Goal: Task Accomplishment & Management: Complete application form

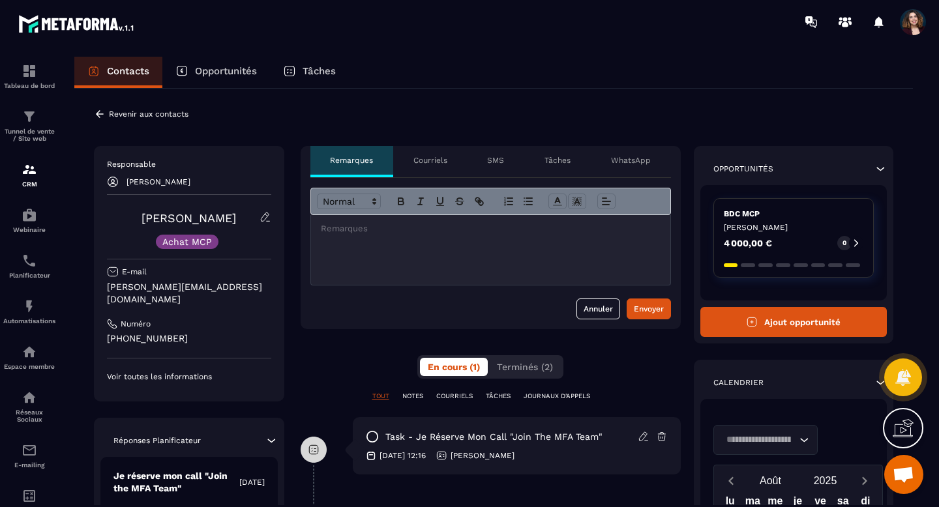
scroll to position [4132, 0]
click at [140, 110] on p "Revenir aux contacts" at bounding box center [149, 114] width 80 height 9
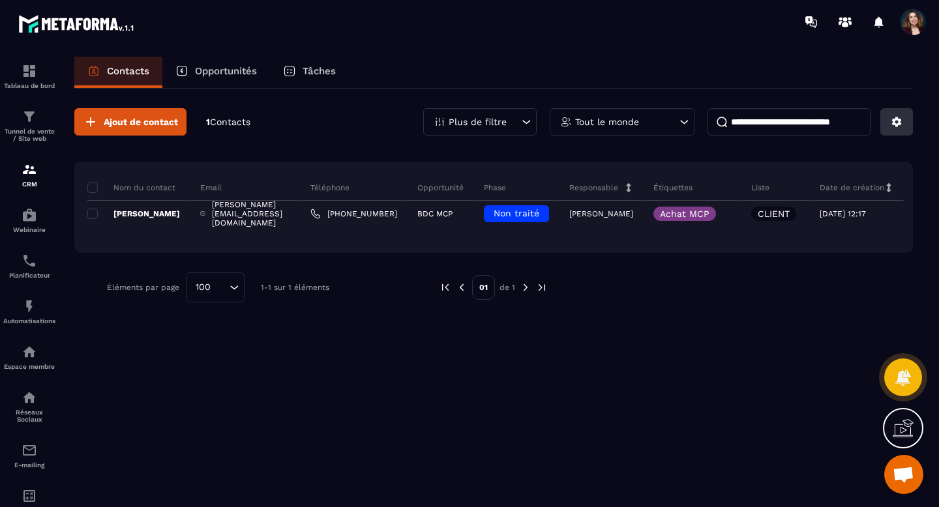
click at [892, 128] on button at bounding box center [897, 121] width 33 height 27
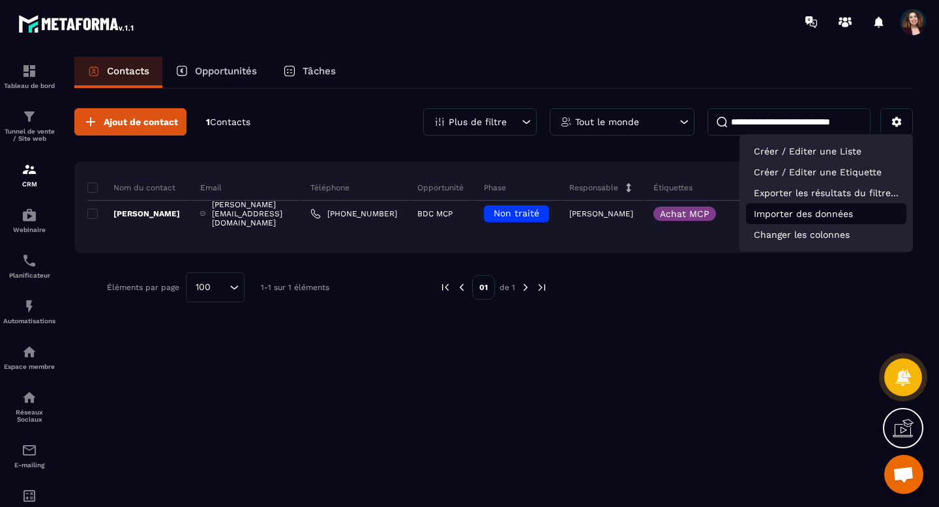
click at [820, 213] on p "Importer des données" at bounding box center [826, 213] width 160 height 21
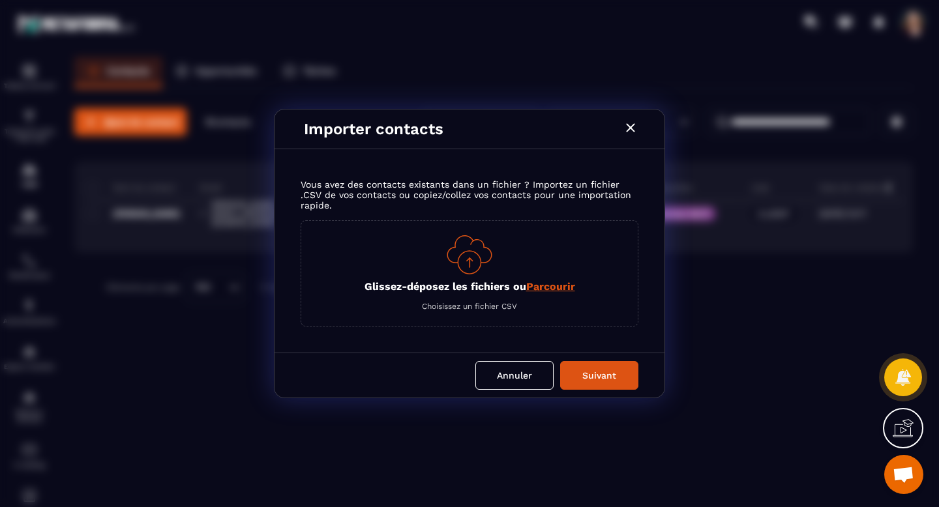
click at [537, 288] on span "Parcourir" at bounding box center [550, 286] width 49 height 12
click at [0, 0] on input "Glissez-déposez les fichiers ou Parcourir" at bounding box center [0, 0] width 0 height 0
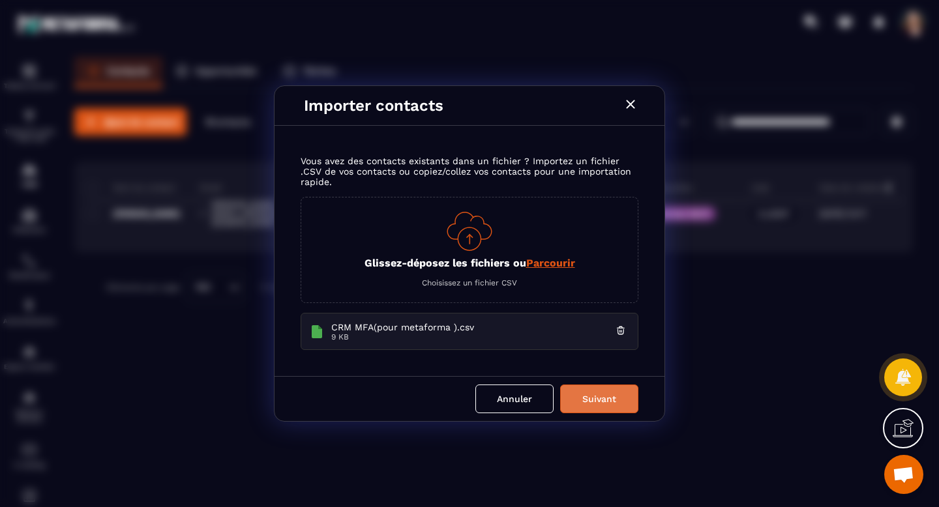
click at [629, 398] on button "Suivant" at bounding box center [599, 399] width 78 height 29
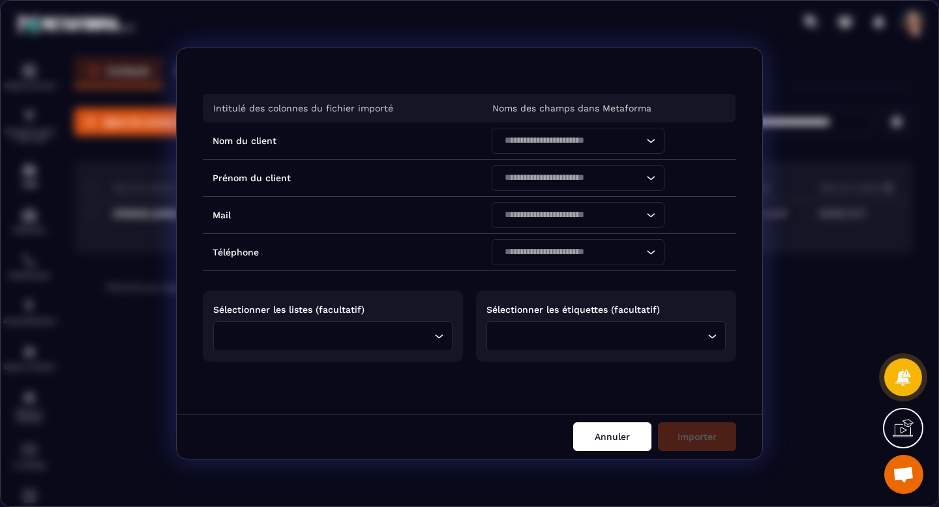
click at [613, 434] on button "Annuler" at bounding box center [612, 437] width 78 height 29
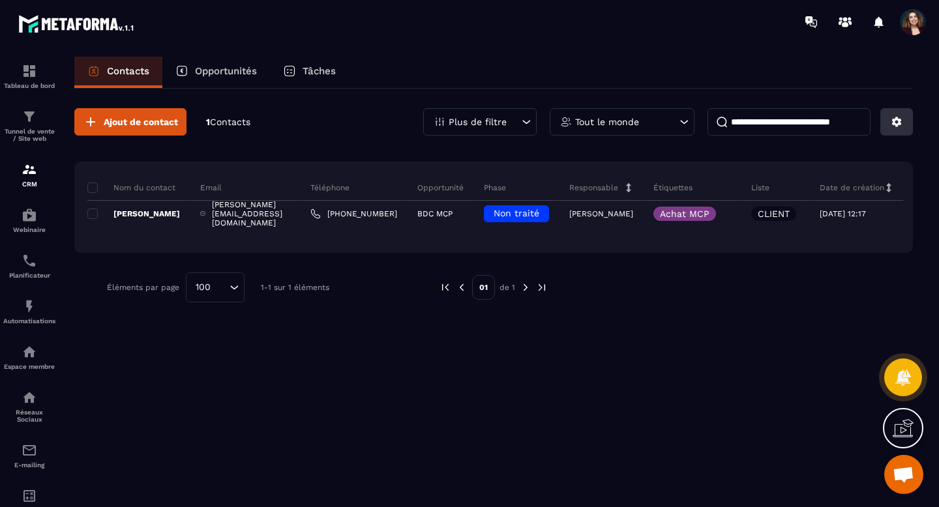
click at [907, 121] on button at bounding box center [897, 121] width 33 height 27
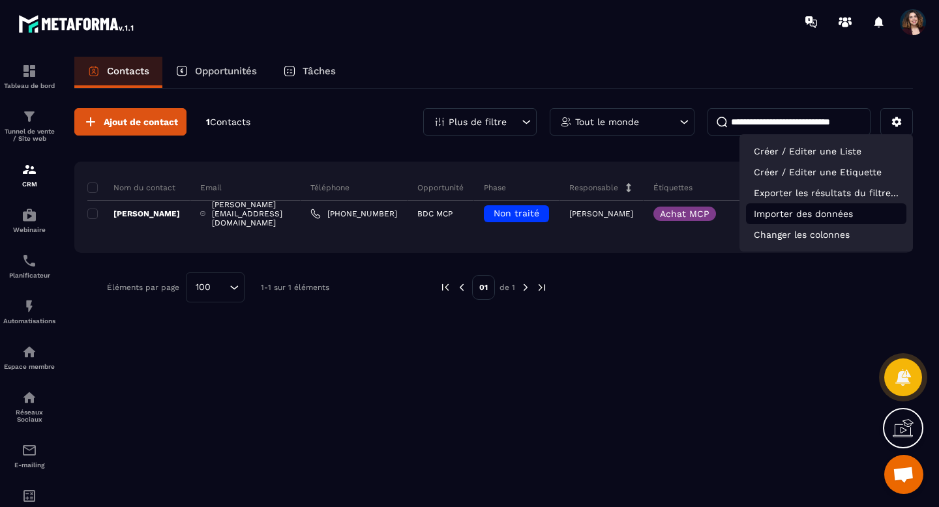
click at [792, 219] on p "Importer des données" at bounding box center [826, 213] width 160 height 21
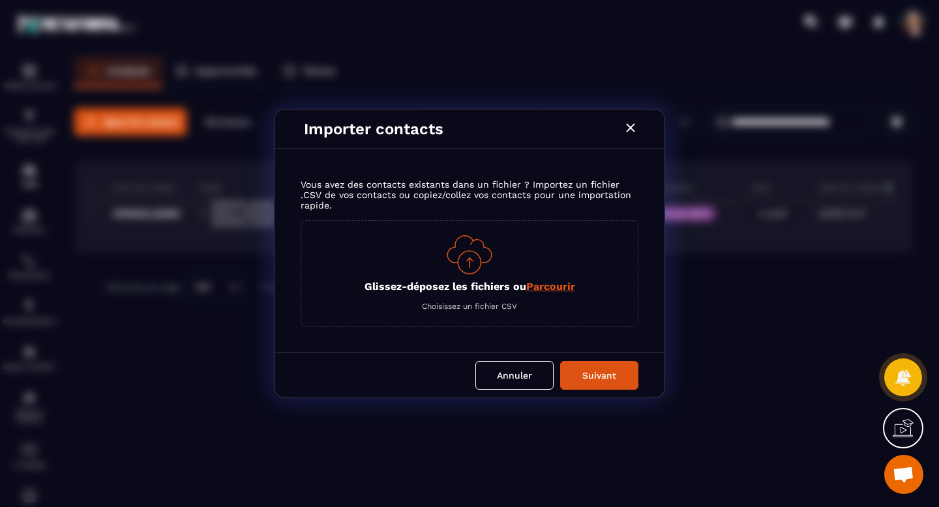
click at [543, 291] on span "Parcourir" at bounding box center [550, 286] width 49 height 12
click at [0, 0] on input "Glissez-déposez les fichiers ou Parcourir" at bounding box center [0, 0] width 0 height 0
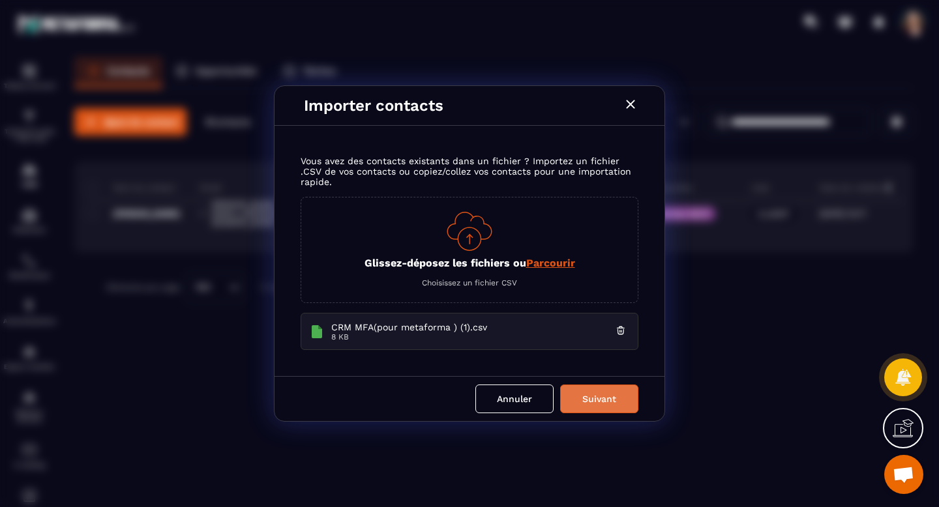
click at [600, 400] on button "Suivant" at bounding box center [599, 399] width 78 height 29
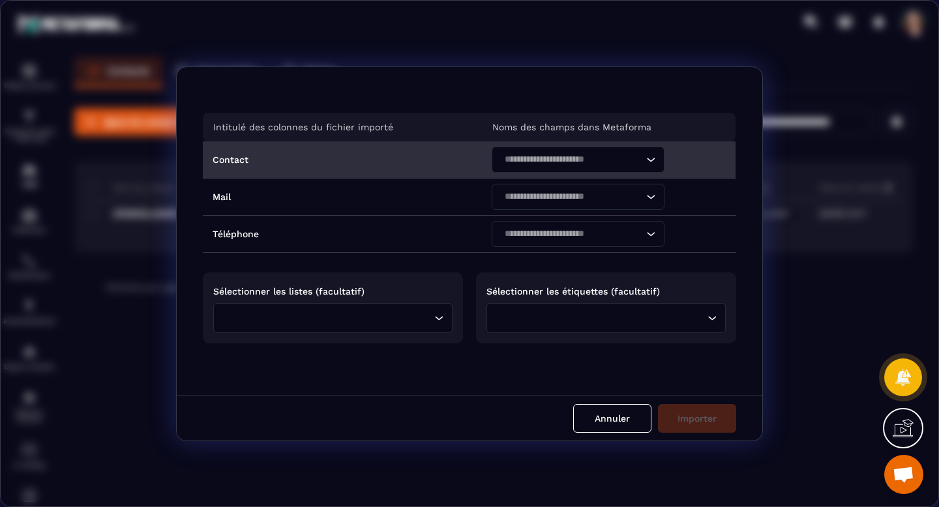
click at [648, 164] on icon "Search for option" at bounding box center [650, 159] width 13 height 13
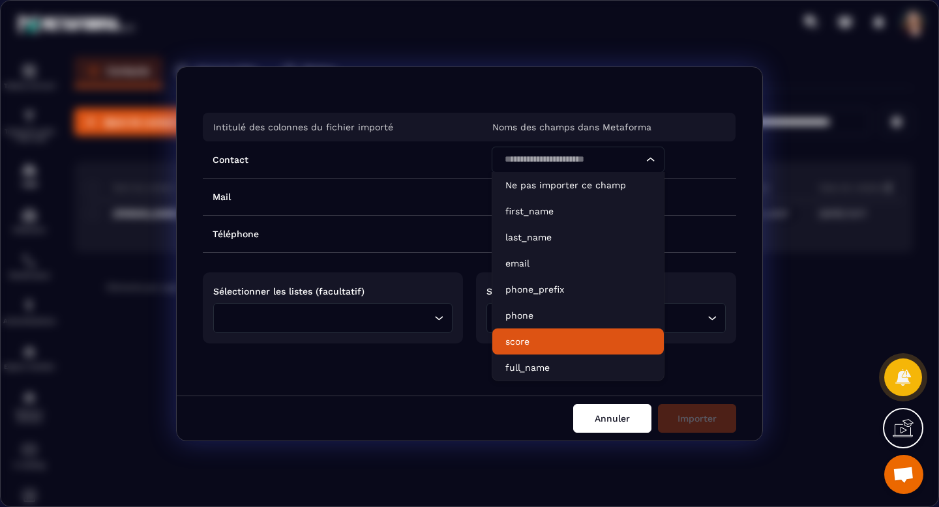
click at [601, 421] on button "Annuler" at bounding box center [612, 418] width 78 height 29
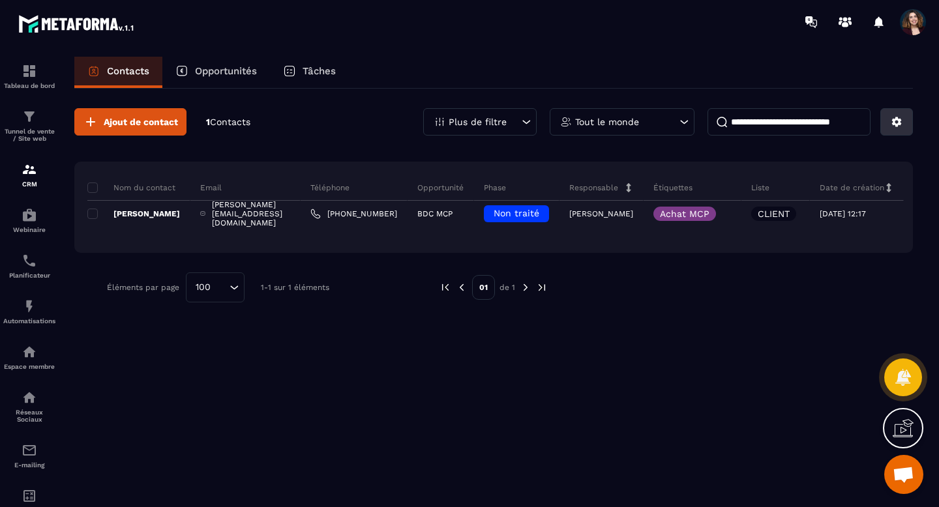
click at [890, 129] on button at bounding box center [897, 121] width 33 height 27
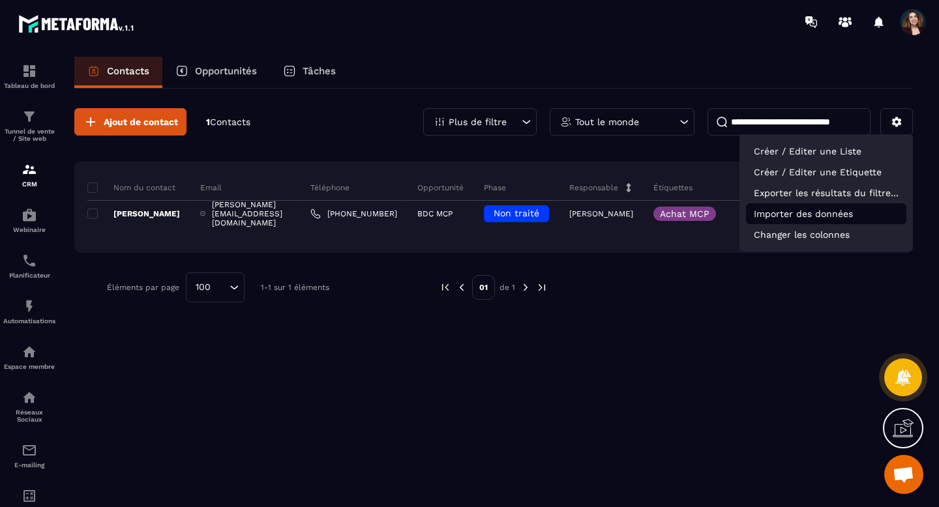
click at [796, 220] on p "Importer des données" at bounding box center [826, 213] width 160 height 21
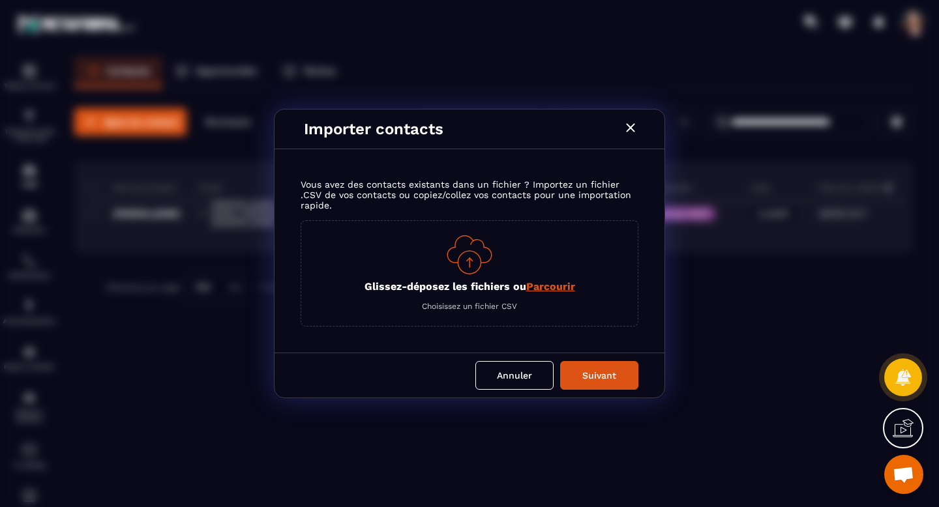
click at [565, 290] on span "Parcourir" at bounding box center [550, 286] width 49 height 12
click at [0, 0] on input "Glissez-déposez les fichiers ou Parcourir" at bounding box center [0, 0] width 0 height 0
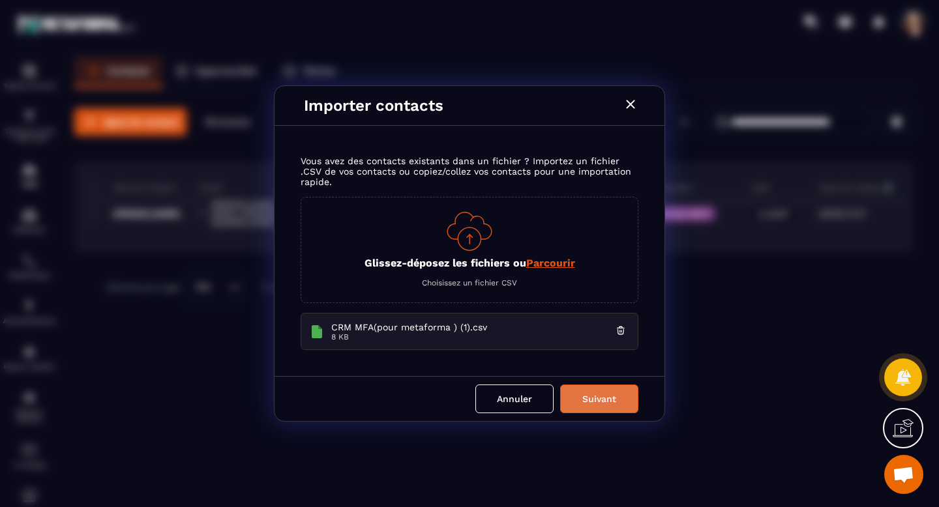
click at [632, 389] on button "Suivant" at bounding box center [599, 399] width 78 height 29
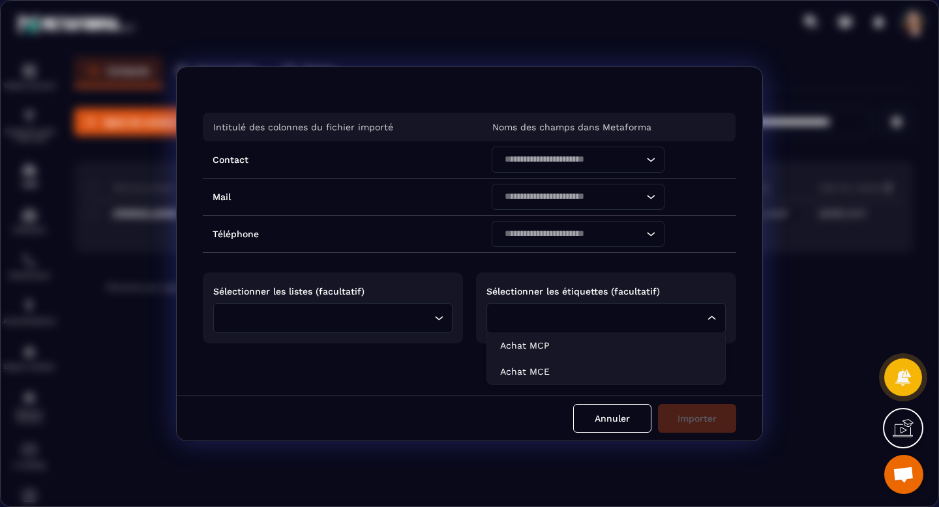
click at [713, 324] on div "Loading..." at bounding box center [606, 318] width 239 height 30
click at [713, 323] on icon "Search for option" at bounding box center [712, 318] width 13 height 13
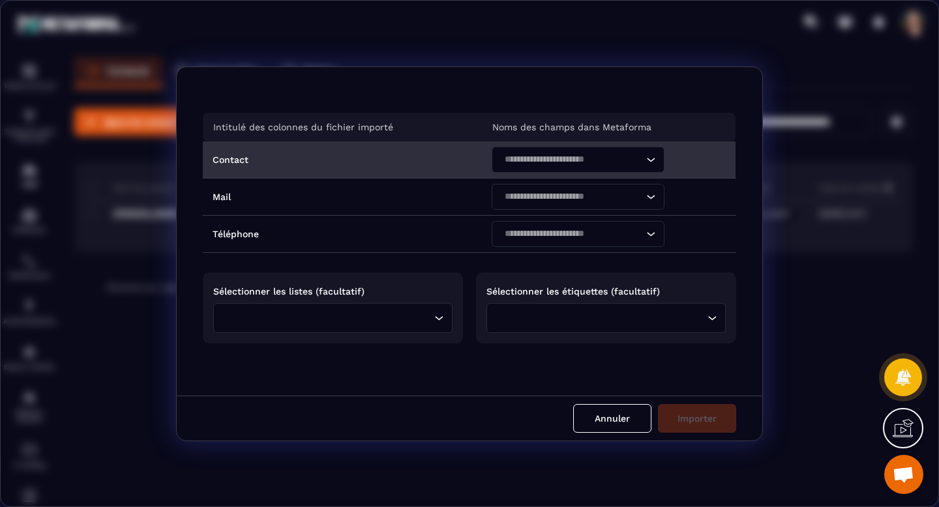
click at [648, 163] on icon "Search for option" at bounding box center [650, 159] width 13 height 13
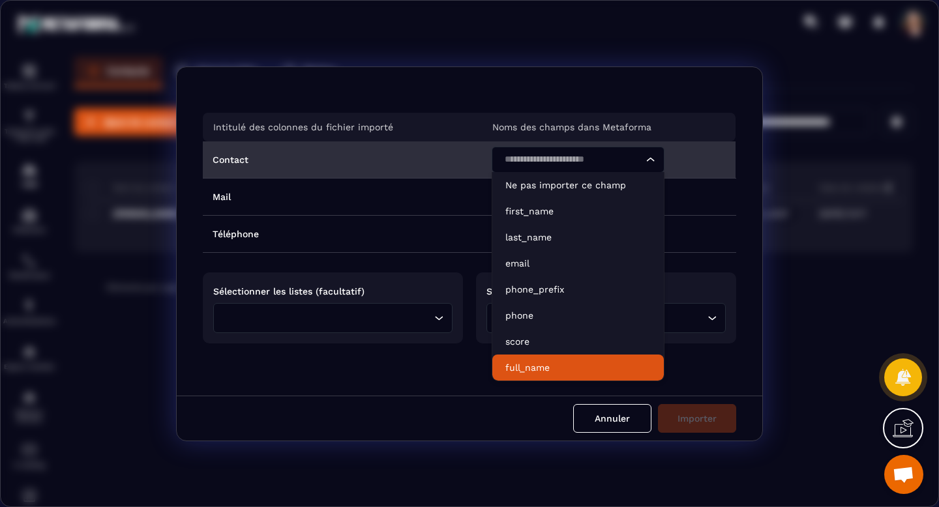
click at [547, 363] on p "full_name" at bounding box center [577, 367] width 145 height 13
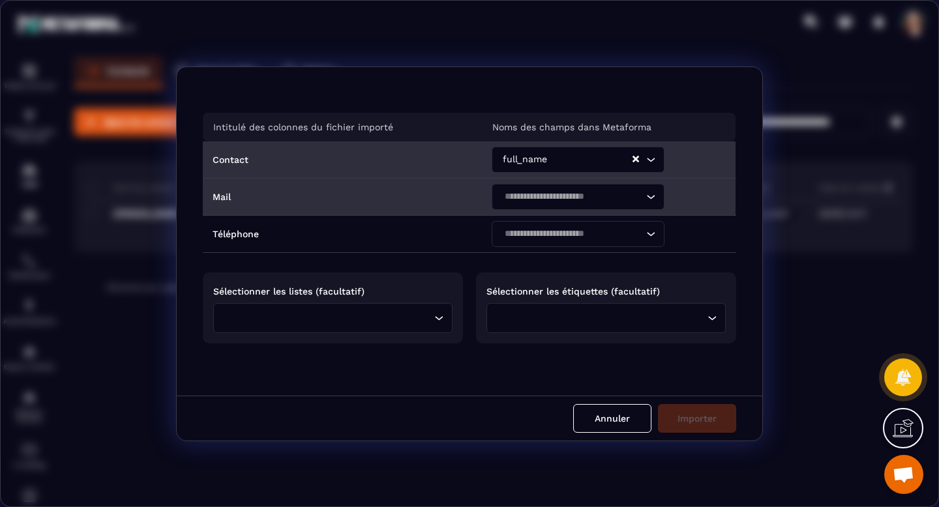
click at [652, 188] on div "Loading..." at bounding box center [650, 197] width 13 height 26
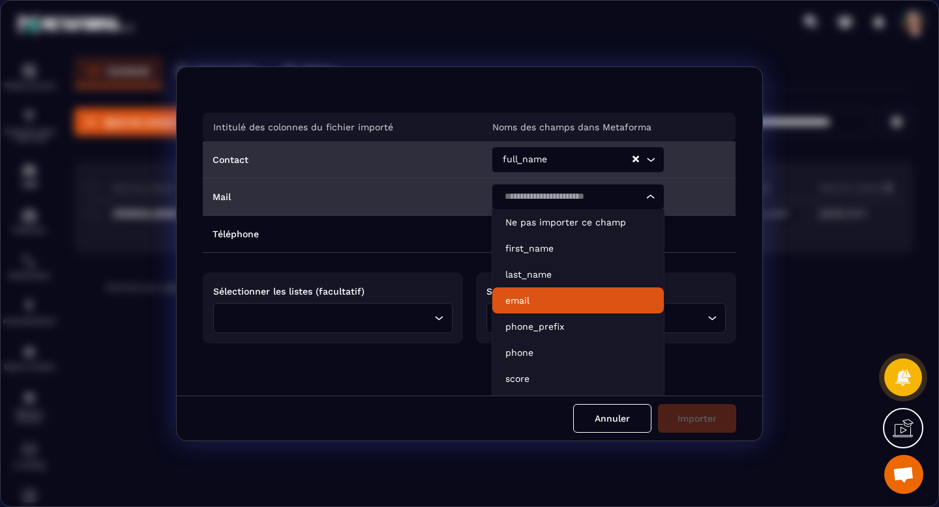
click at [593, 288] on li "email" at bounding box center [578, 301] width 172 height 26
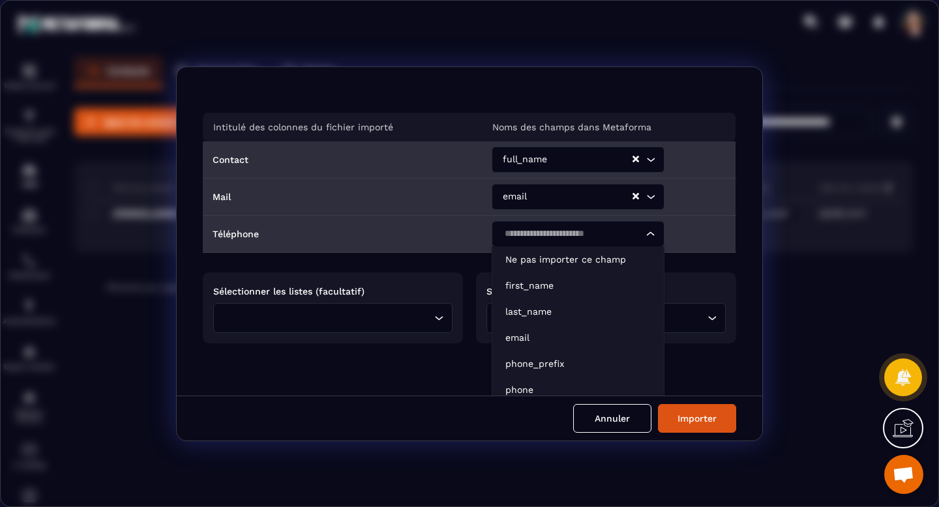
click at [645, 234] on icon "Search for option" at bounding box center [650, 234] width 13 height 13
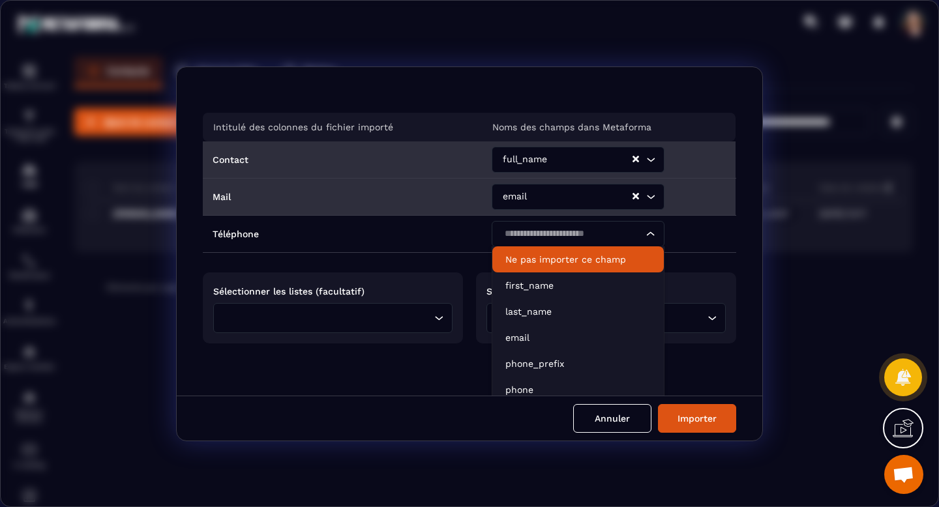
click at [633, 196] on icon "Clear Selected" at bounding box center [636, 196] width 7 height 7
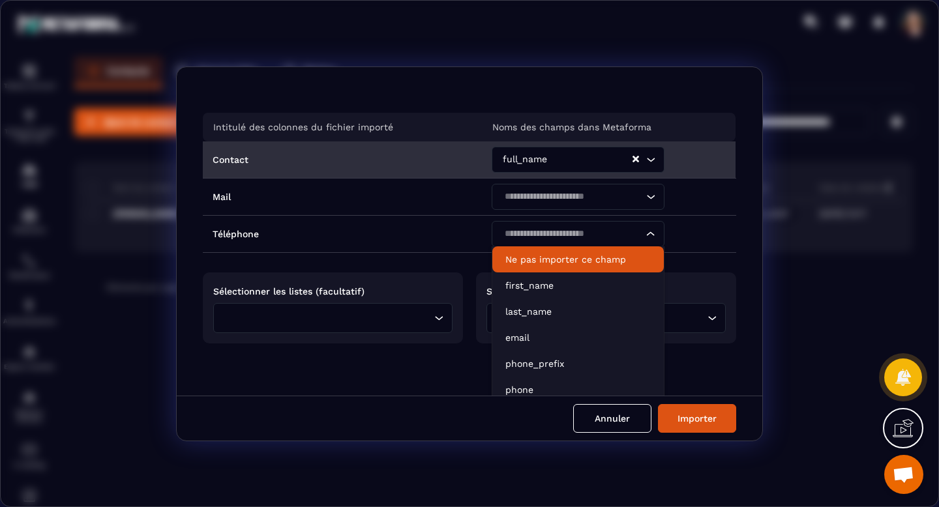
click at [633, 161] on icon "Clear Selected" at bounding box center [636, 159] width 7 height 7
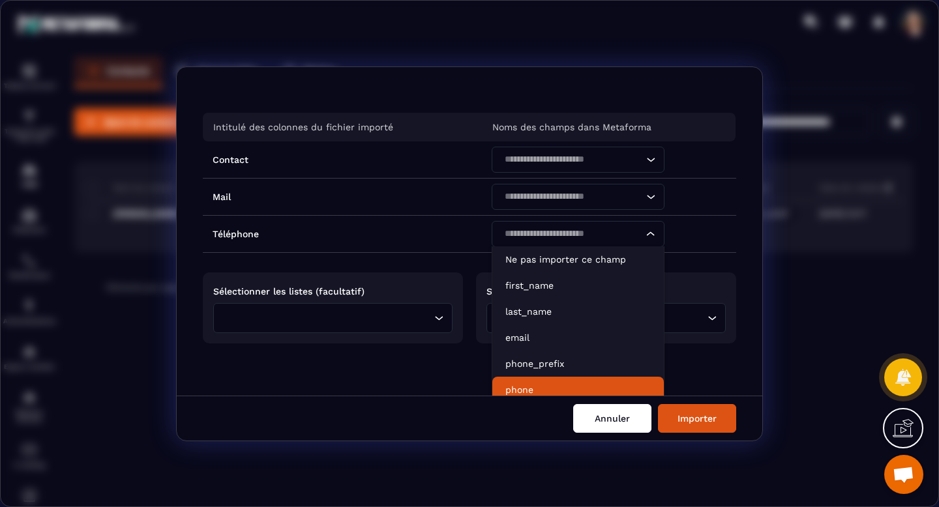
click at [624, 423] on button "Annuler" at bounding box center [612, 418] width 78 height 29
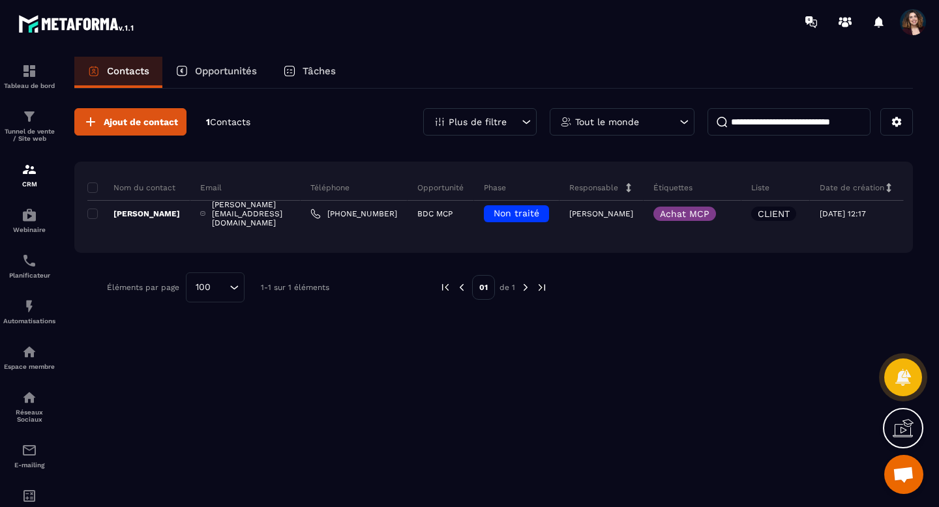
click at [207, 72] on p "Opportunités" at bounding box center [226, 71] width 62 height 12
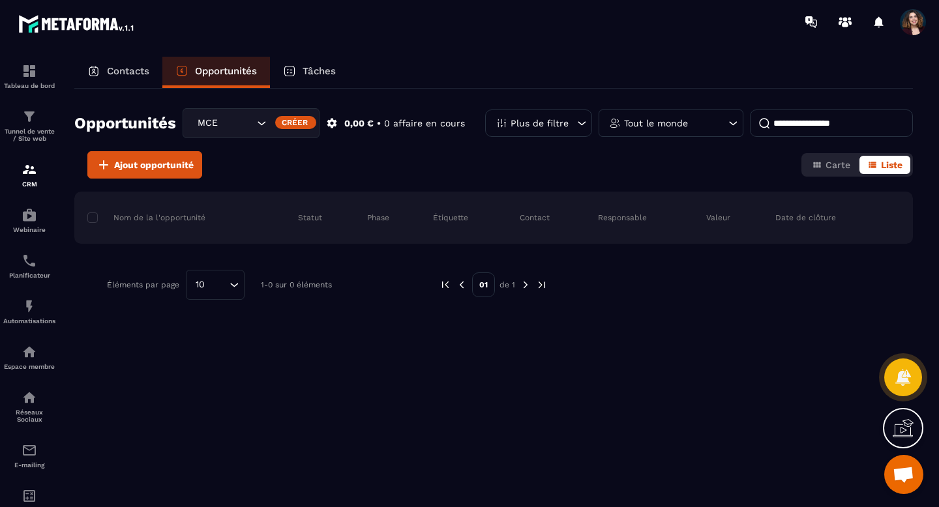
click at [908, 468] on span "Ouvrir le chat" at bounding box center [904, 476] width 22 height 18
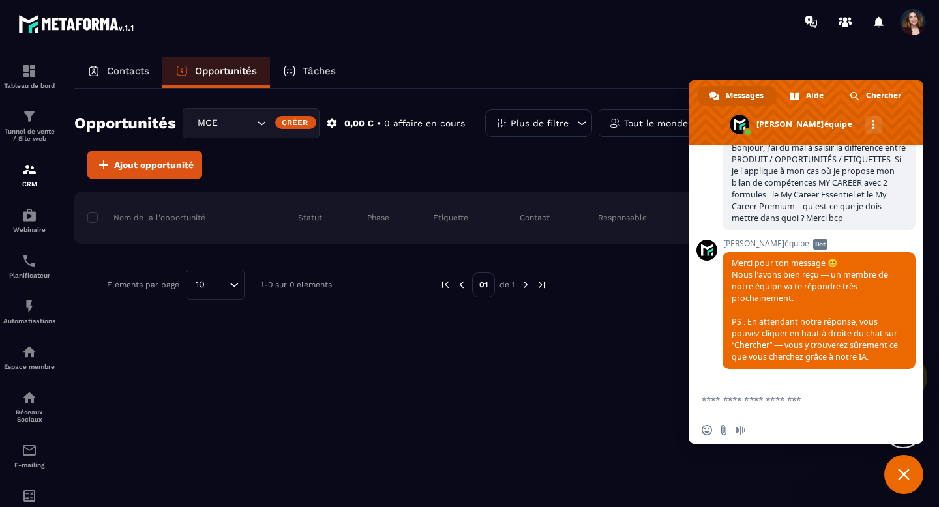
click at [904, 479] on span "Fermer le chat" at bounding box center [904, 475] width 12 height 12
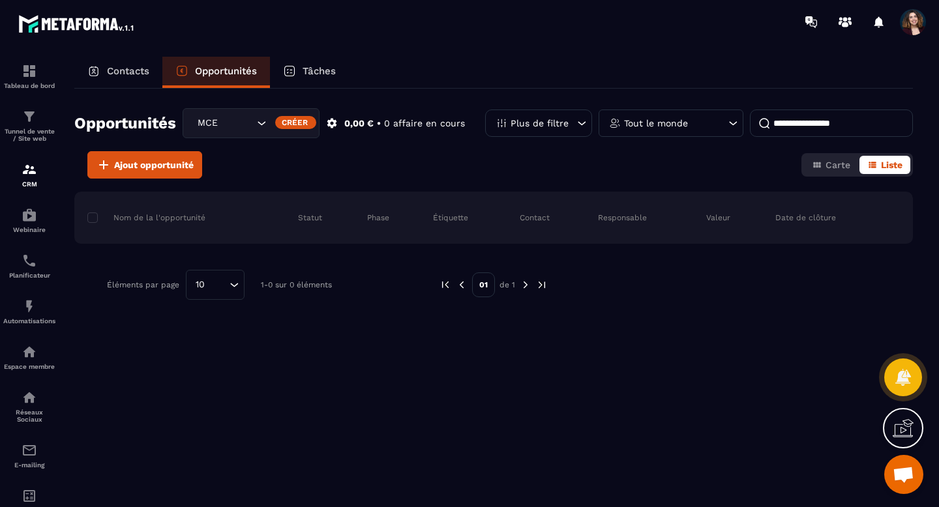
click at [304, 122] on div "Créer" at bounding box center [295, 122] width 41 height 13
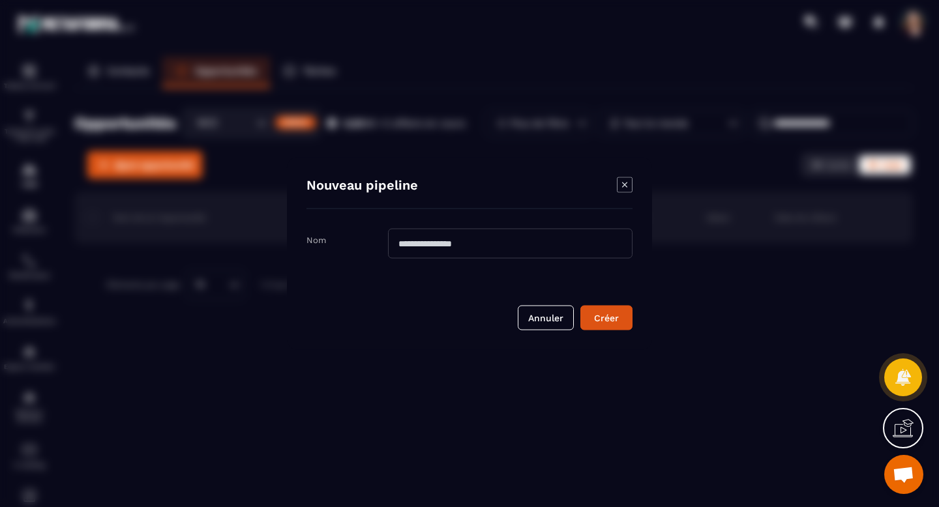
click at [436, 246] on input "Modal window" at bounding box center [510, 244] width 245 height 30
type input "*****"
click at [613, 322] on div "Créer" at bounding box center [606, 318] width 35 height 13
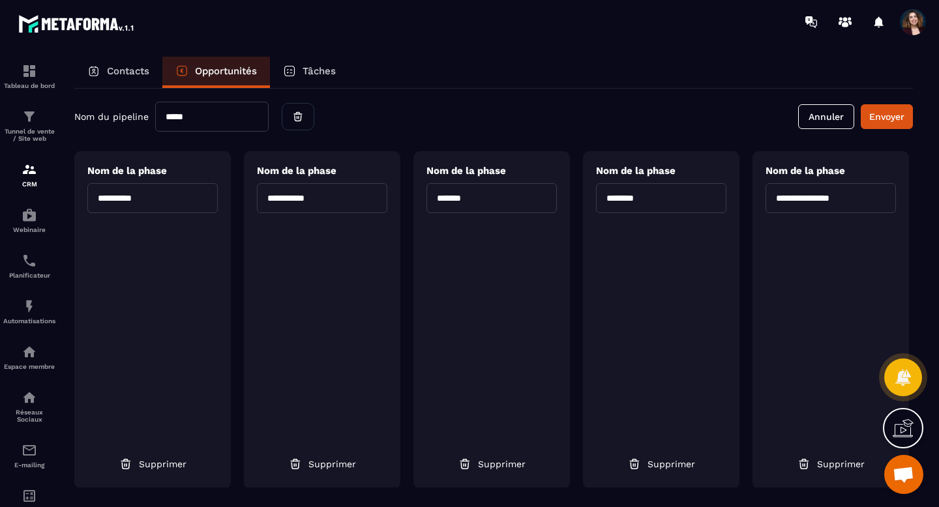
click at [264, 113] on input "*****" at bounding box center [211, 117] width 113 height 30
click at [260, 74] on div "Opportunités" at bounding box center [216, 72] width 108 height 31
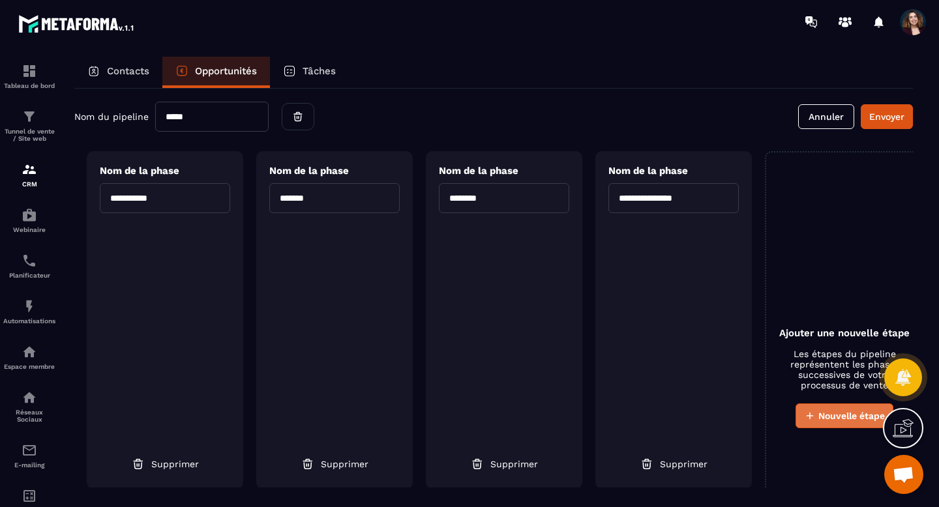
click at [827, 423] on button "Nouvelle étape" at bounding box center [845, 416] width 98 height 25
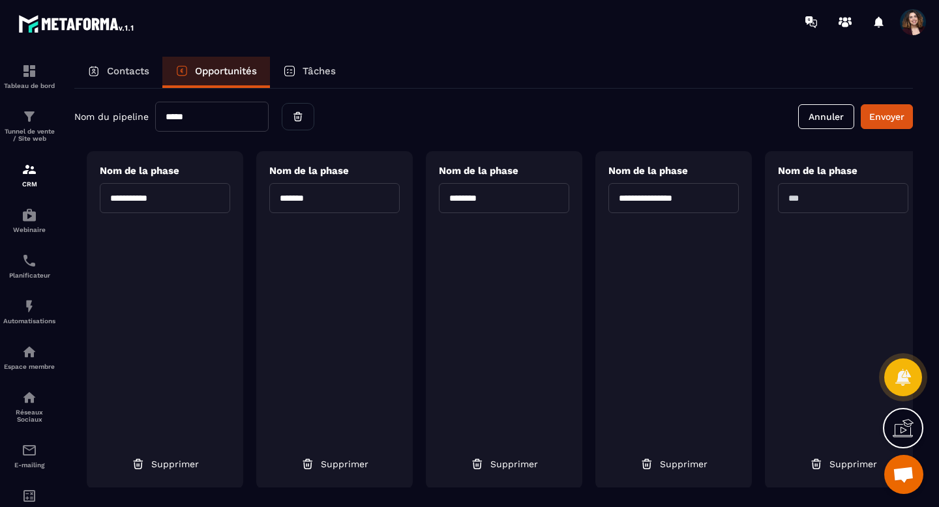
click at [629, 199] on input "**********" at bounding box center [674, 198] width 130 height 30
drag, startPoint x: 629, startPoint y: 199, endPoint x: 691, endPoint y: 199, distance: 62.0
click at [691, 199] on input "**********" at bounding box center [674, 198] width 130 height 30
click at [805, 206] on input "text" at bounding box center [843, 198] width 130 height 30
paste input "**********"
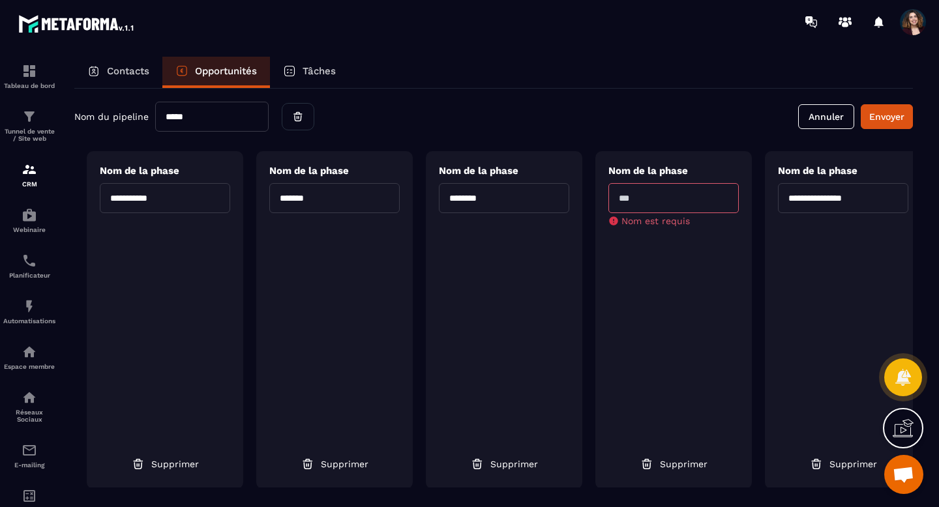
type input "**********"
click at [460, 201] on input "********" at bounding box center [504, 198] width 130 height 30
type input "**********"
click at [616, 208] on input "text" at bounding box center [674, 198] width 130 height 30
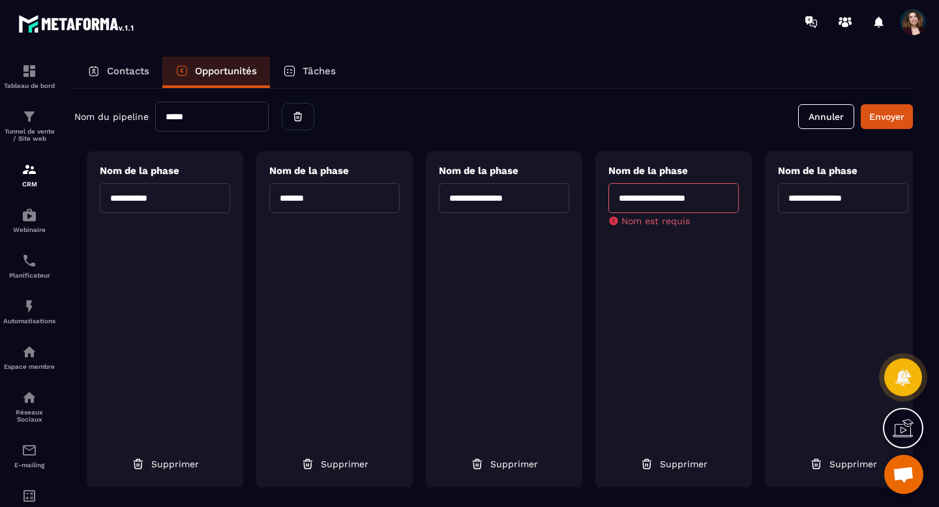
type input "**********"
click at [747, 128] on div "Nom du pipeline ***** Annuler Envoyer" at bounding box center [493, 117] width 839 height 30
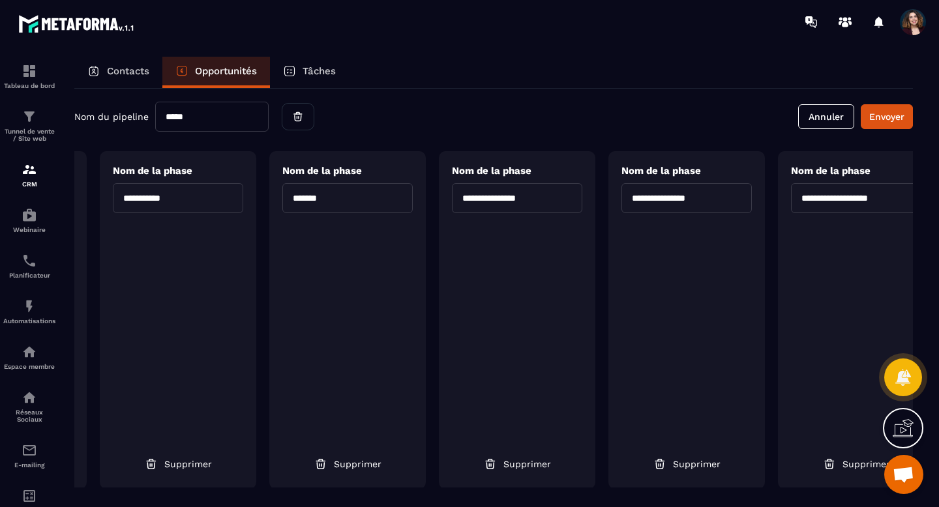
scroll to position [0, 150]
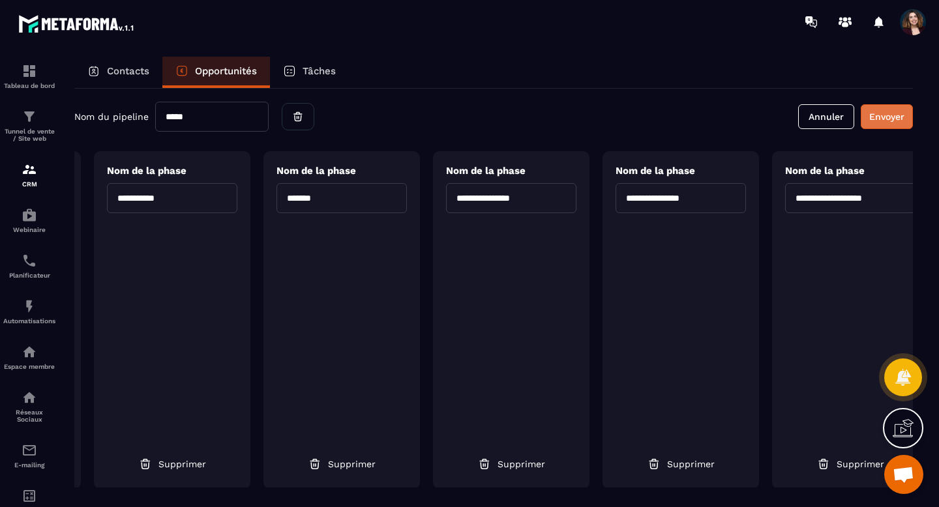
click at [889, 118] on button "Envoyer" at bounding box center [887, 116] width 52 height 25
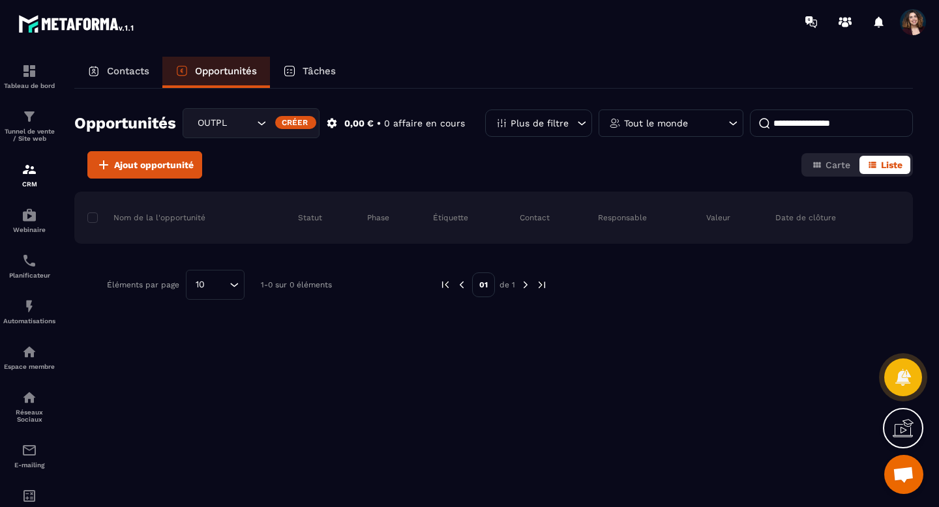
click at [141, 73] on p "Contacts" at bounding box center [128, 71] width 42 height 12
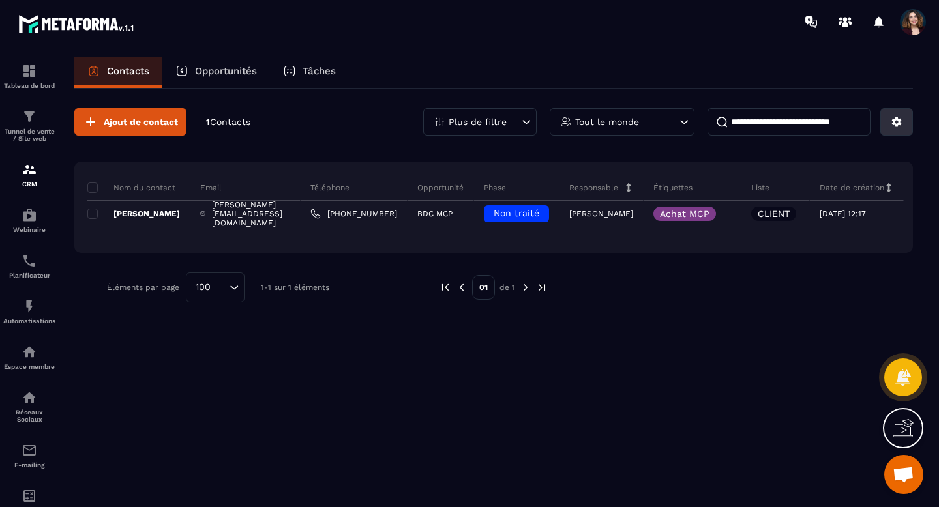
click at [892, 129] on button at bounding box center [897, 121] width 33 height 27
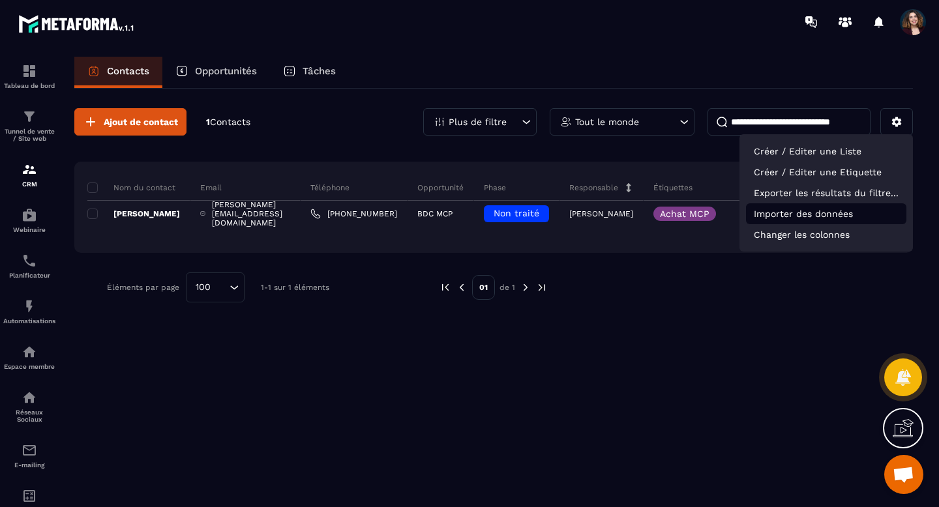
click at [820, 217] on p "Importer des données" at bounding box center [826, 213] width 160 height 21
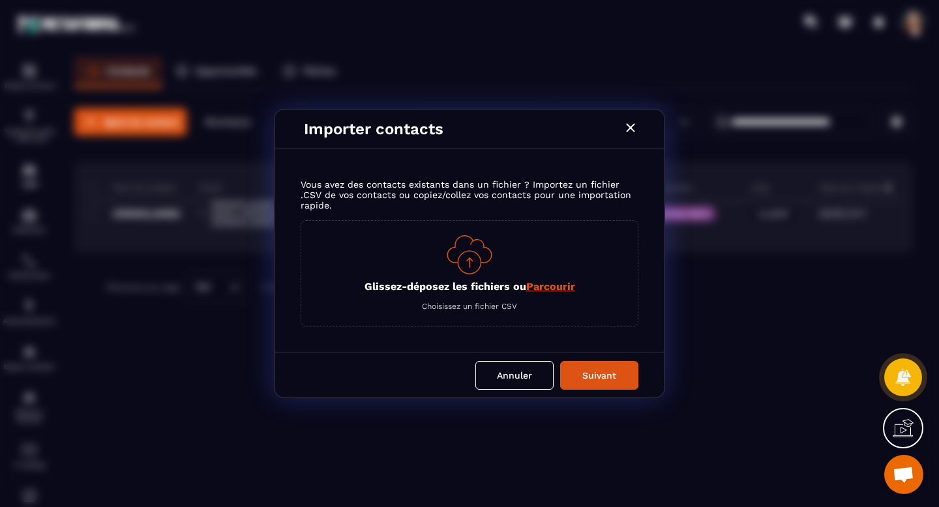
click at [554, 282] on span "Parcourir" at bounding box center [550, 286] width 49 height 12
click at [0, 0] on input "Glissez-déposez les fichiers ou Parcourir" at bounding box center [0, 0] width 0 height 0
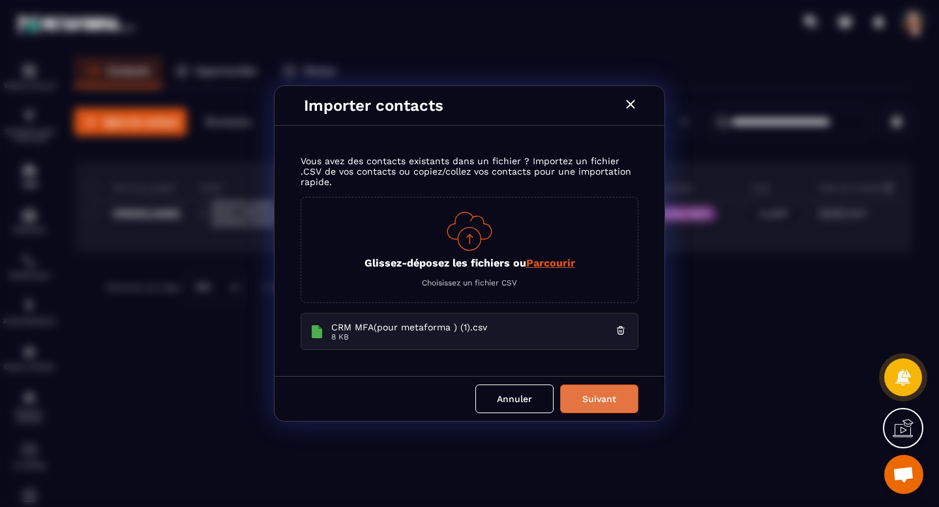
click at [610, 412] on button "Suivant" at bounding box center [599, 399] width 78 height 29
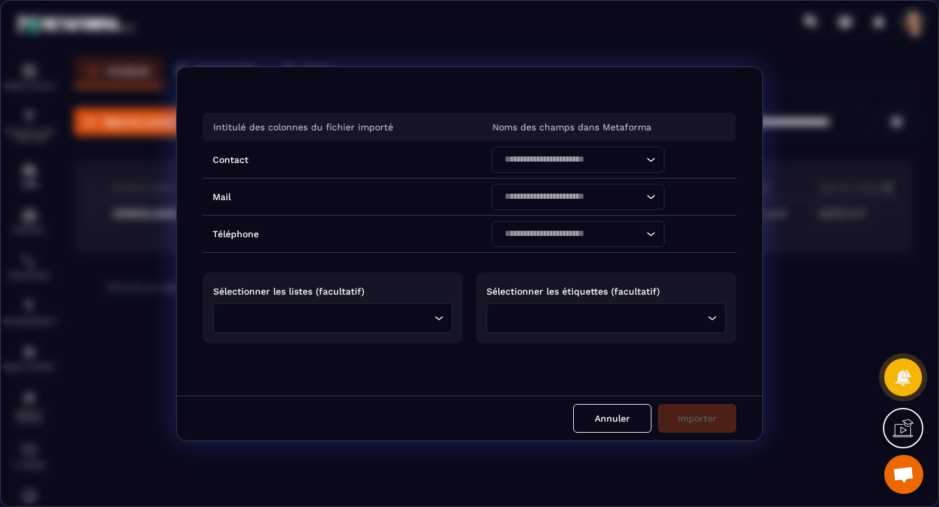
click at [438, 320] on icon "Search for option" at bounding box center [438, 318] width 13 height 13
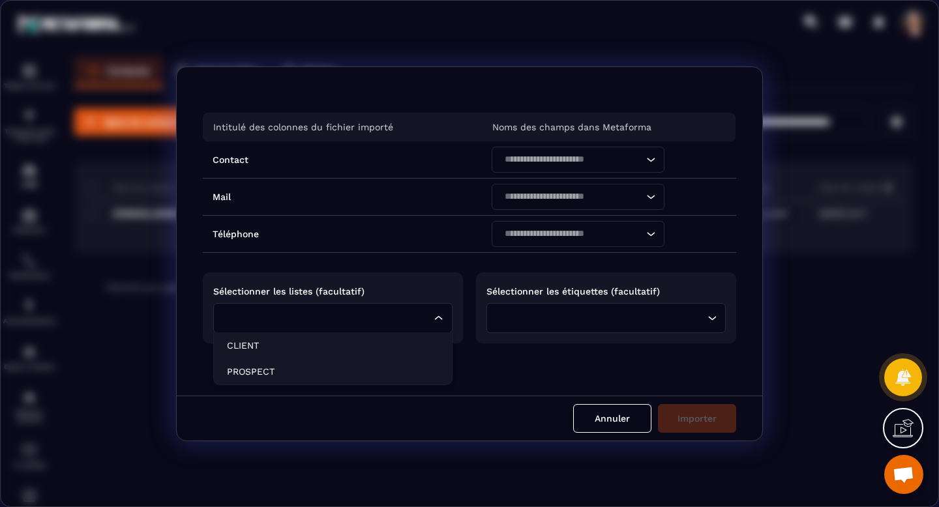
click at [715, 325] on div "Loading..." at bounding box center [606, 318] width 239 height 30
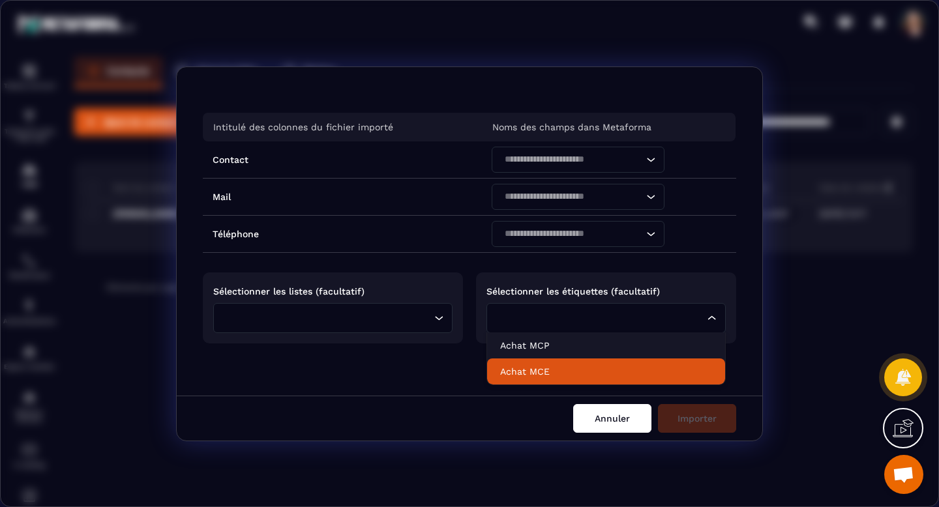
click at [612, 420] on button "Annuler" at bounding box center [612, 418] width 78 height 29
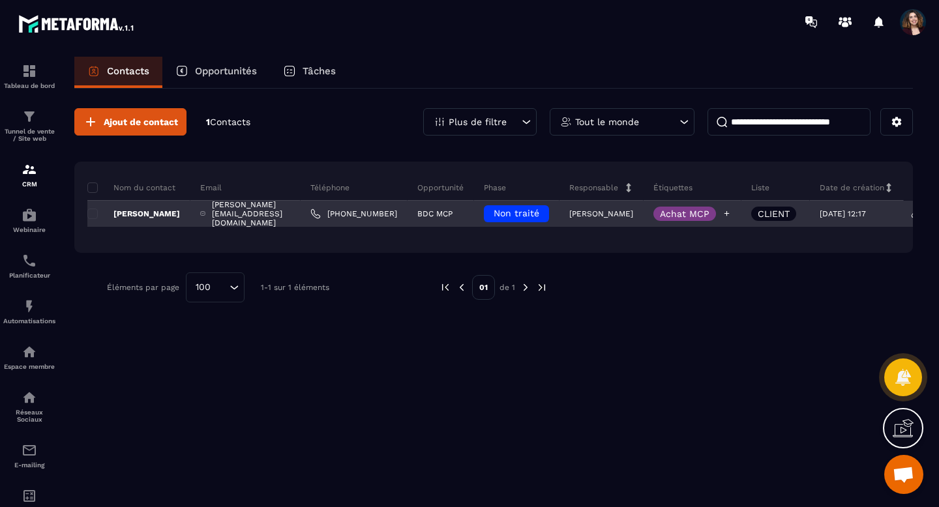
click at [731, 214] on icon at bounding box center [727, 213] width 8 height 8
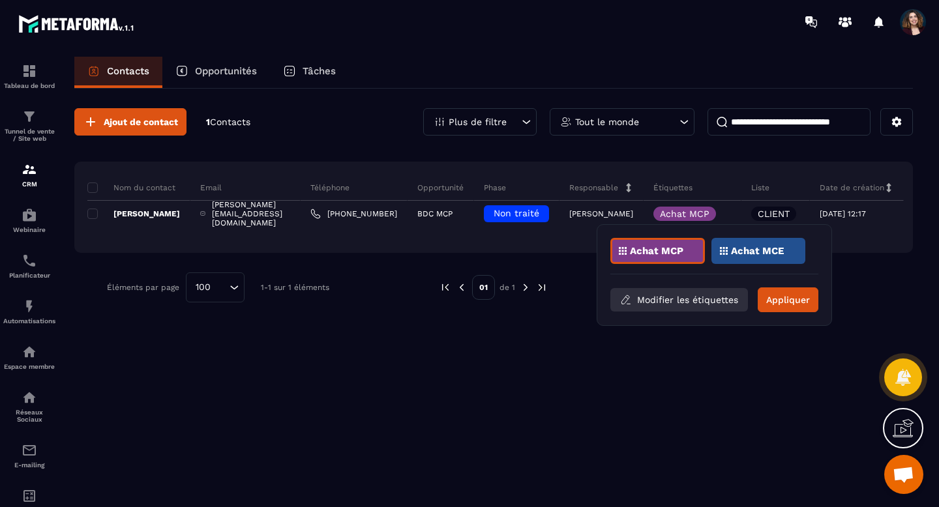
click at [725, 295] on button "Modifier les étiquettes" at bounding box center [679, 299] width 138 height 23
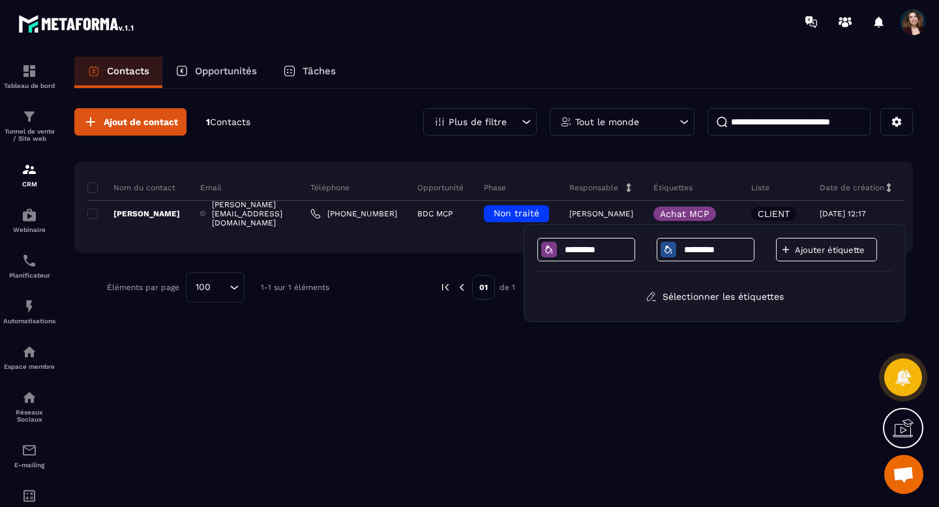
click at [846, 247] on p "Ajouter étiquette" at bounding box center [834, 250] width 78 height 10
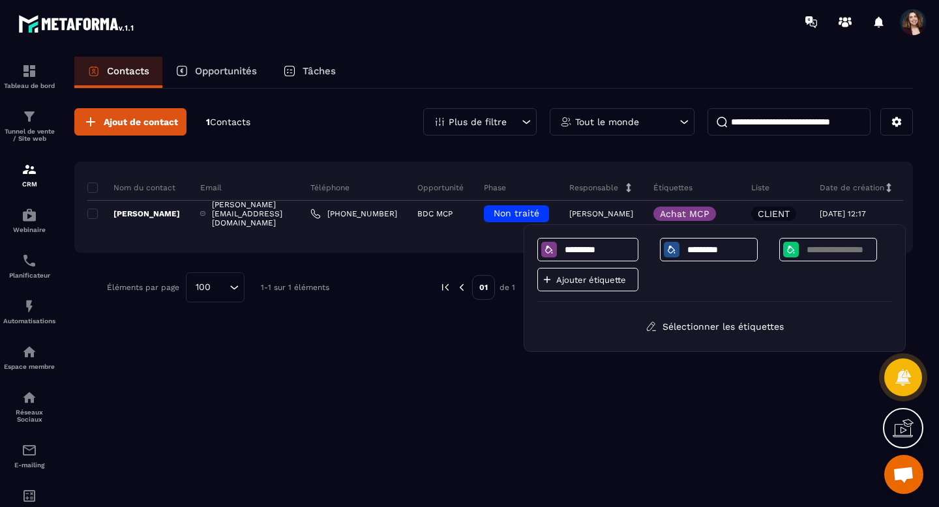
click at [846, 247] on input at bounding box center [840, 250] width 68 height 11
type input "*********"
click at [792, 248] on icon at bounding box center [791, 250] width 10 height 10
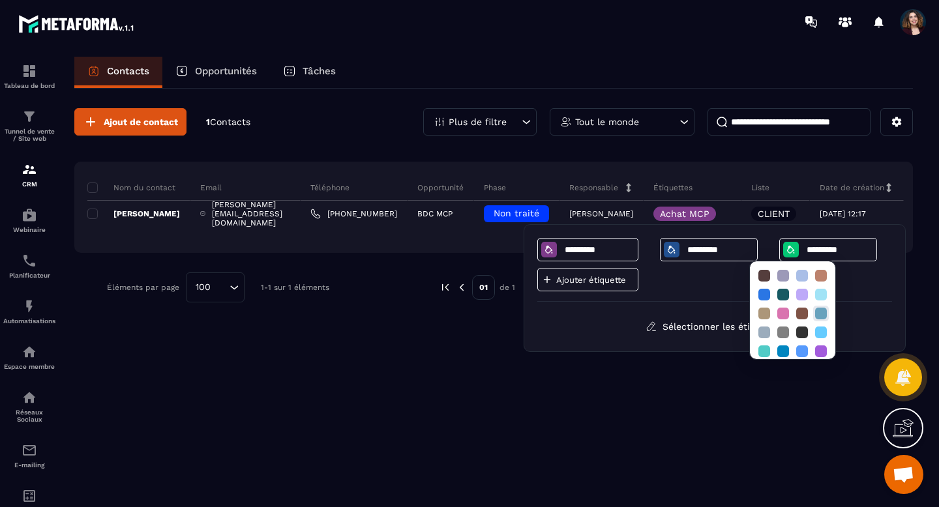
scroll to position [101, 0]
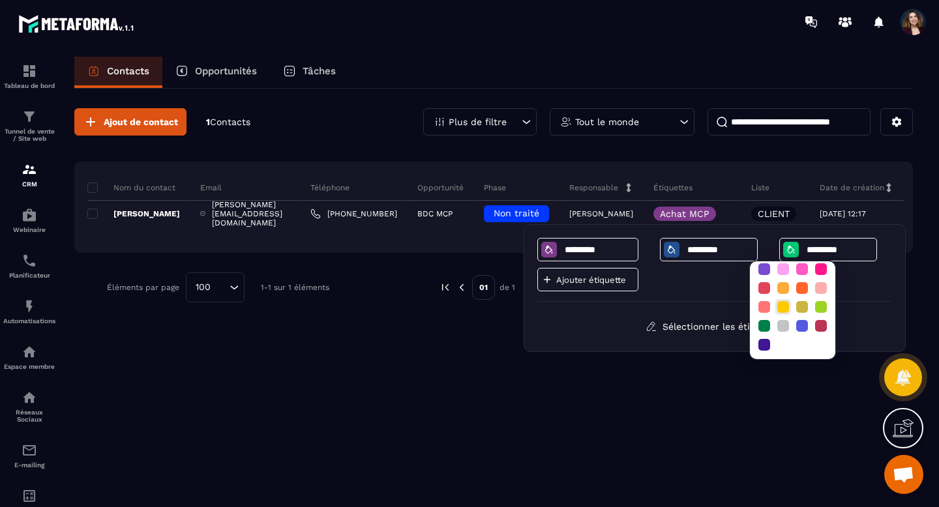
click at [782, 305] on div at bounding box center [783, 307] width 12 height 12
click at [785, 306] on div at bounding box center [783, 307] width 12 height 12
click at [787, 247] on icon at bounding box center [790, 250] width 7 height 8
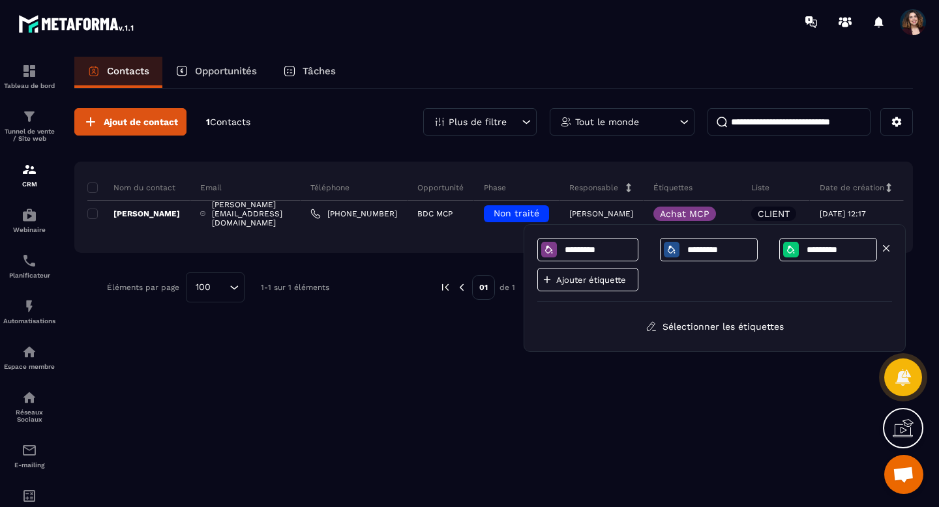
click at [787, 247] on icon at bounding box center [790, 250] width 7 height 8
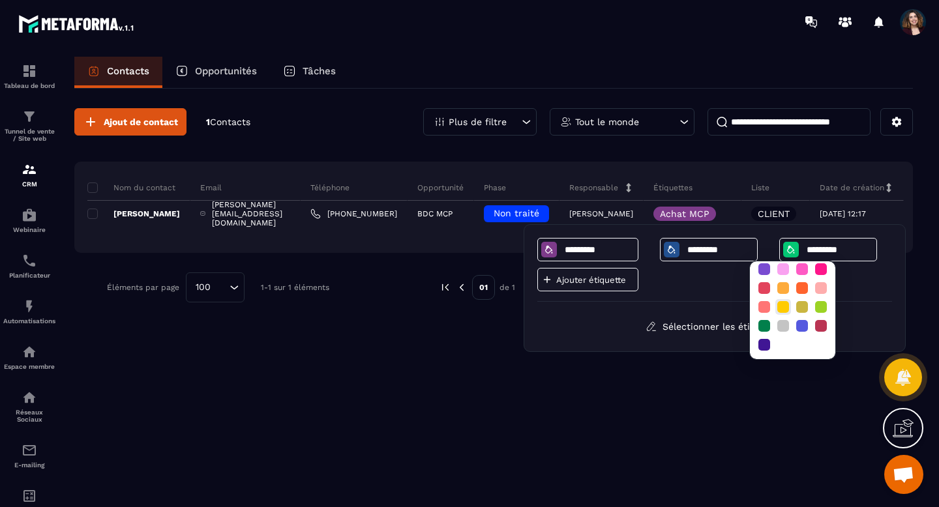
click at [787, 308] on div at bounding box center [783, 307] width 12 height 12
click at [603, 287] on div "Ajouter étiquette" at bounding box center [587, 279] width 101 height 23
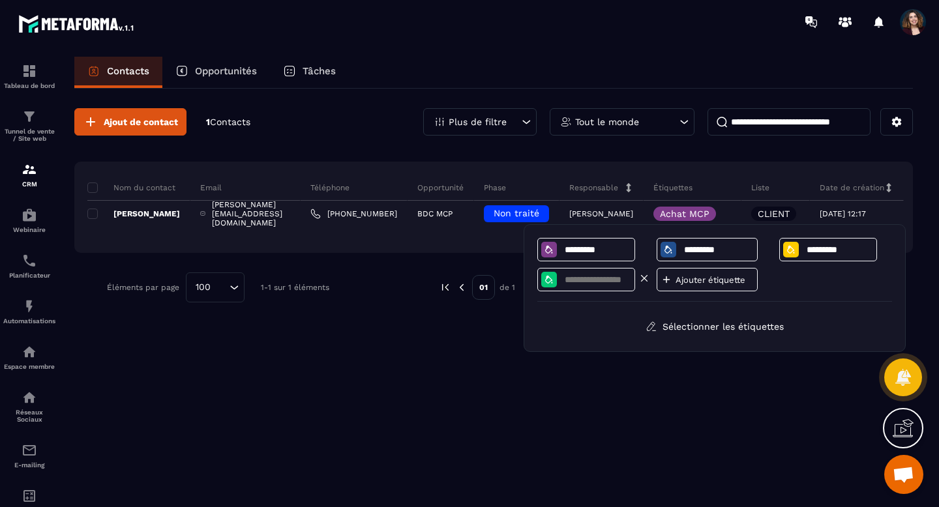
click at [595, 280] on input at bounding box center [598, 280] width 68 height 11
type input "**********"
click at [549, 281] on icon at bounding box center [548, 280] width 7 height 8
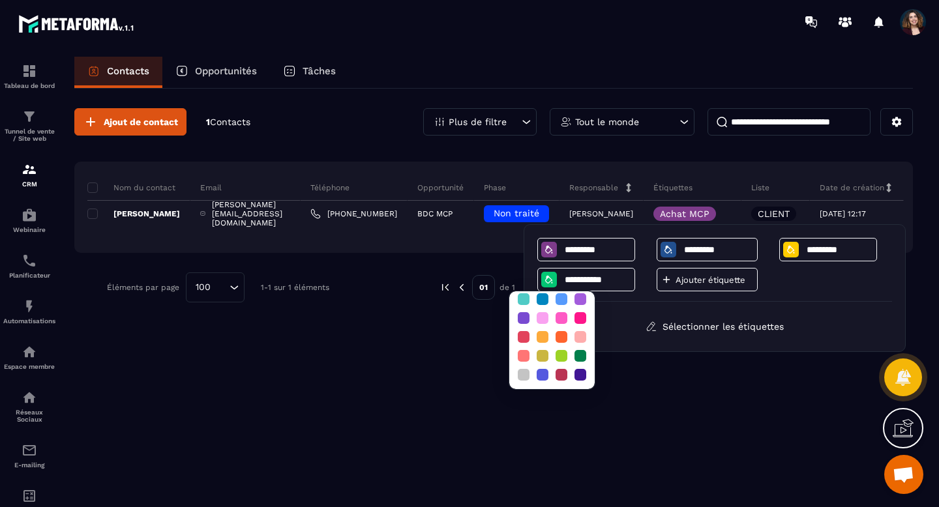
scroll to position [0, 0]
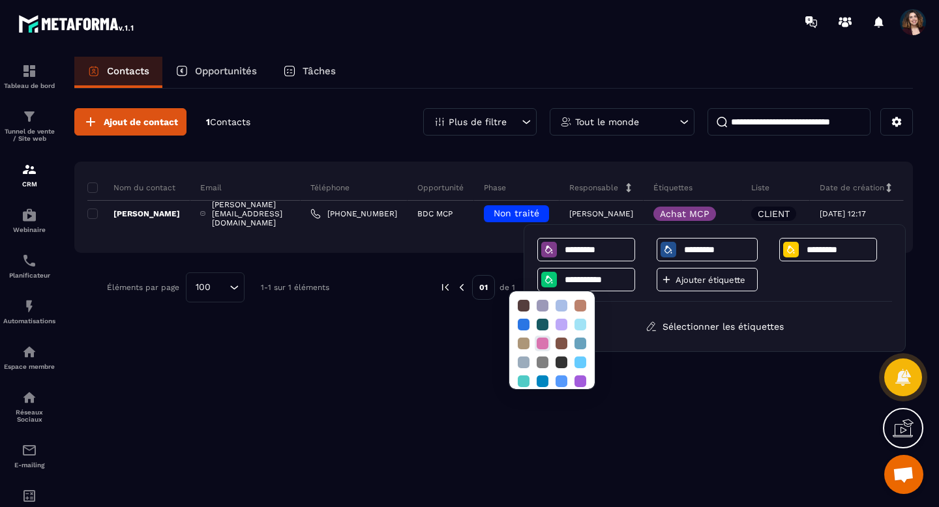
click at [545, 342] on div at bounding box center [543, 344] width 12 height 12
click at [541, 341] on div at bounding box center [543, 344] width 12 height 12
click at [554, 318] on div at bounding box center [562, 325] width 16 height 16
click at [541, 339] on div at bounding box center [543, 344] width 12 height 12
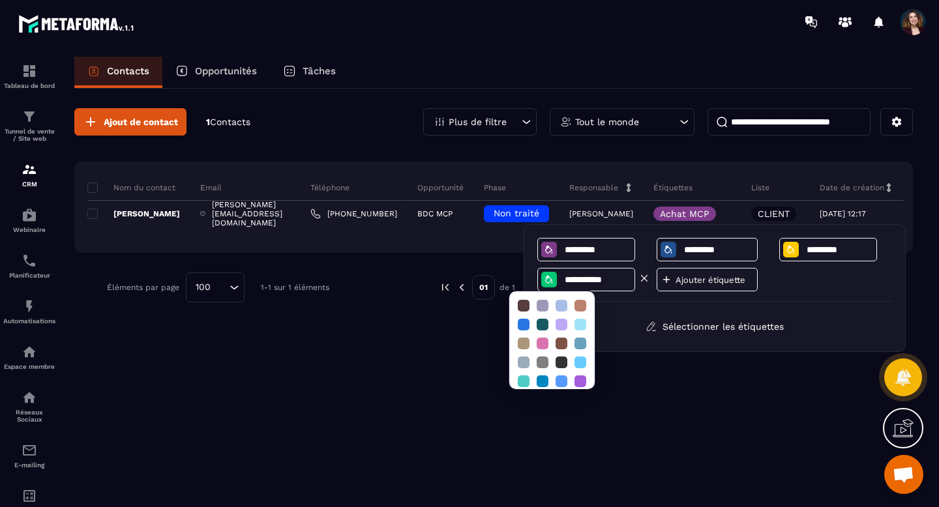
click at [547, 278] on icon at bounding box center [548, 280] width 7 height 8
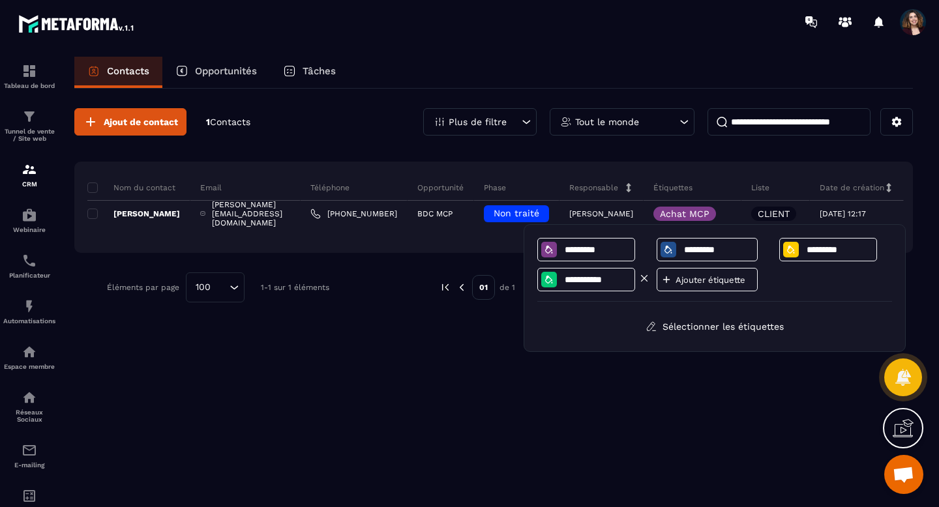
click at [547, 278] on icon at bounding box center [548, 280] width 7 height 8
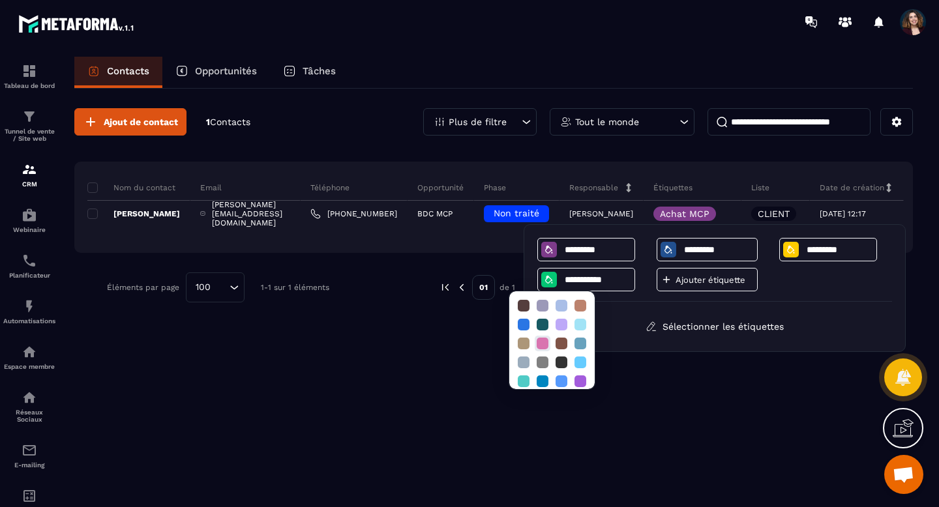
click at [538, 346] on div at bounding box center [543, 344] width 12 height 12
click at [582, 325] on div at bounding box center [581, 325] width 12 height 12
click at [788, 257] on div at bounding box center [791, 250] width 16 height 16
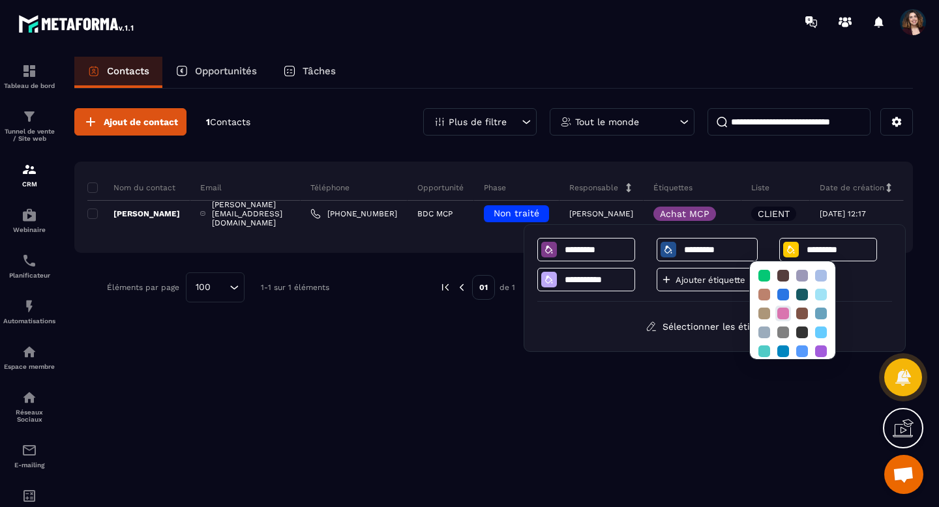
click at [785, 316] on div at bounding box center [783, 314] width 12 height 12
click at [548, 280] on icon at bounding box center [549, 280] width 10 height 10
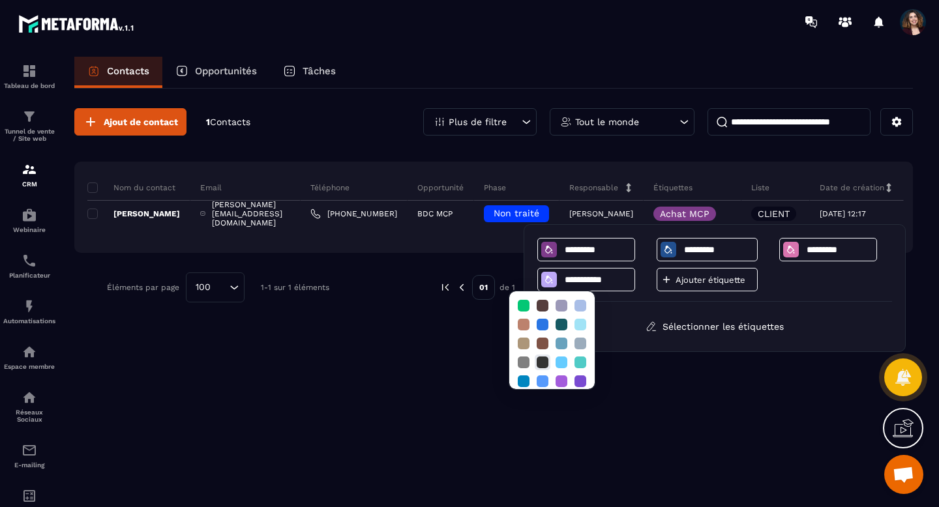
scroll to position [82, 0]
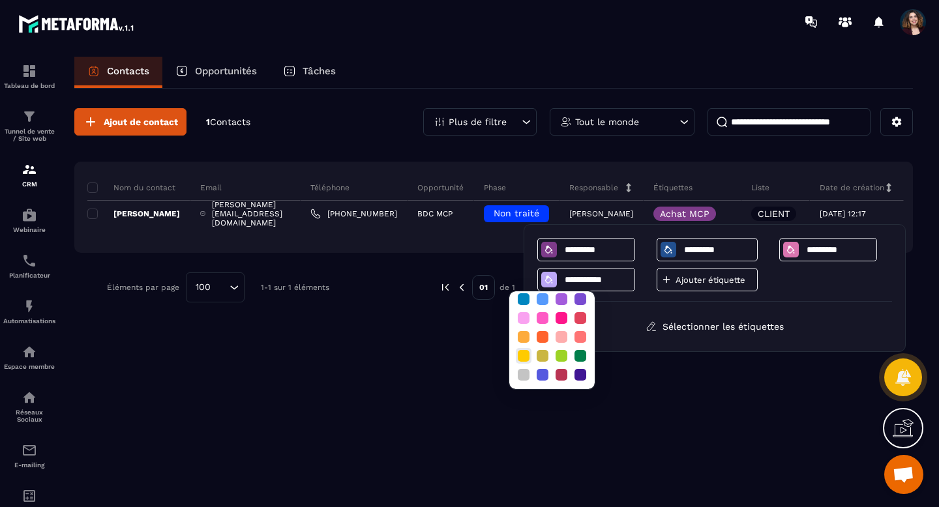
click at [524, 355] on div at bounding box center [524, 356] width 12 height 12
click at [783, 253] on div at bounding box center [791, 250] width 16 height 16
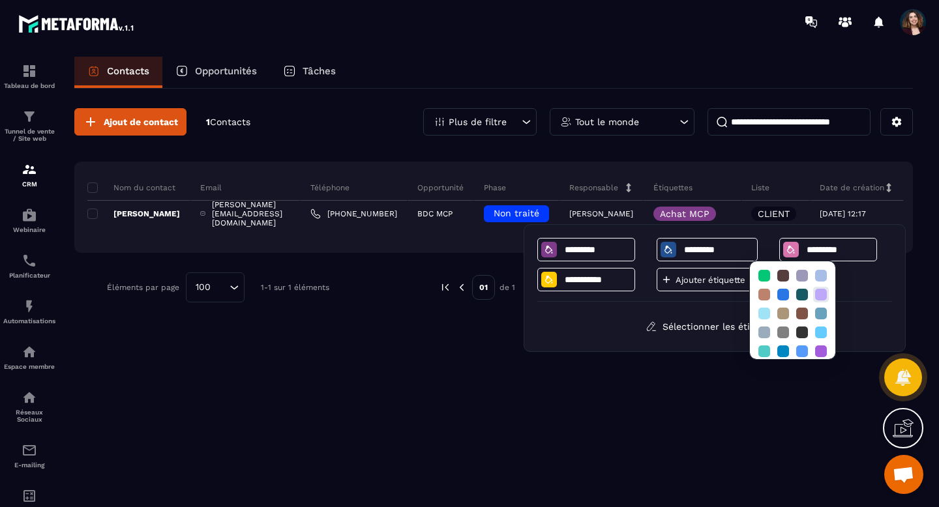
click at [822, 297] on div at bounding box center [821, 295] width 12 height 12
click at [716, 427] on div "Ajout de contact 1 Contacts Plus de filtre Tout le monde Nom du contact Email T…" at bounding box center [493, 297] width 839 height 417
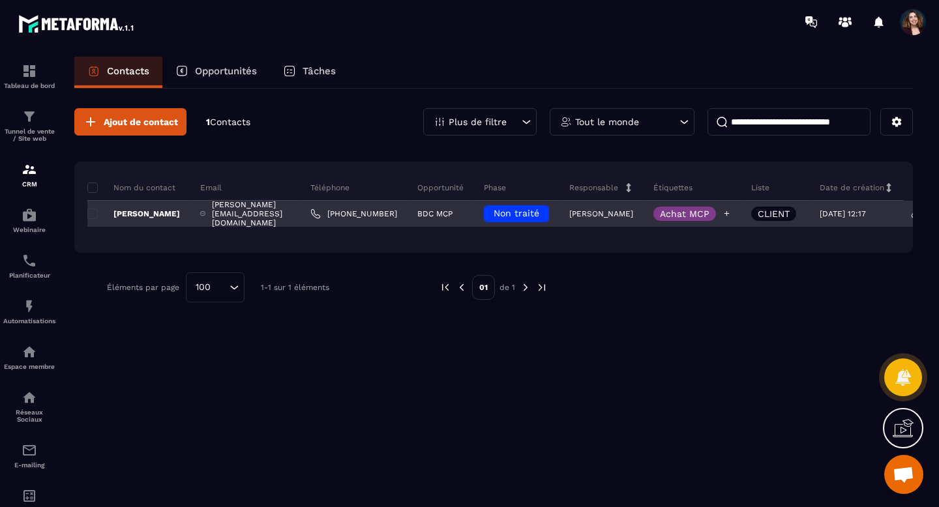
click at [725, 203] on div "Achat MCP" at bounding box center [693, 214] width 98 height 26
click at [710, 211] on p "Achat MCP" at bounding box center [685, 213] width 50 height 9
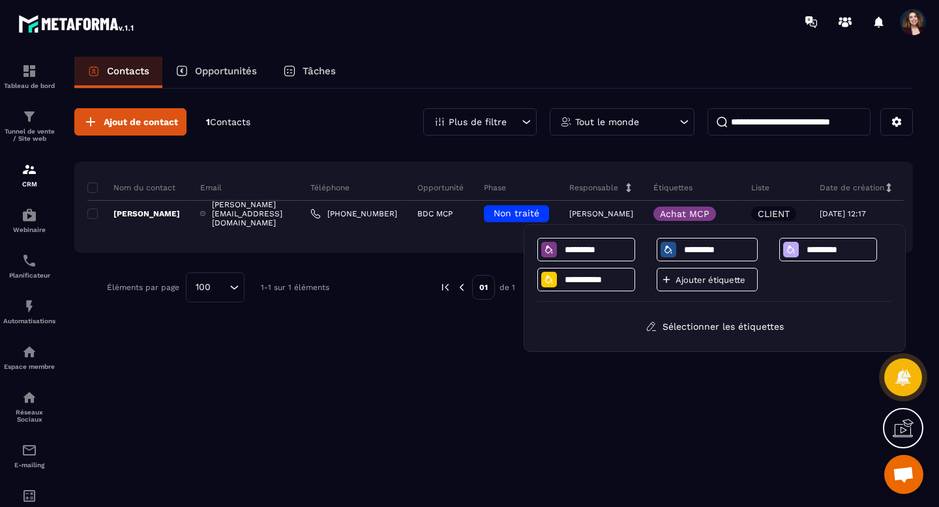
click at [808, 289] on div "**********" at bounding box center [714, 270] width 355 height 64
click at [712, 249] on input "*********" at bounding box center [718, 250] width 71 height 11
click at [773, 288] on div "**********" at bounding box center [714, 270] width 355 height 64
click at [747, 327] on button "Sélectionner les étiquettes" at bounding box center [715, 326] width 158 height 23
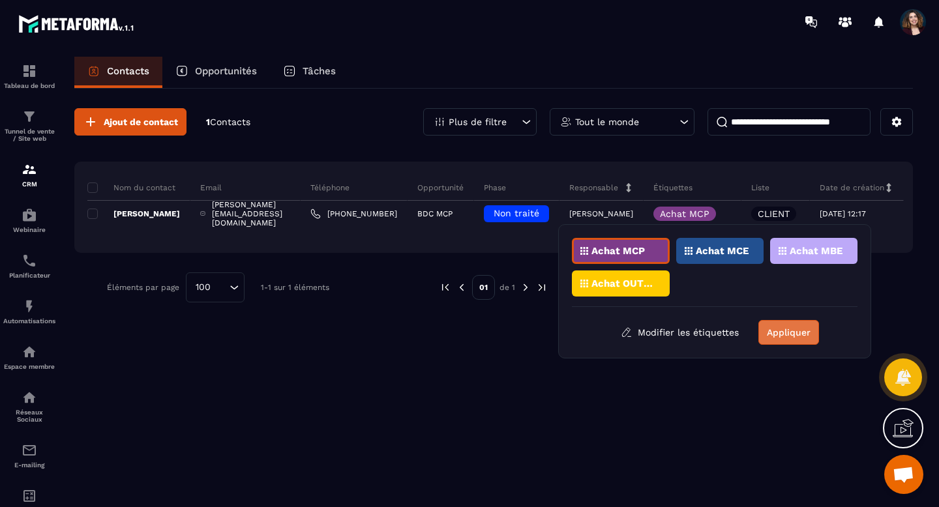
click at [786, 335] on button "Appliquer" at bounding box center [789, 332] width 61 height 25
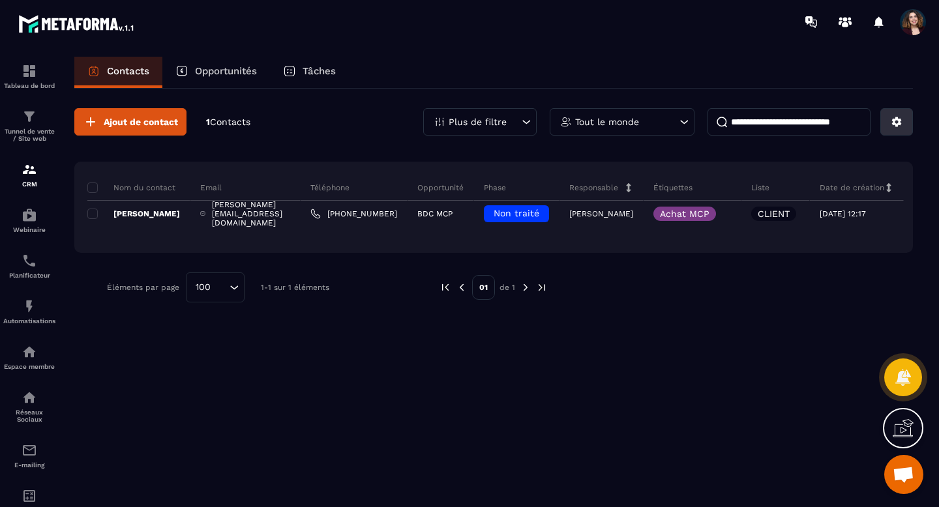
click at [889, 125] on button at bounding box center [897, 121] width 33 height 27
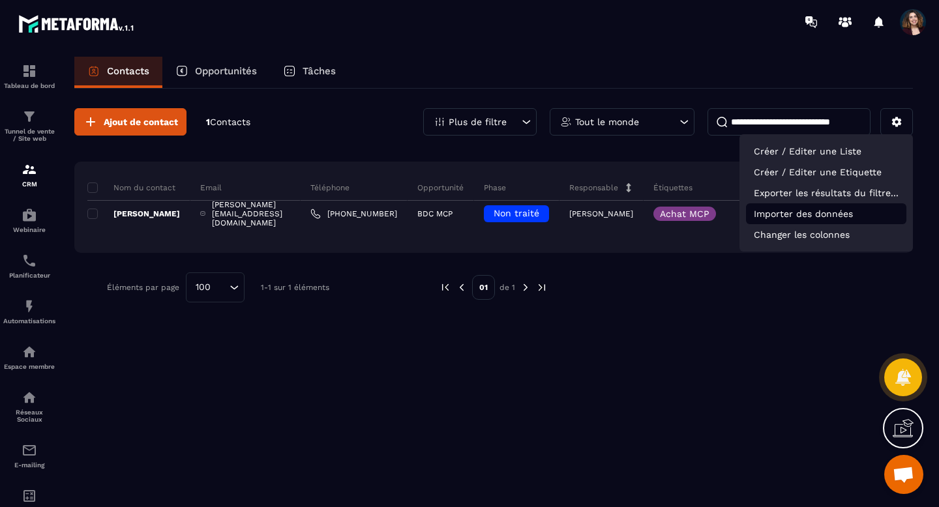
click at [819, 211] on p "Importer des données" at bounding box center [826, 213] width 160 height 21
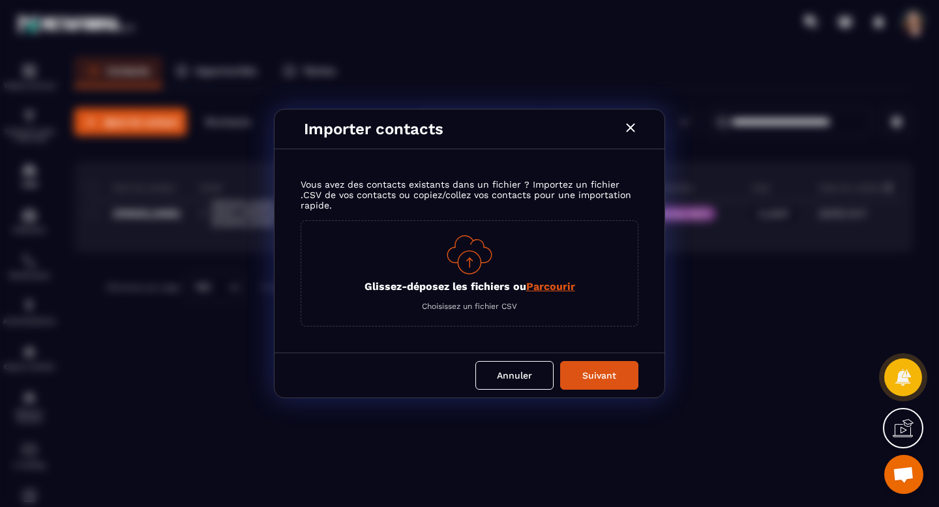
click at [547, 284] on span "Parcourir" at bounding box center [550, 286] width 49 height 12
click at [0, 0] on input "Glissez-déposez les fichiers ou Parcourir" at bounding box center [0, 0] width 0 height 0
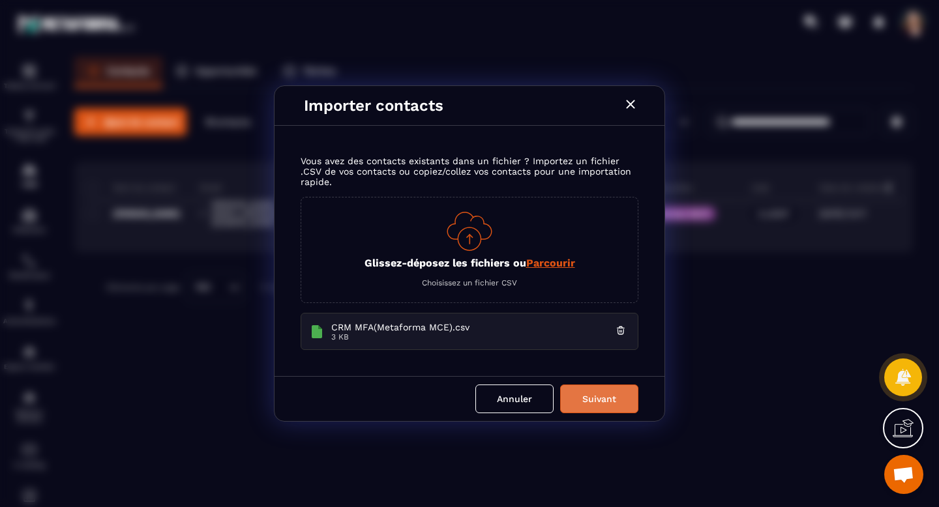
click at [584, 400] on button "Suivant" at bounding box center [599, 399] width 78 height 29
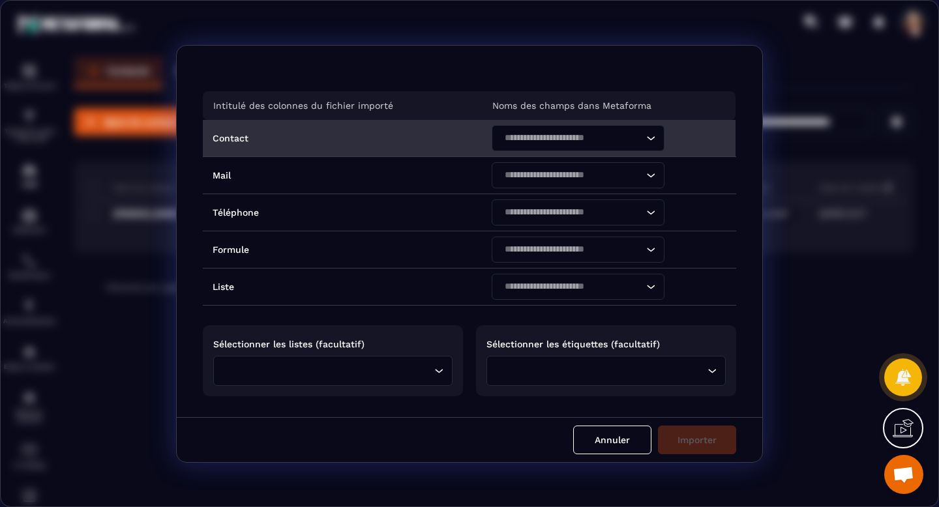
click at [646, 142] on icon "Search for option" at bounding box center [650, 138] width 13 height 13
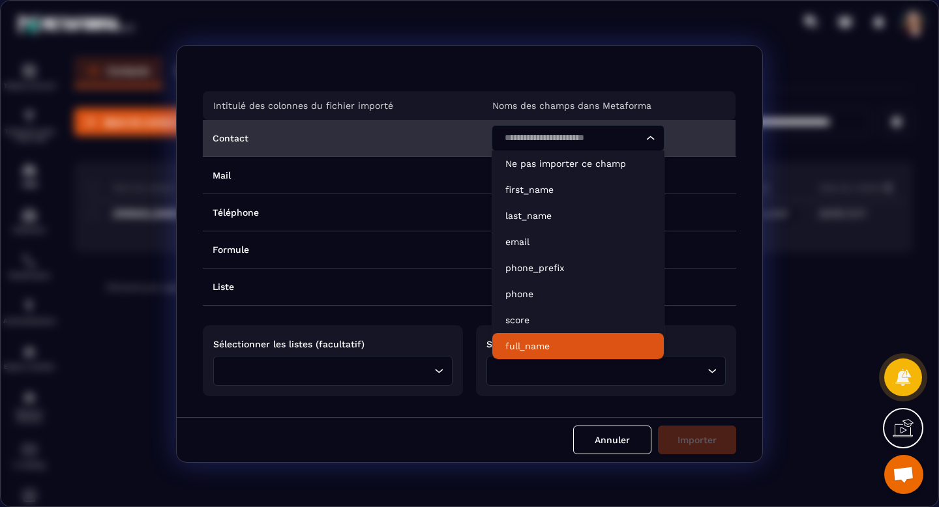
click at [566, 342] on p "full_name" at bounding box center [577, 346] width 145 height 13
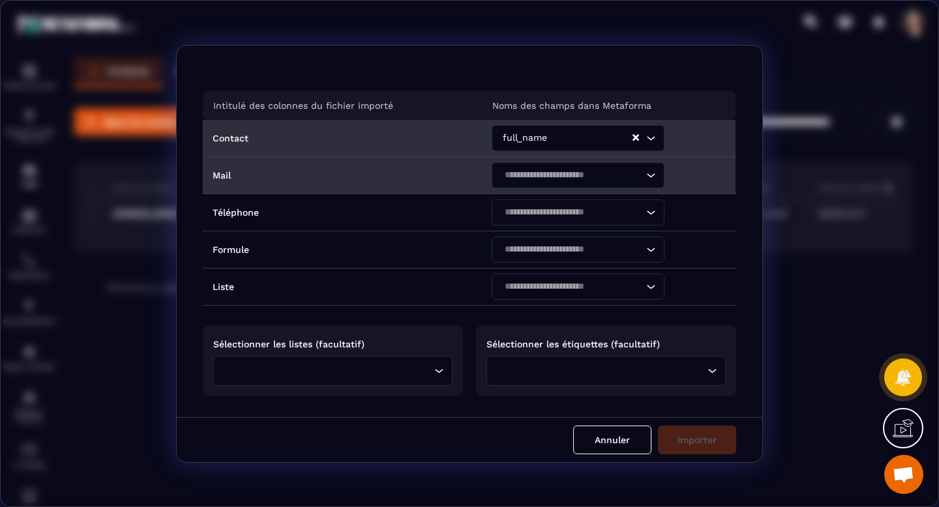
click at [644, 177] on icon "Search for option" at bounding box center [650, 175] width 13 height 13
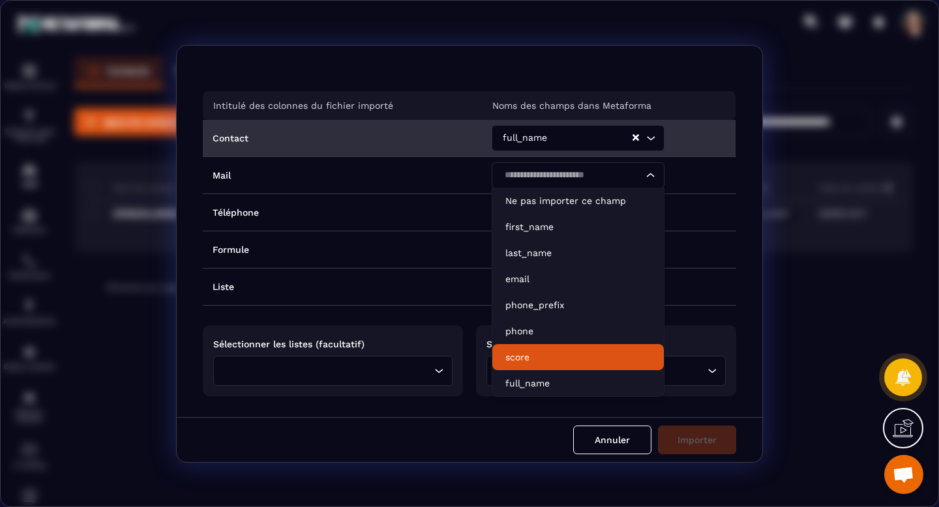
click at [795, 234] on form "Intitulé des colonnes du fichier importé Noms des champs dans Metaforma Contact…" at bounding box center [470, 254] width 938 height 418
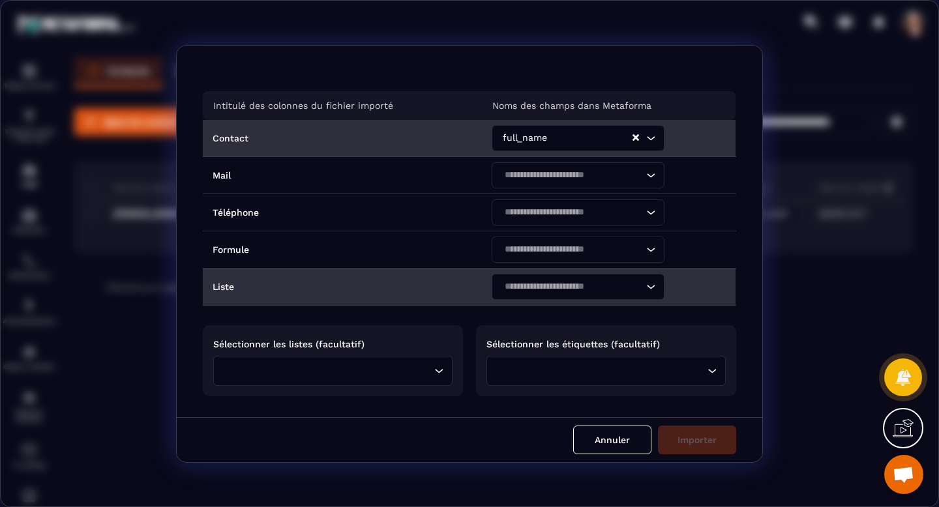
click at [648, 286] on icon "Search for option" at bounding box center [650, 286] width 13 height 13
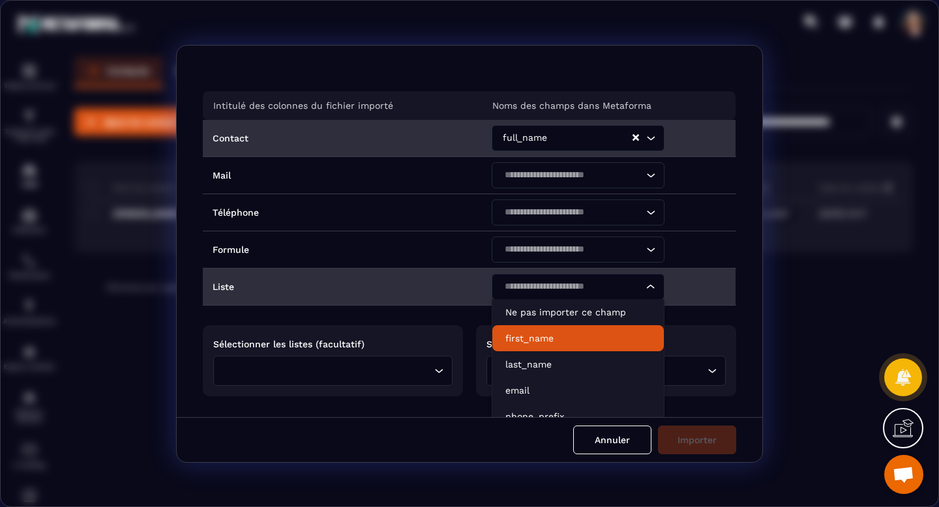
scroll to position [90, 0]
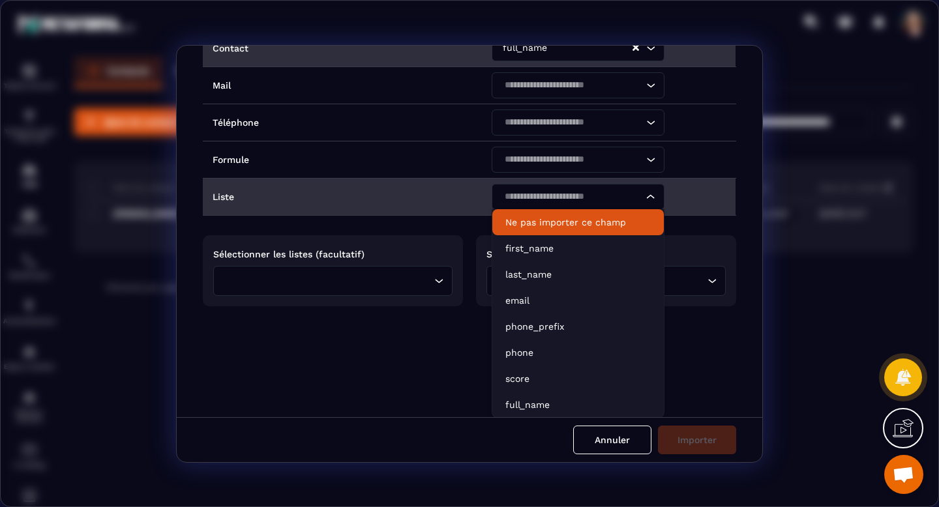
click at [644, 203] on div "Loading..." at bounding box center [650, 197] width 13 height 26
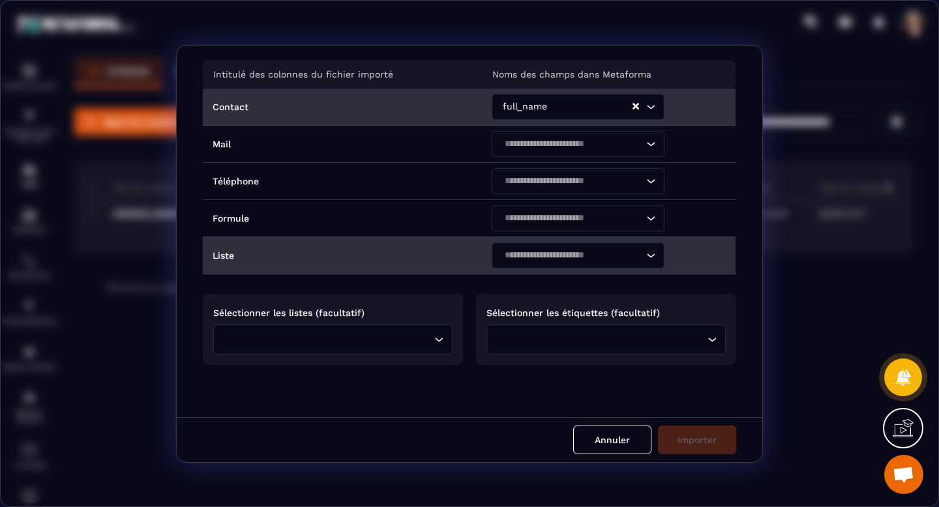
scroll to position [30, 0]
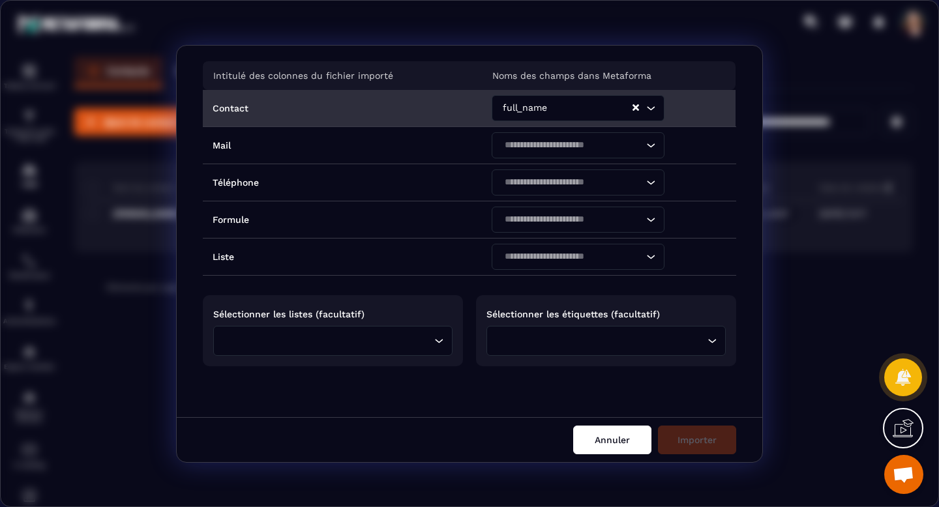
click at [603, 440] on button "Annuler" at bounding box center [612, 440] width 78 height 29
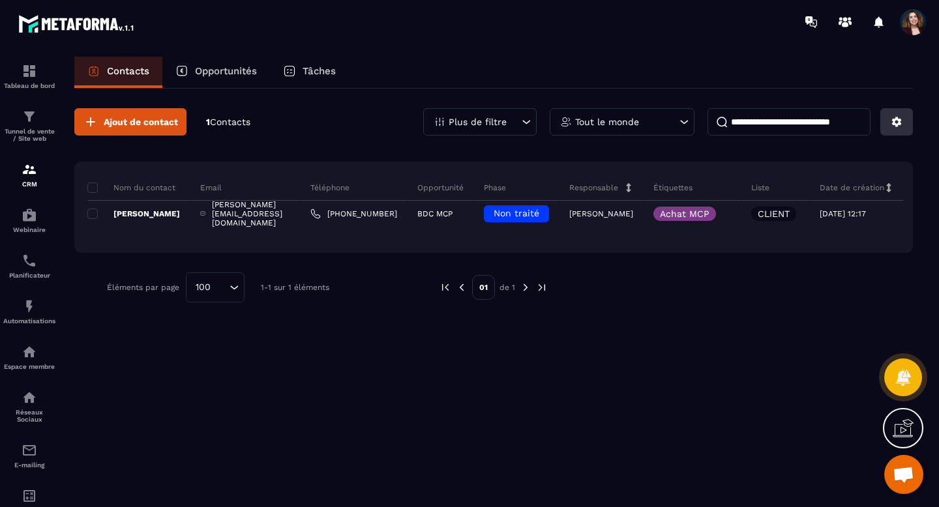
click at [900, 121] on icon at bounding box center [897, 122] width 10 height 10
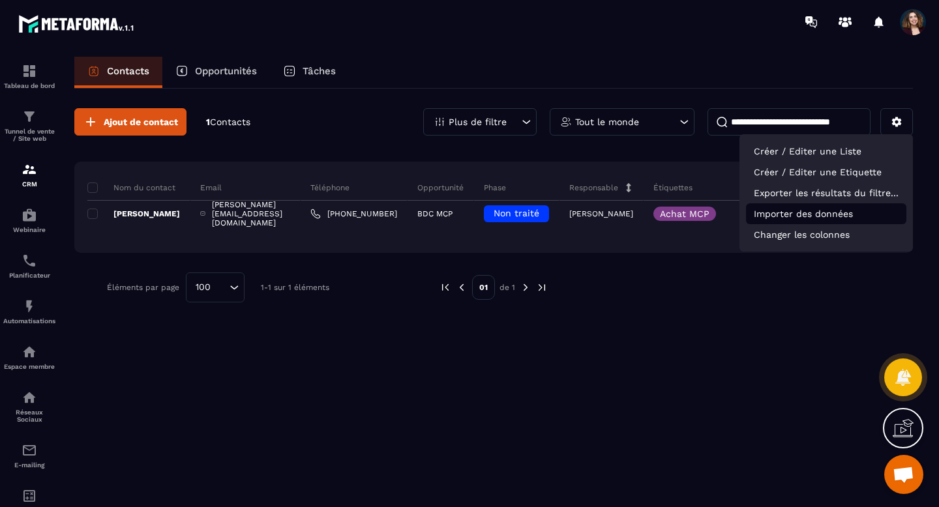
click at [769, 214] on p "Importer des données" at bounding box center [826, 213] width 160 height 21
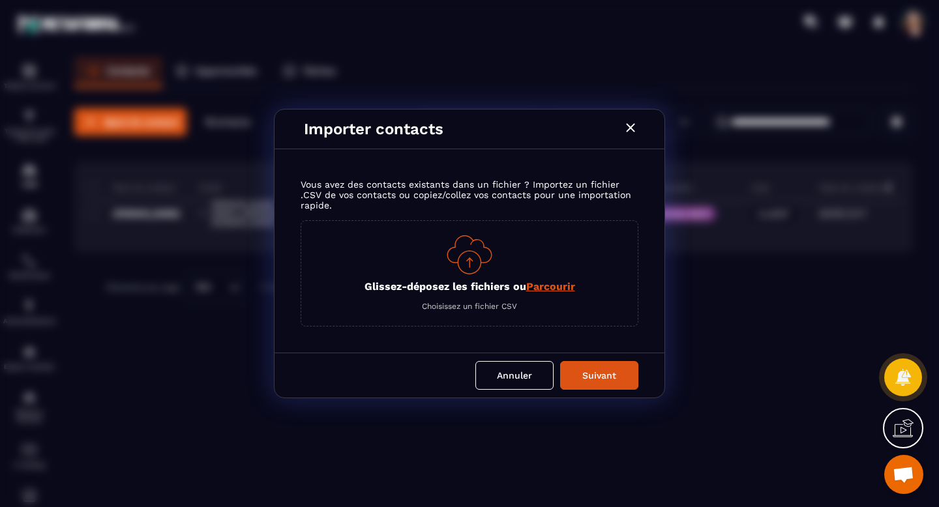
click at [547, 290] on span "Parcourir" at bounding box center [550, 286] width 49 height 12
click at [0, 0] on input "Glissez-déposez les fichiers ou Parcourir" at bounding box center [0, 0] width 0 height 0
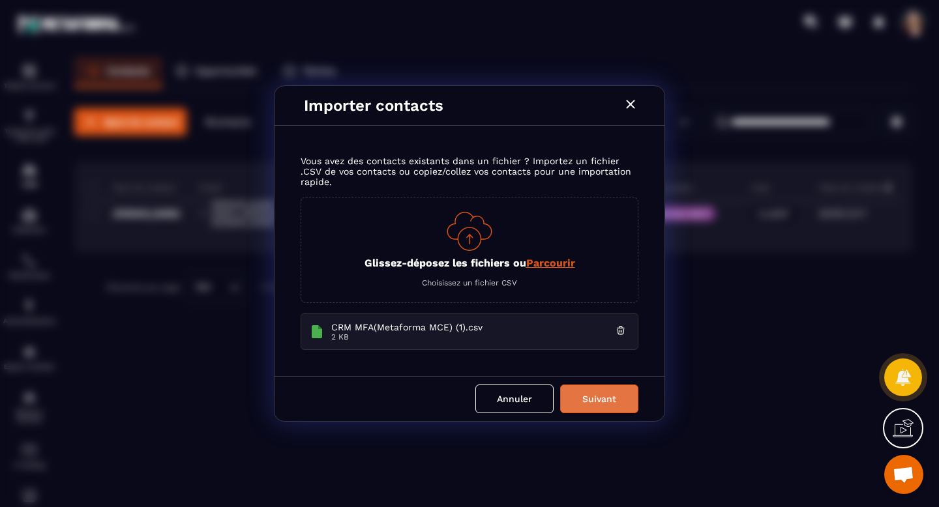
click at [600, 397] on button "Suivant" at bounding box center [599, 399] width 78 height 29
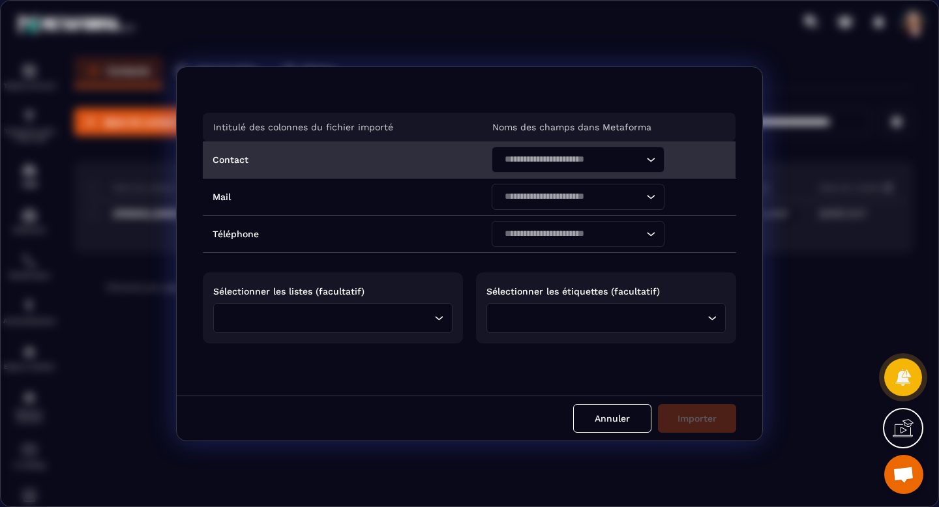
click at [627, 161] on input "Search for option" at bounding box center [571, 160] width 143 height 14
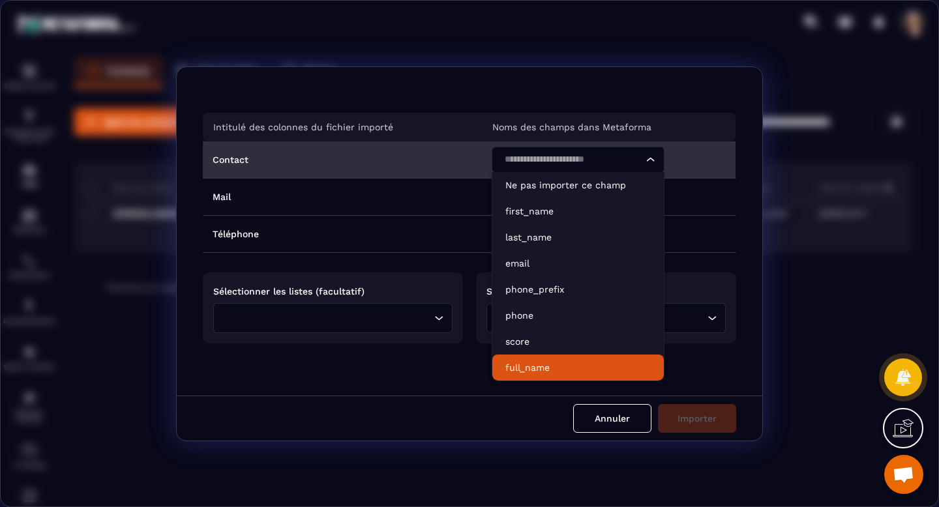
click at [539, 368] on p "full_name" at bounding box center [577, 367] width 145 height 13
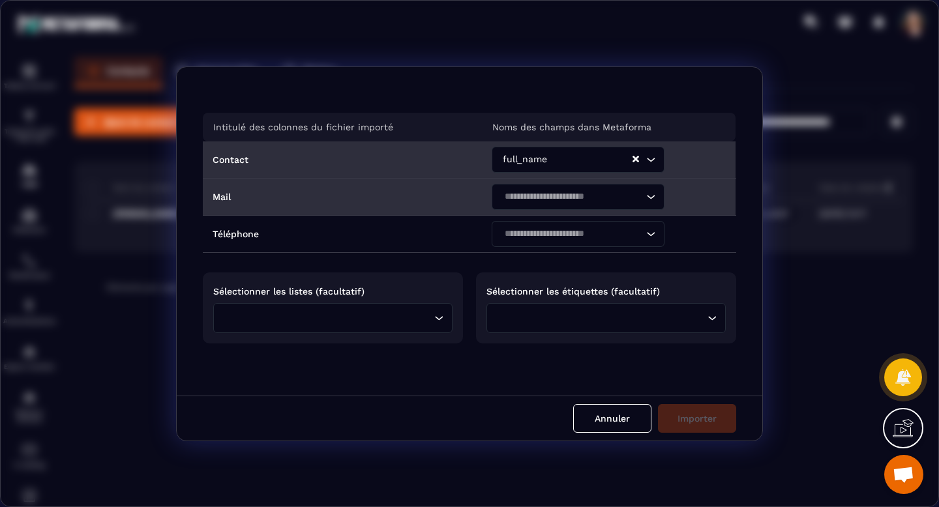
click at [622, 190] on input "Search for option" at bounding box center [571, 197] width 143 height 14
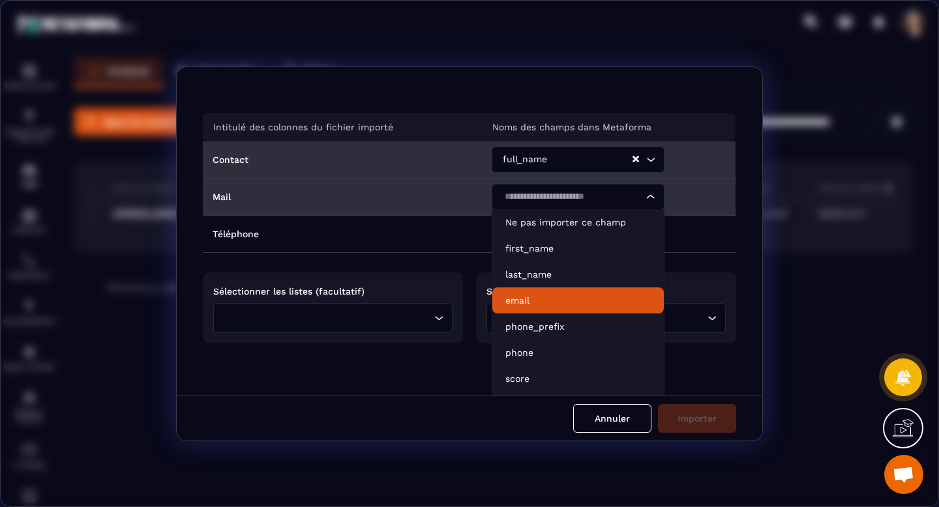
click at [566, 302] on p "email" at bounding box center [577, 300] width 145 height 13
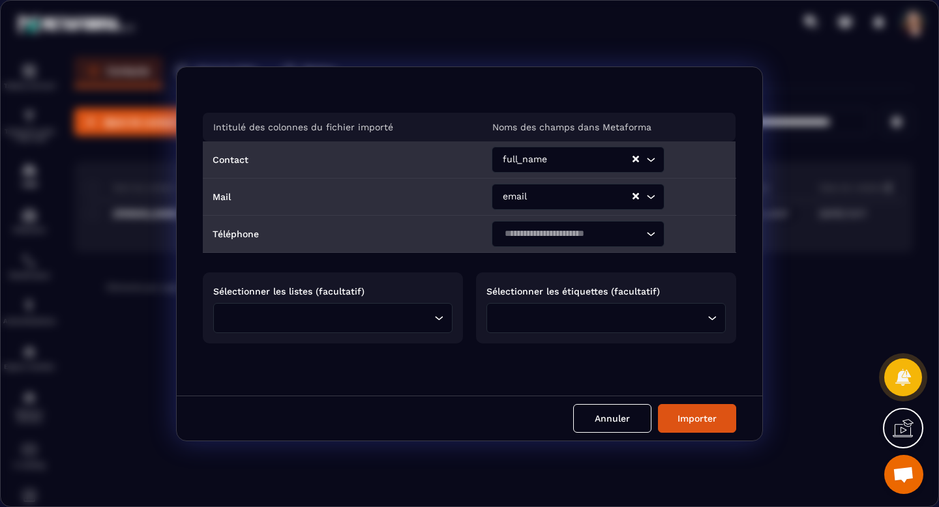
click at [595, 237] on input "Search for option" at bounding box center [571, 234] width 143 height 14
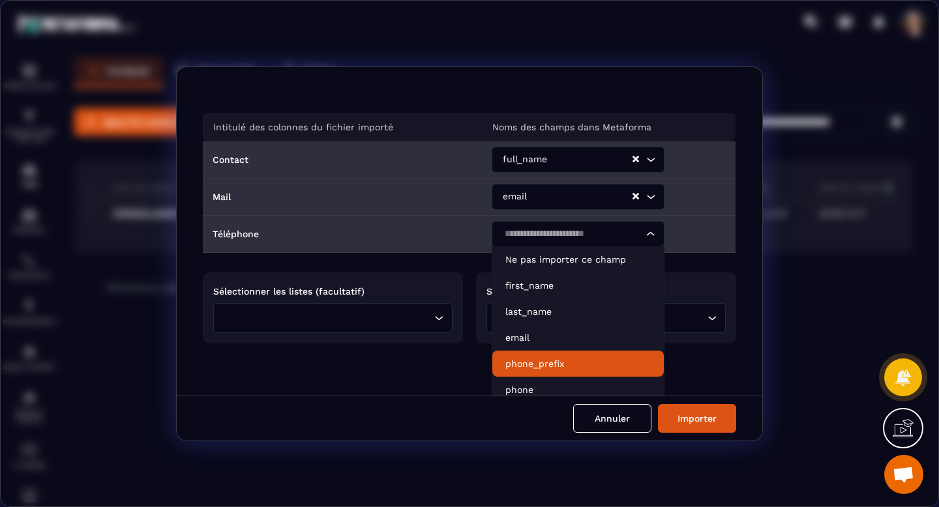
scroll to position [60, 0]
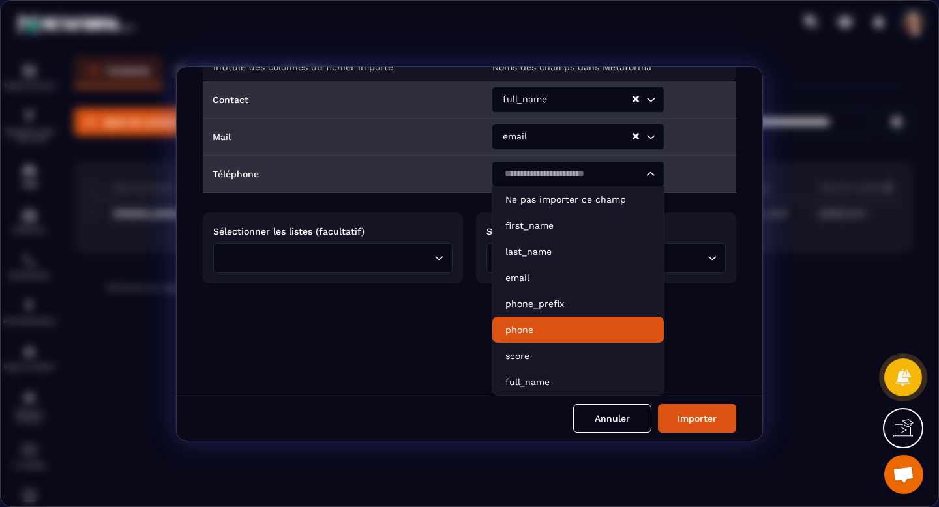
click at [556, 327] on p "phone" at bounding box center [577, 330] width 145 height 13
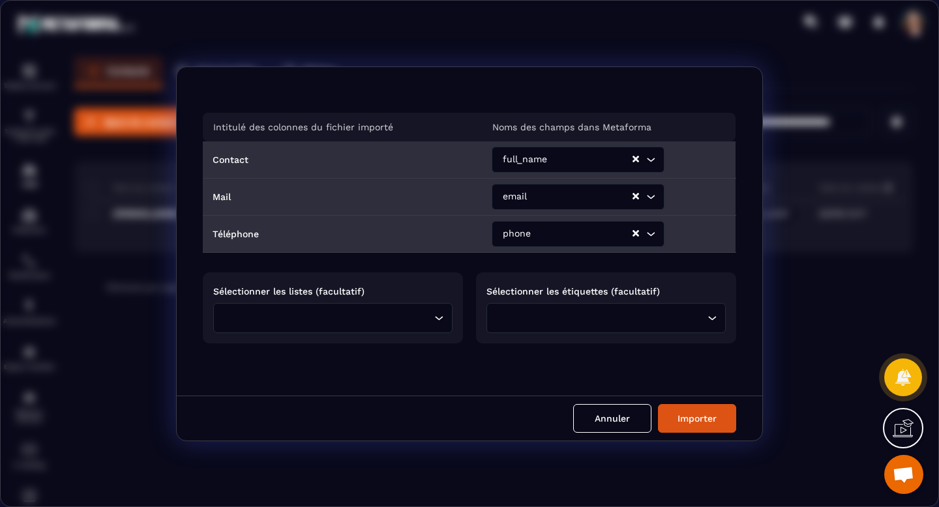
scroll to position [0, 0]
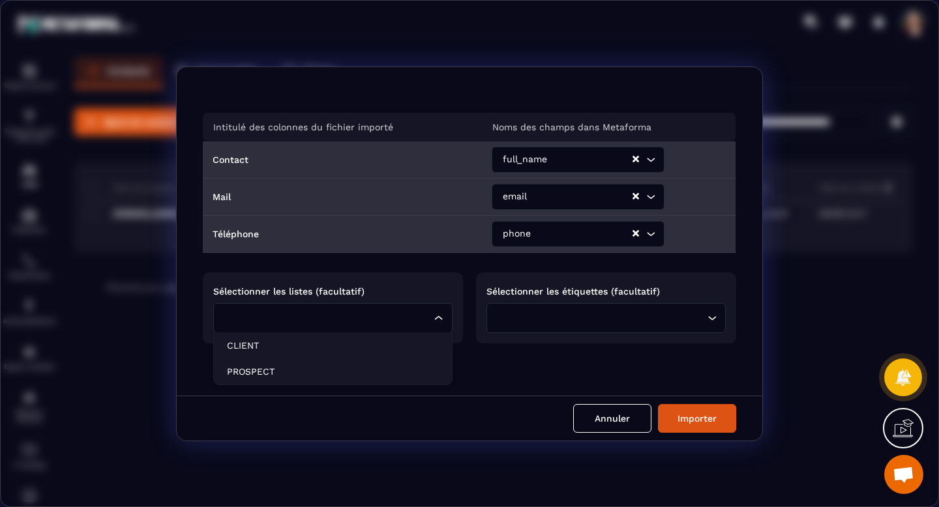
click at [431, 317] on div "Loading..." at bounding box center [332, 318] width 239 height 30
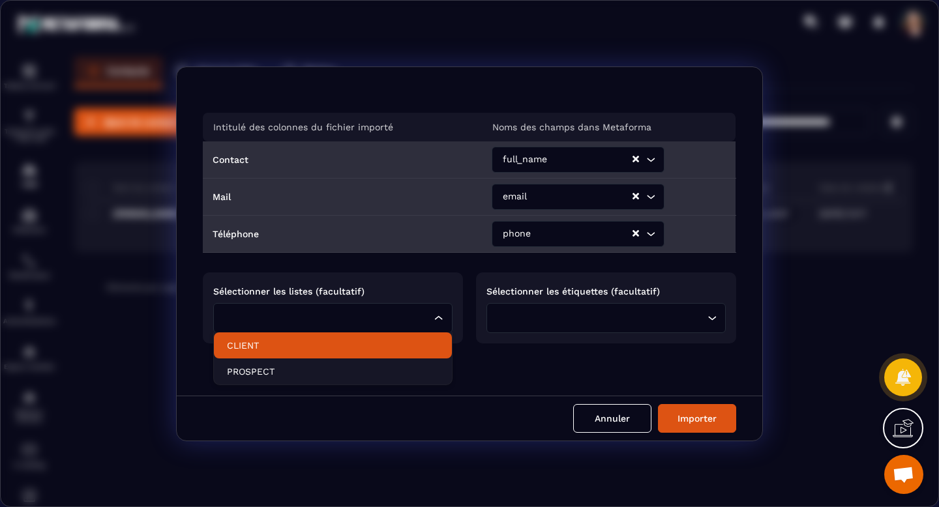
click at [420, 342] on p "CLIENT" at bounding box center [333, 345] width 212 height 13
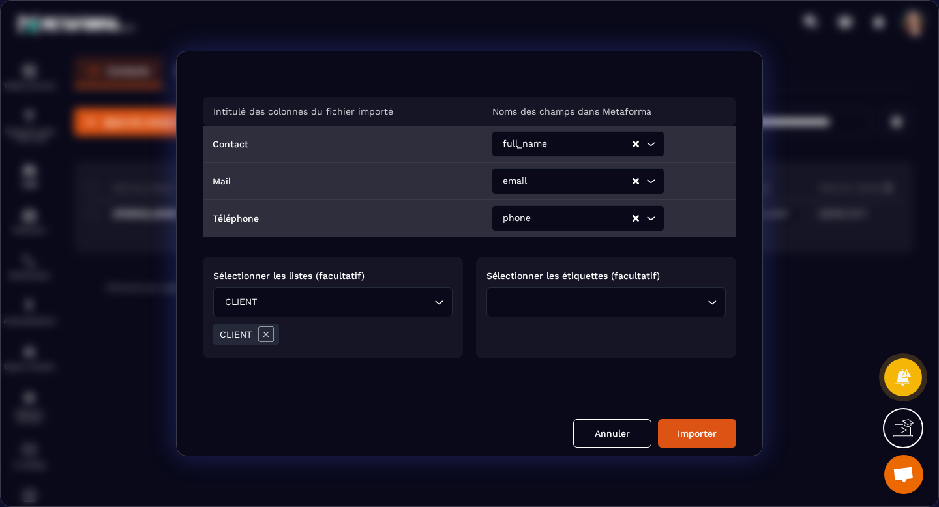
click at [585, 299] on input "Search for option" at bounding box center [602, 302] width 203 height 14
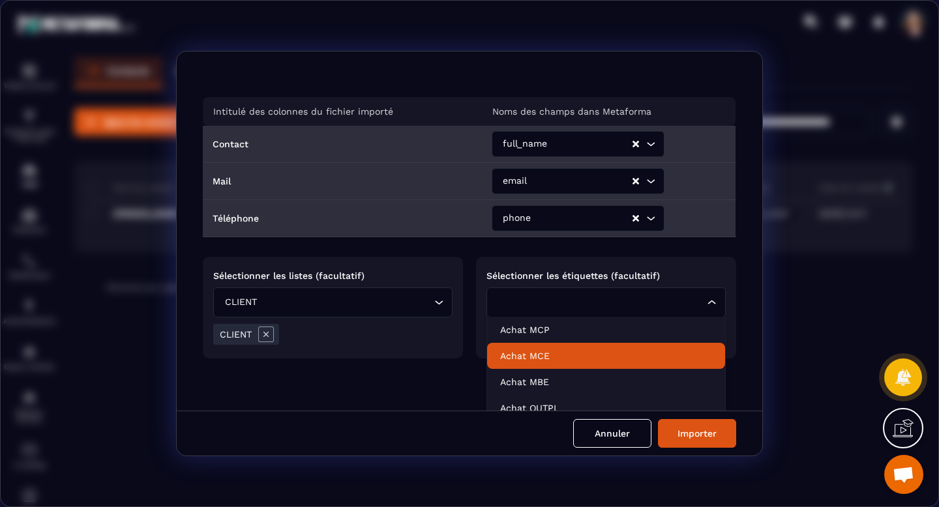
click at [573, 357] on p "Achat MCE" at bounding box center [606, 356] width 212 height 13
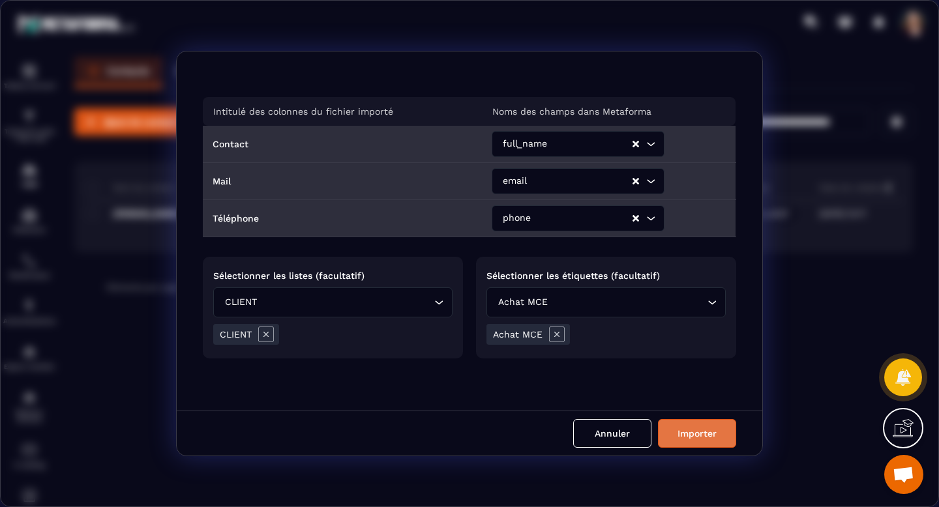
click at [711, 439] on button "Importer" at bounding box center [697, 433] width 78 height 29
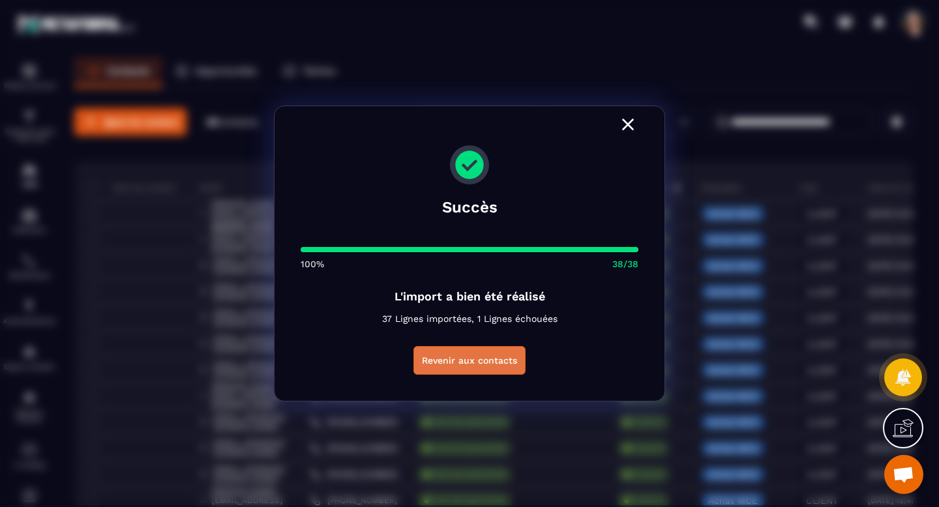
click at [493, 367] on button "Revenir aux contacts" at bounding box center [470, 360] width 112 height 29
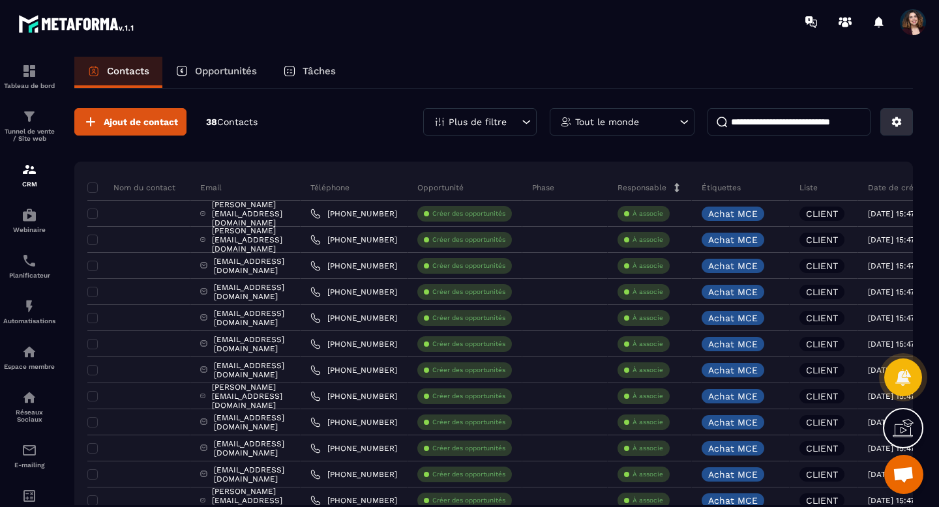
click at [906, 125] on button at bounding box center [897, 121] width 33 height 27
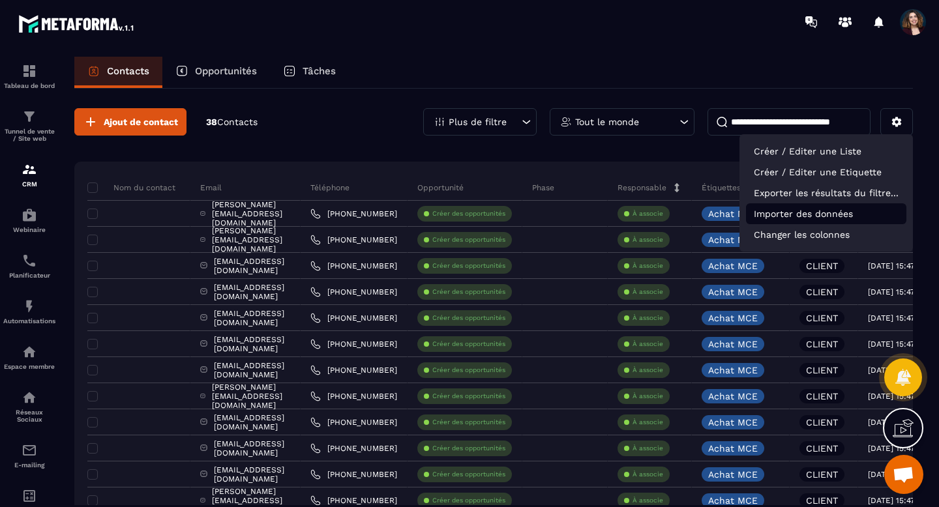
click at [813, 218] on p "Importer des données" at bounding box center [826, 213] width 160 height 21
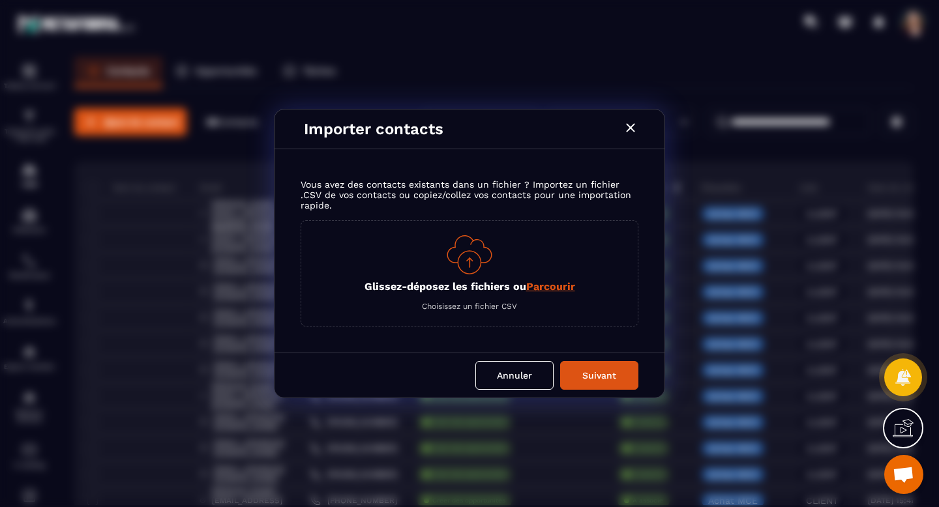
click at [575, 286] on label "Glissez-déposez les fichiers ou Parcourir" at bounding box center [469, 286] width 337 height 12
click at [0, 0] on input "Glissez-déposez les fichiers ou Parcourir" at bounding box center [0, 0] width 0 height 0
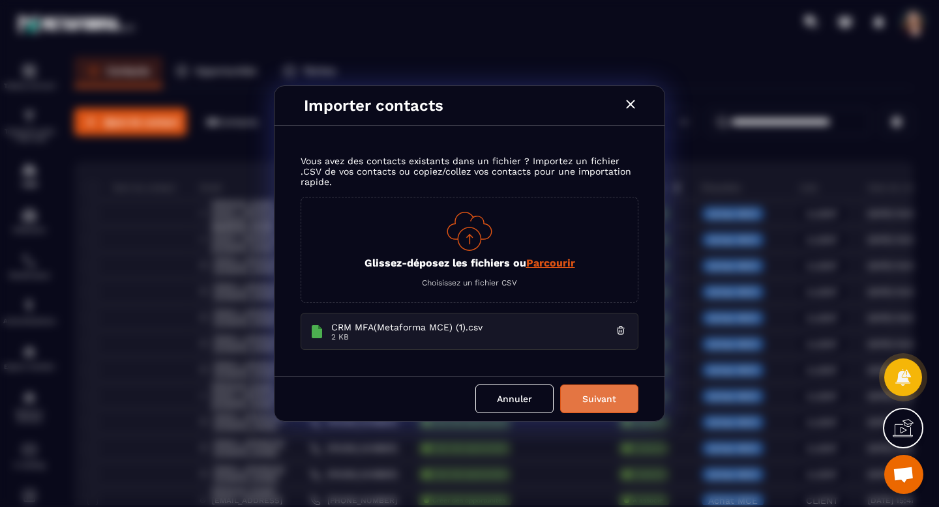
click at [607, 402] on button "Suivant" at bounding box center [599, 399] width 78 height 29
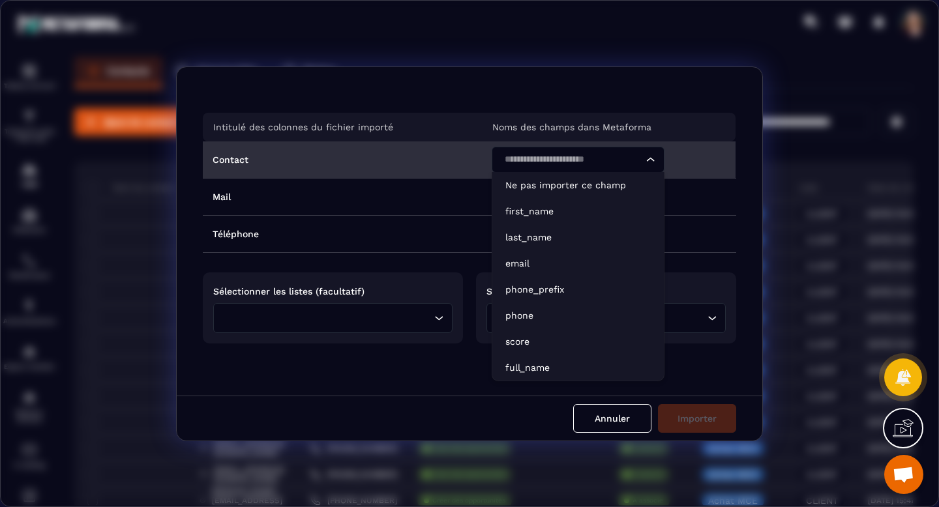
click at [646, 162] on icon "Search for option" at bounding box center [650, 159] width 13 height 13
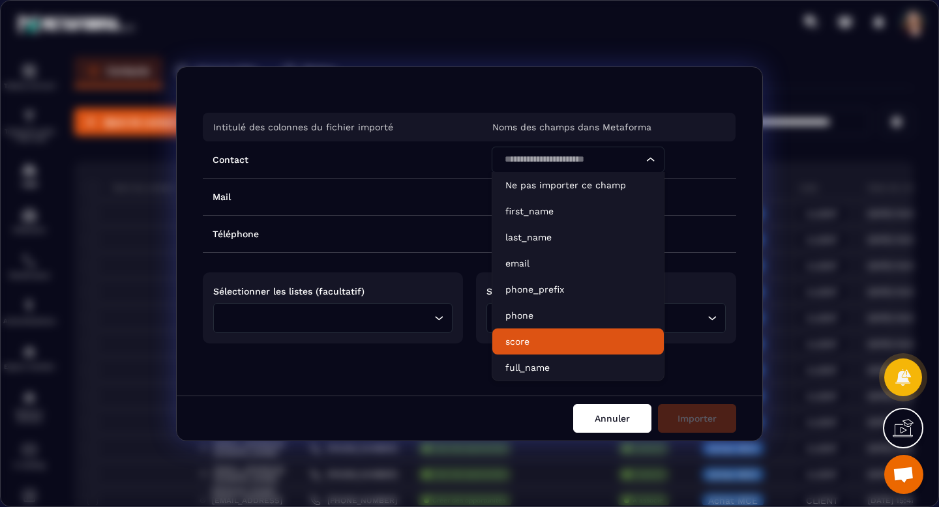
click at [618, 422] on button "Annuler" at bounding box center [612, 418] width 78 height 29
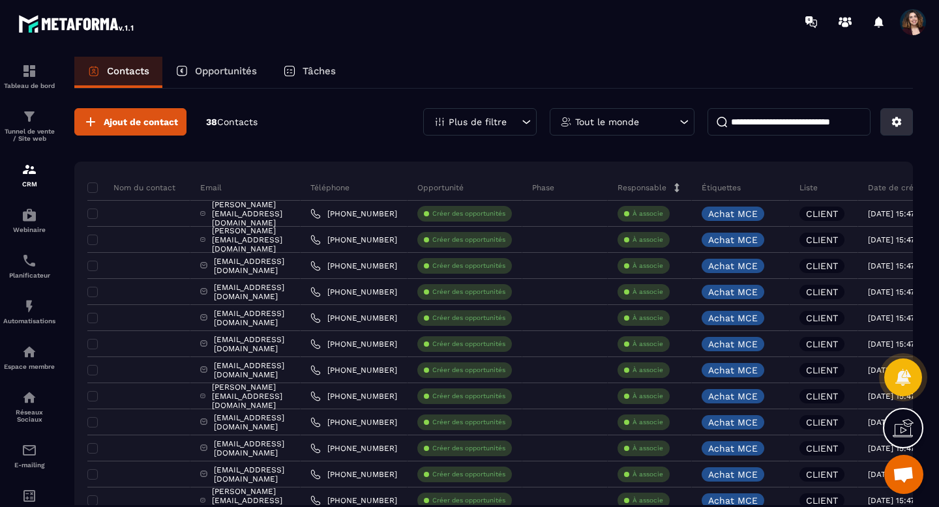
click at [895, 130] on button at bounding box center [897, 121] width 33 height 27
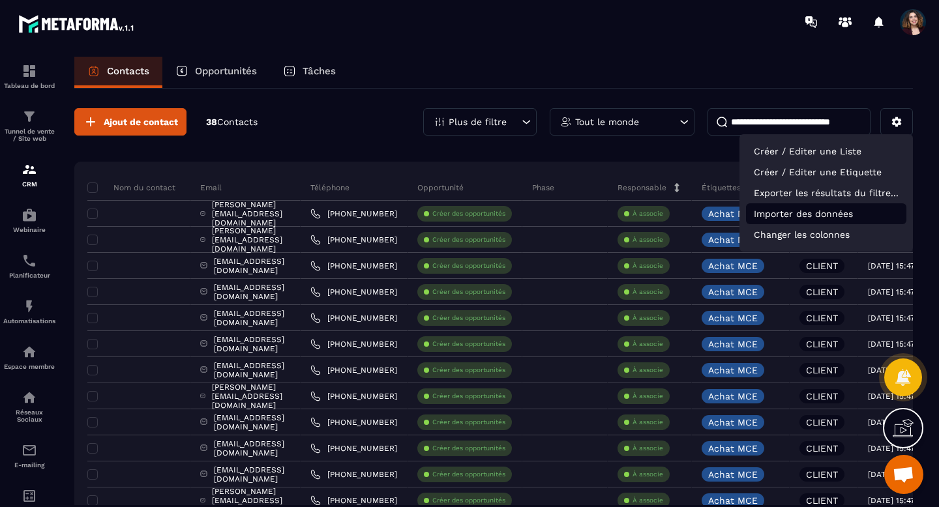
click at [776, 216] on p "Importer des données" at bounding box center [826, 213] width 160 height 21
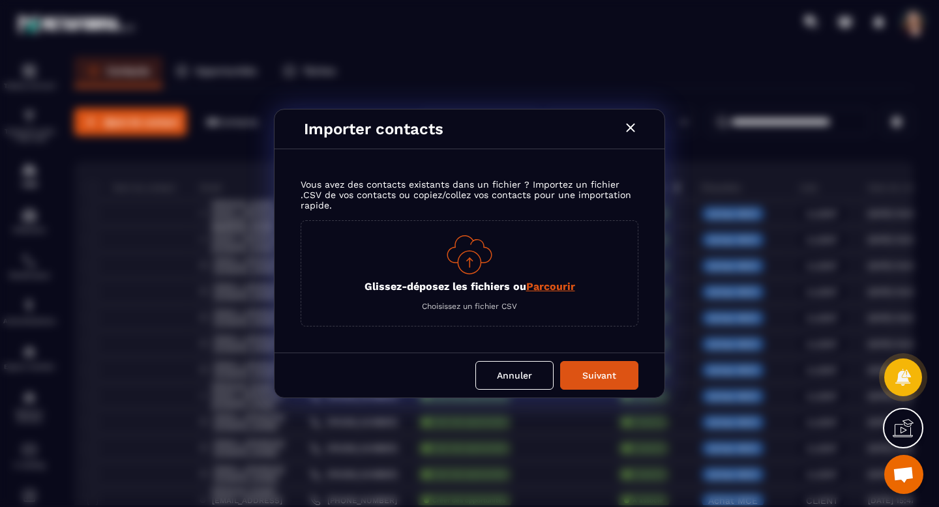
click at [536, 295] on div "Glissez-déposez les fichiers ou Parcourir Choisissez un fichier CSV" at bounding box center [470, 273] width 338 height 106
click at [534, 291] on span "Parcourir" at bounding box center [550, 286] width 49 height 12
click at [0, 0] on input "Glissez-déposez les fichiers ou Parcourir" at bounding box center [0, 0] width 0 height 0
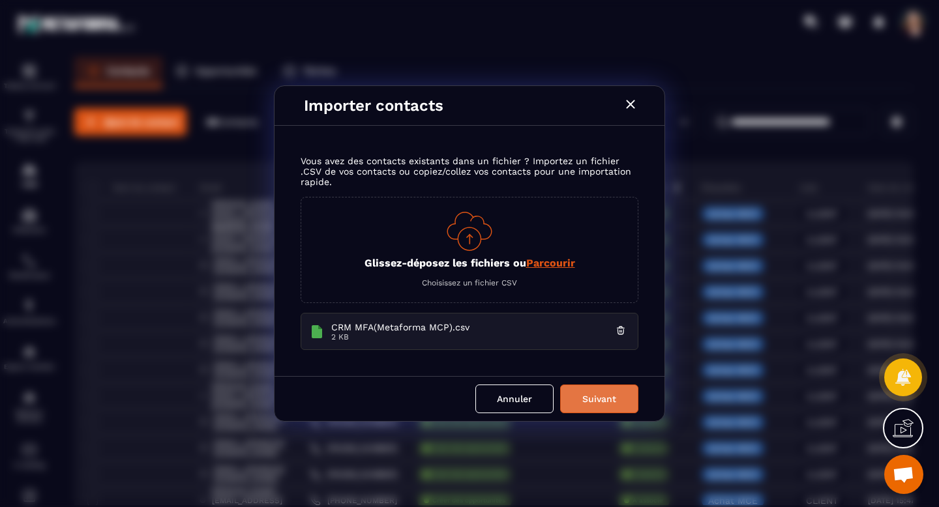
click at [626, 402] on button "Suivant" at bounding box center [599, 399] width 78 height 29
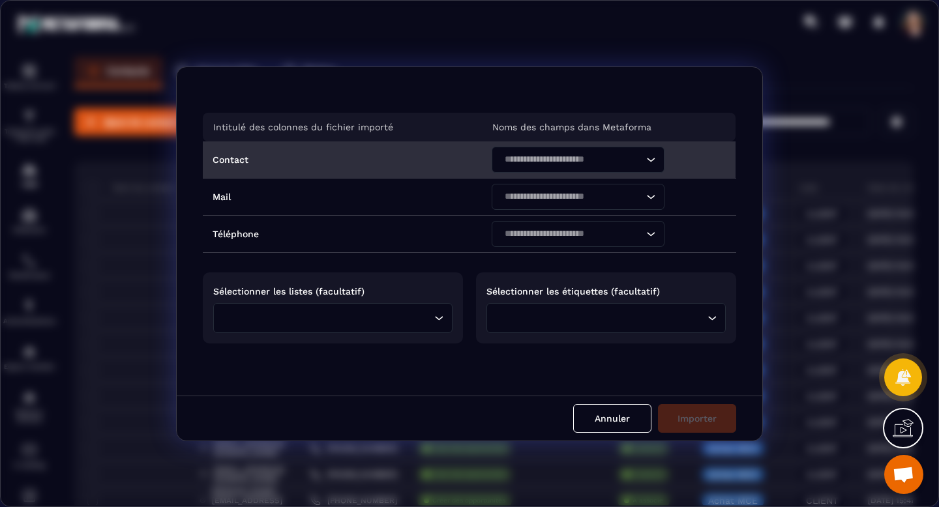
click at [650, 159] on icon "Search for option" at bounding box center [650, 159] width 13 height 13
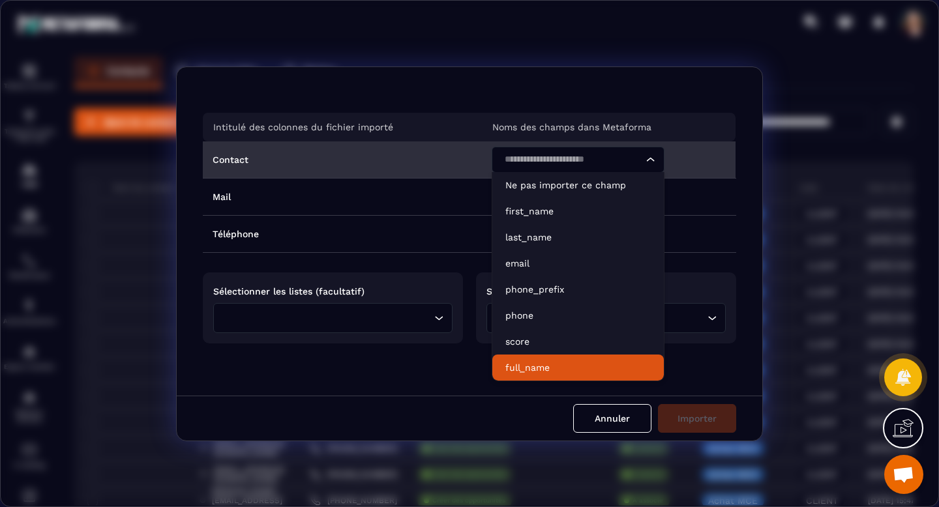
click at [547, 365] on p "full_name" at bounding box center [577, 367] width 145 height 13
click at [648, 160] on icon "Search for option" at bounding box center [651, 159] width 8 height 4
click at [574, 372] on p "full_name" at bounding box center [577, 367] width 145 height 13
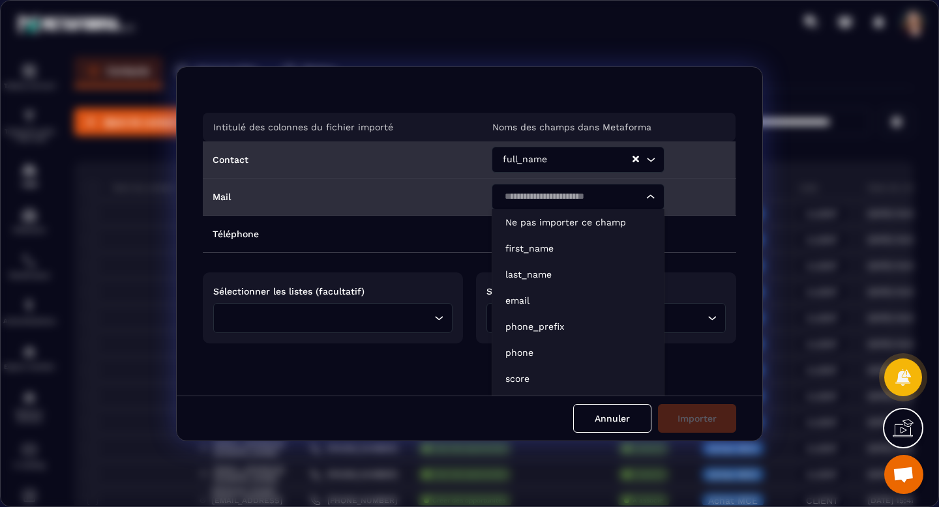
click at [654, 198] on icon "Search for option" at bounding box center [650, 196] width 13 height 13
click at [576, 303] on p "email" at bounding box center [577, 300] width 145 height 13
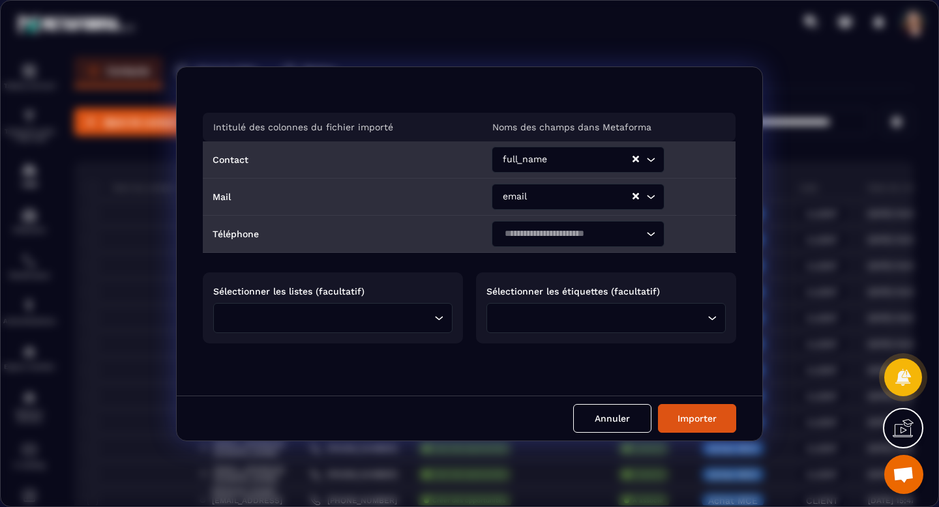
click at [644, 239] on icon "Search for option" at bounding box center [650, 234] width 13 height 13
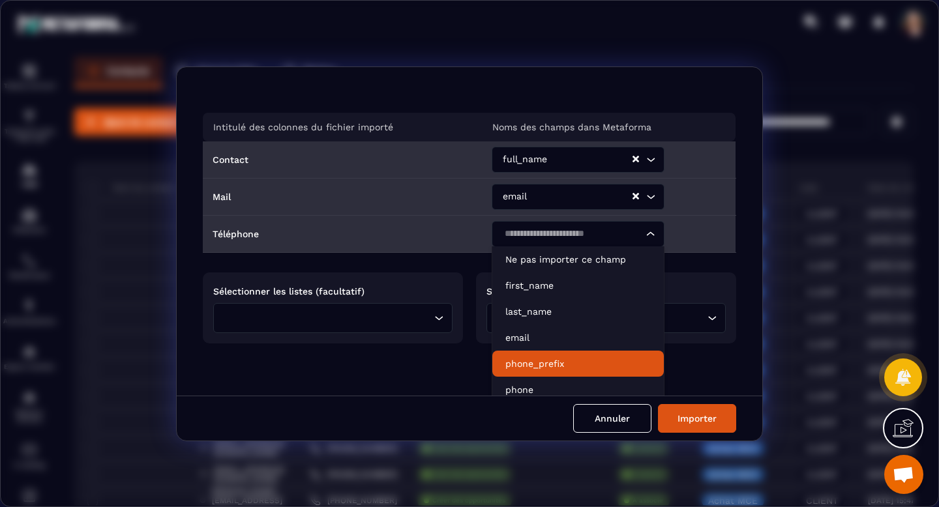
scroll to position [42, 0]
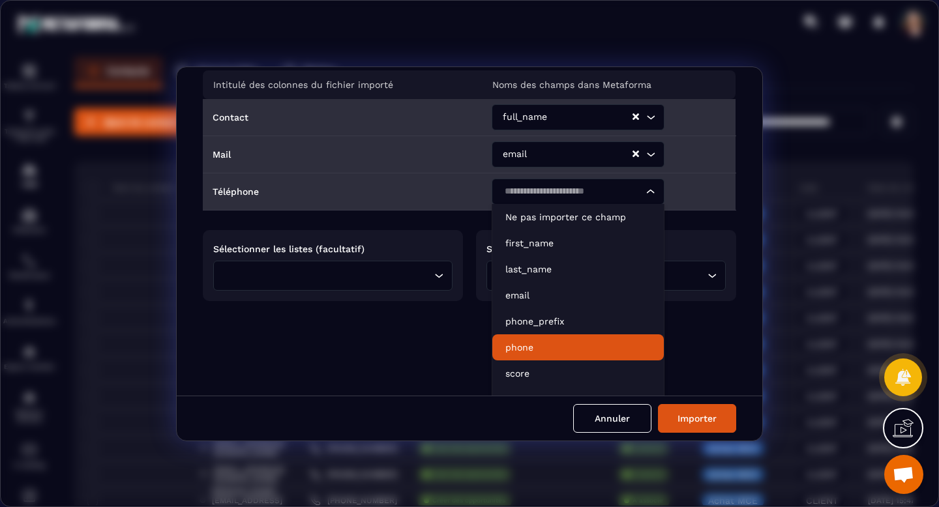
click at [588, 352] on p "phone" at bounding box center [577, 347] width 145 height 13
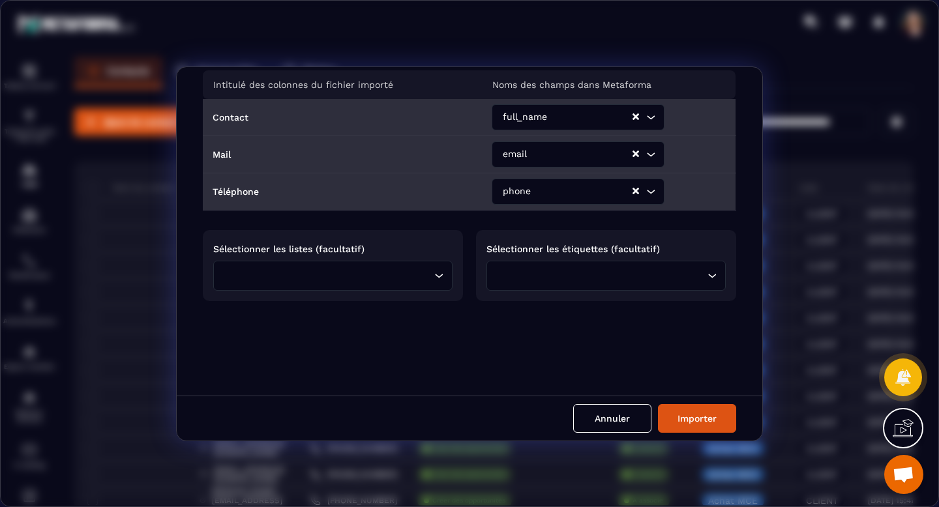
scroll to position [0, 0]
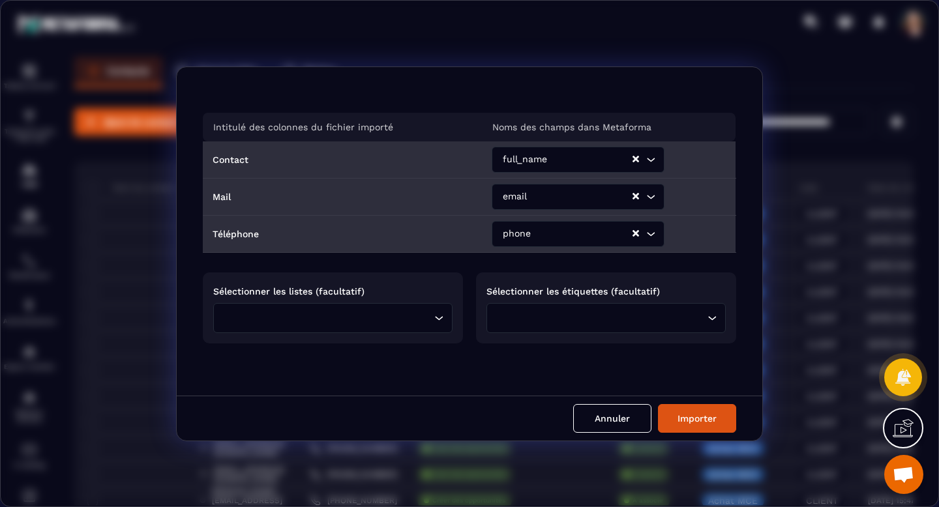
click at [436, 319] on icon "Search for option" at bounding box center [438, 318] width 13 height 13
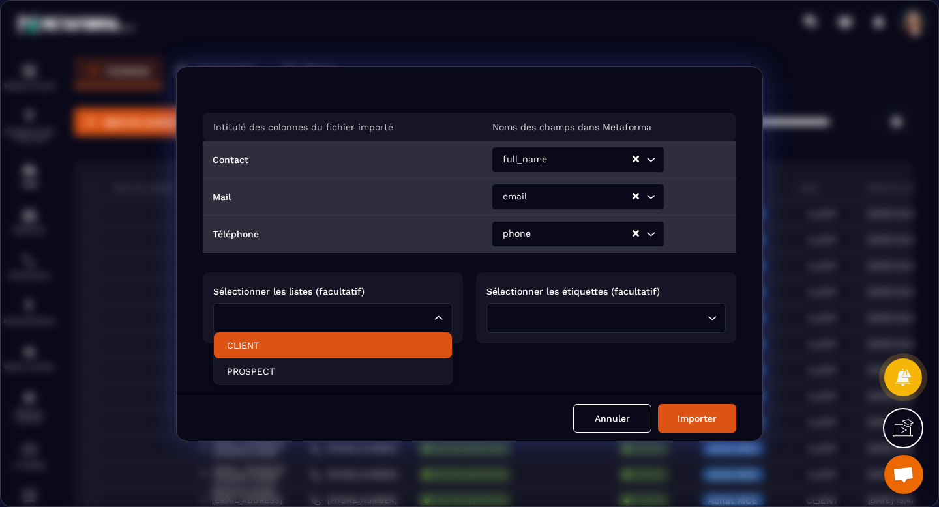
click at [410, 345] on p "CLIENT" at bounding box center [333, 345] width 212 height 13
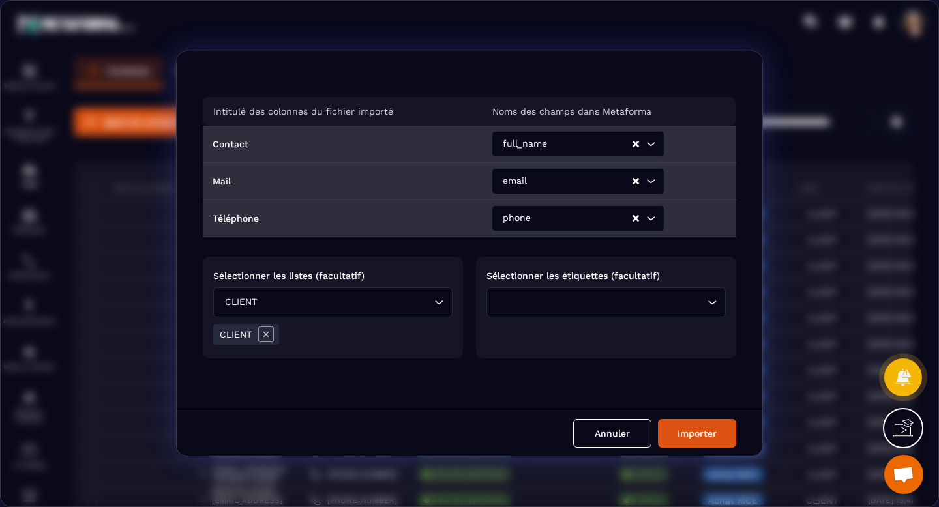
click at [560, 301] on input "Search for option" at bounding box center [602, 302] width 203 height 14
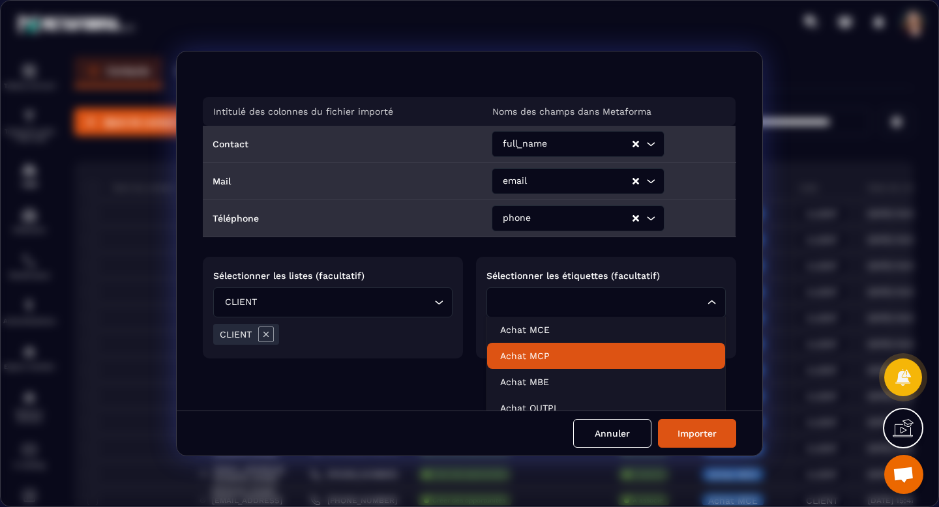
click at [635, 353] on p "Achat MCP" at bounding box center [606, 356] width 212 height 13
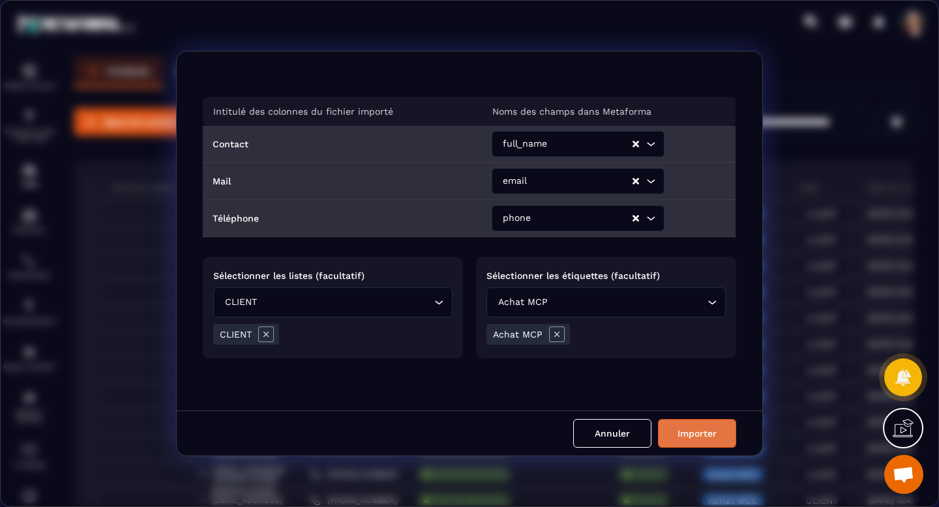
click at [678, 433] on button "Importer" at bounding box center [697, 433] width 78 height 29
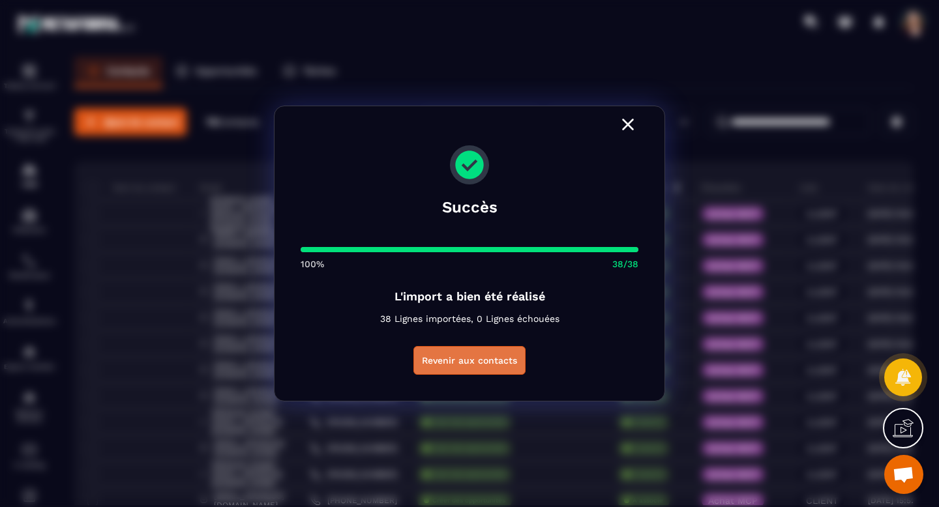
click at [466, 364] on button "Revenir aux contacts" at bounding box center [470, 360] width 112 height 29
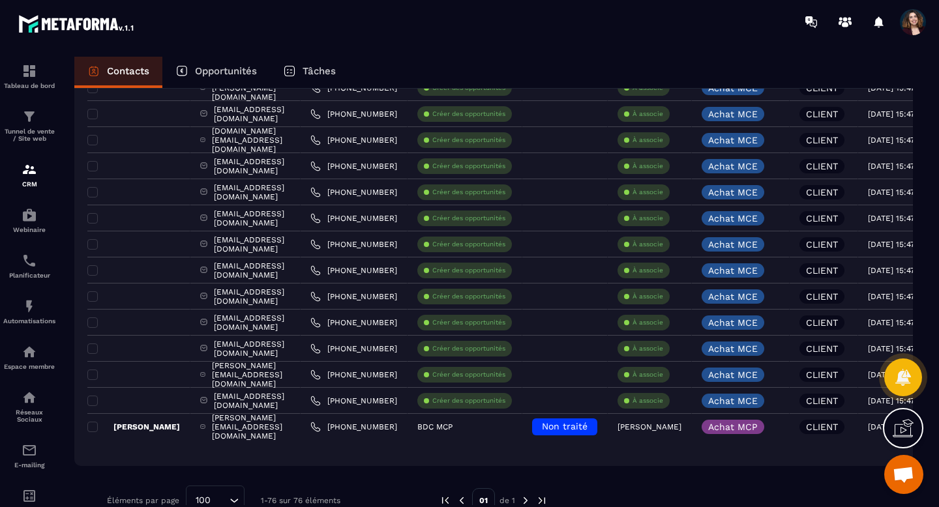
scroll to position [1773, 0]
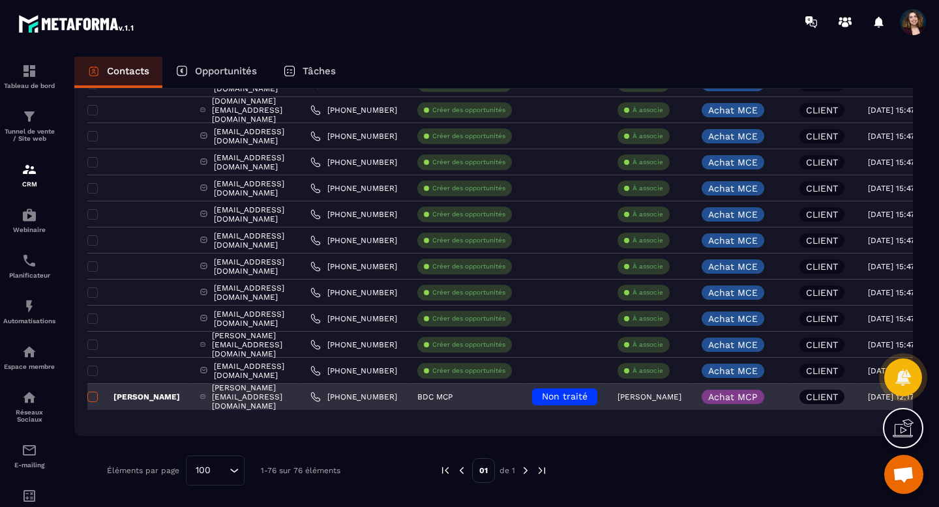
click at [97, 396] on span at bounding box center [92, 397] width 10 height 10
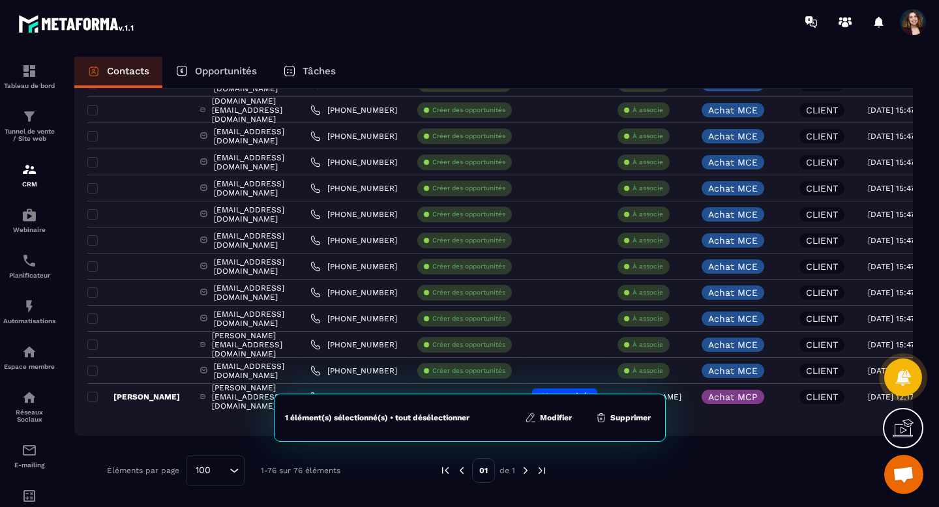
click at [618, 420] on button "Supprimer" at bounding box center [623, 418] width 63 height 13
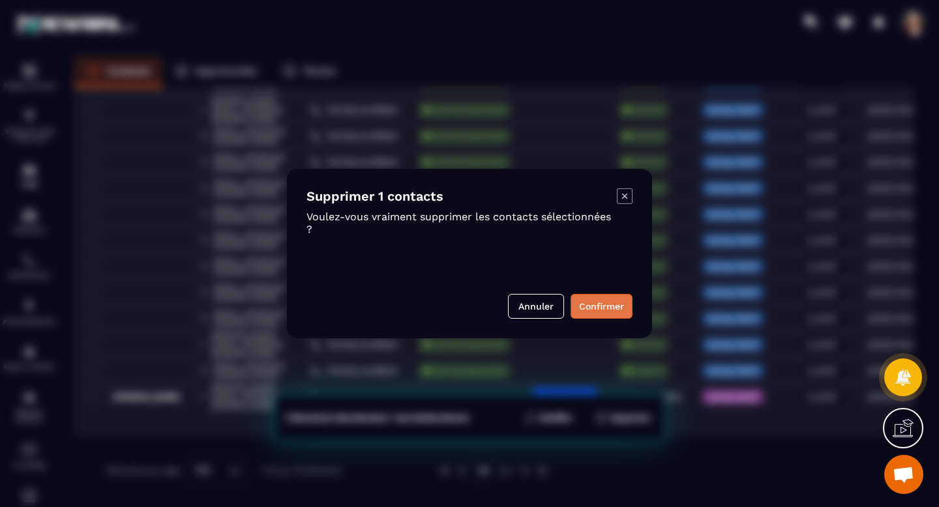
click at [597, 301] on button "Confirmer" at bounding box center [602, 306] width 62 height 25
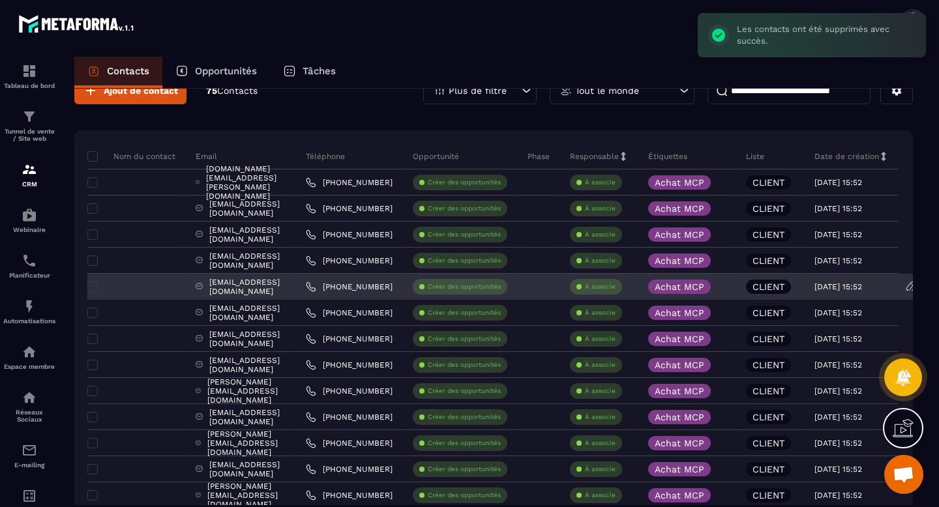
scroll to position [0, 0]
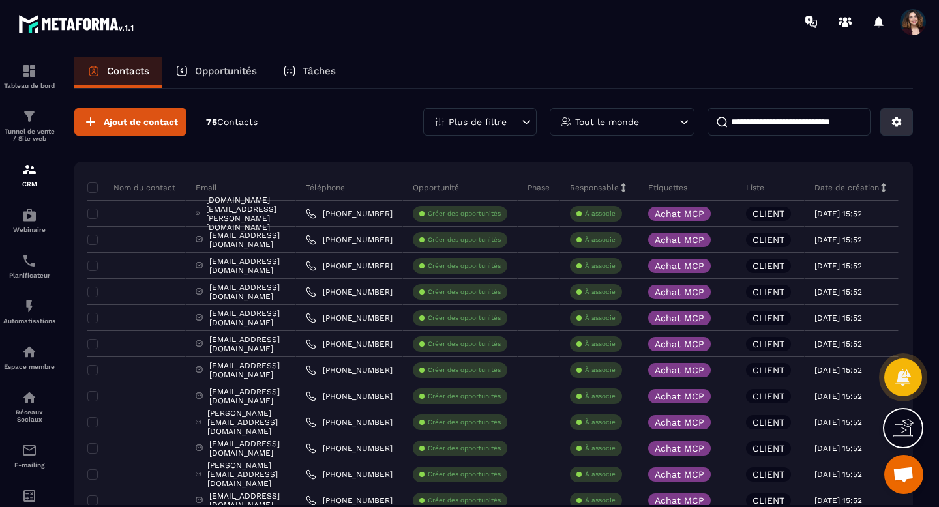
click at [888, 121] on button at bounding box center [897, 121] width 33 height 27
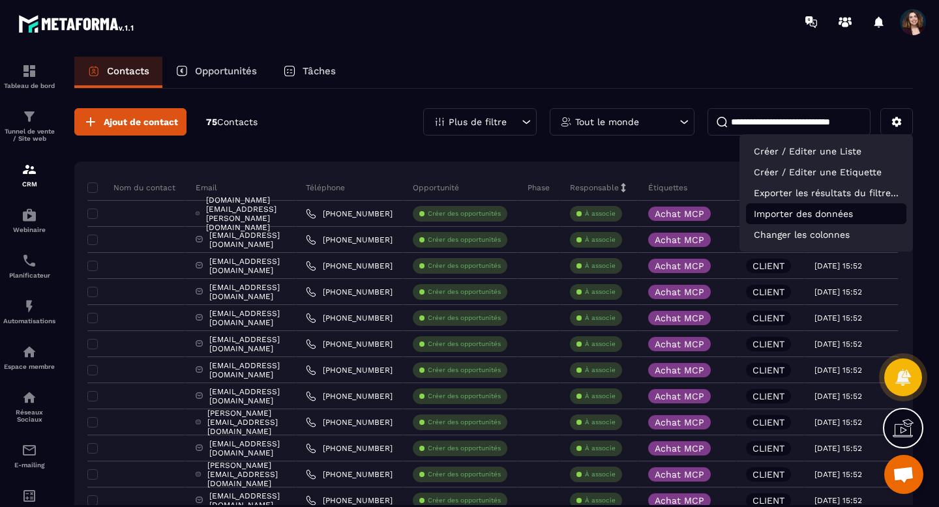
click at [816, 212] on p "Importer des données" at bounding box center [826, 213] width 160 height 21
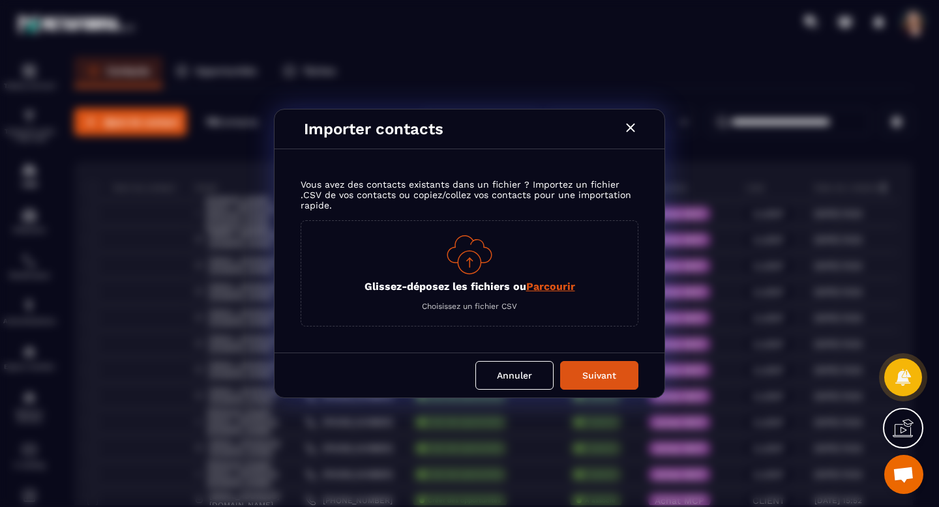
click at [560, 286] on span "Parcourir" at bounding box center [550, 286] width 49 height 12
click at [0, 0] on input "Glissez-déposez les fichiers ou Parcourir" at bounding box center [0, 0] width 0 height 0
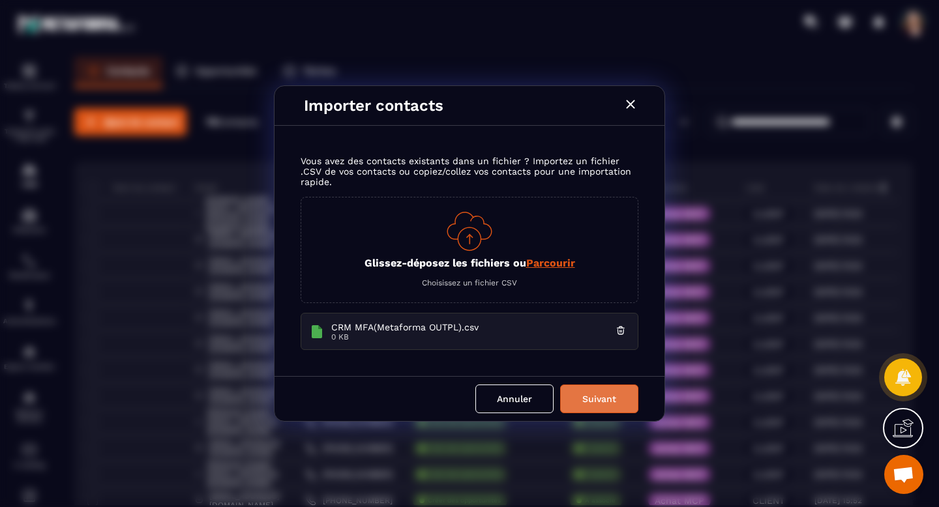
click at [625, 404] on button "Suivant" at bounding box center [599, 399] width 78 height 29
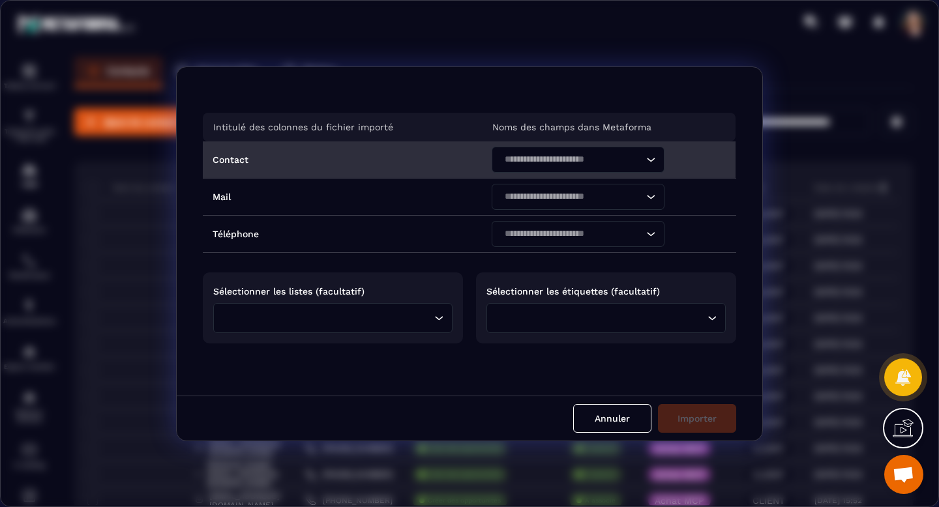
click at [648, 161] on icon "Search for option" at bounding box center [650, 159] width 13 height 13
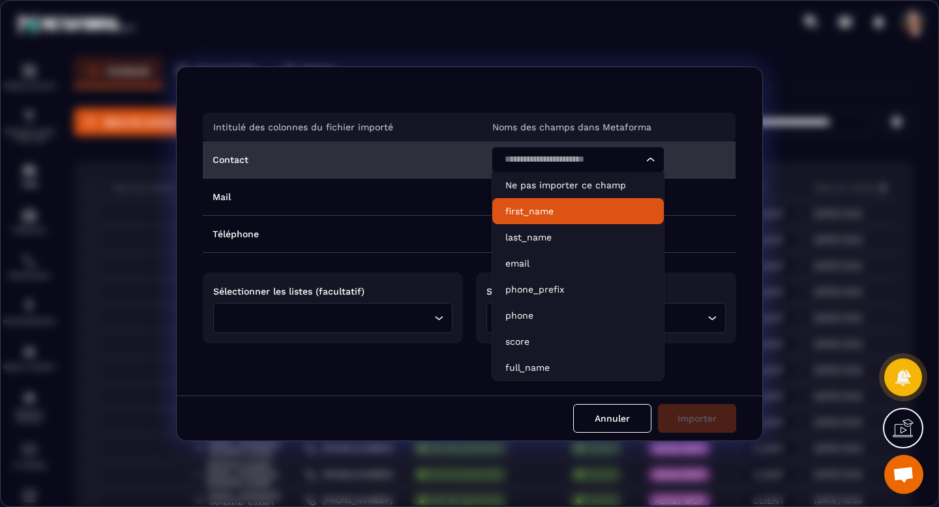
click at [602, 207] on p "first_name" at bounding box center [577, 211] width 145 height 13
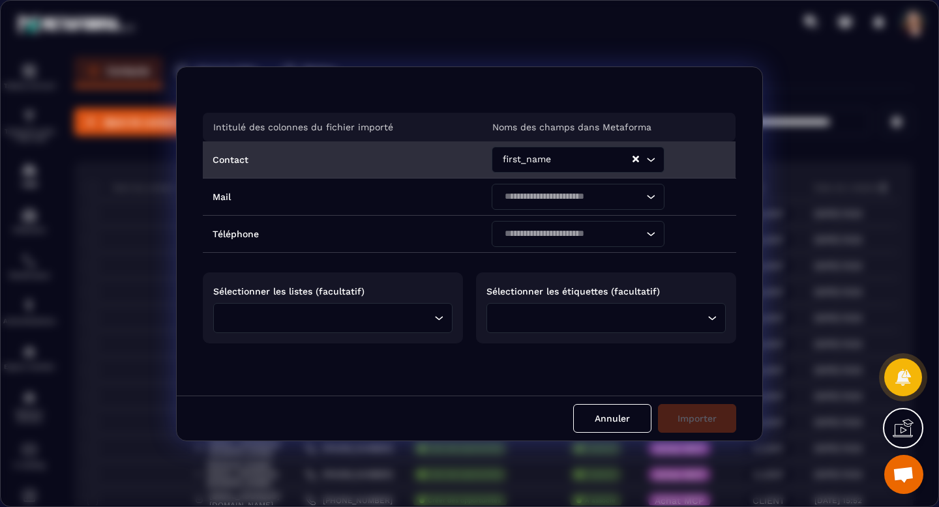
click at [646, 160] on icon "Search for option" at bounding box center [650, 159] width 13 height 13
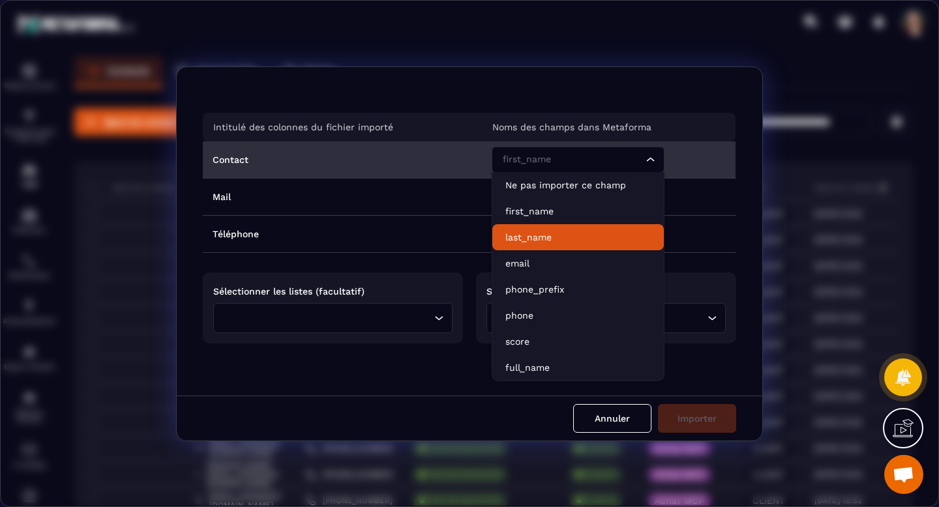
click at [579, 228] on li "last_name" at bounding box center [578, 237] width 172 height 26
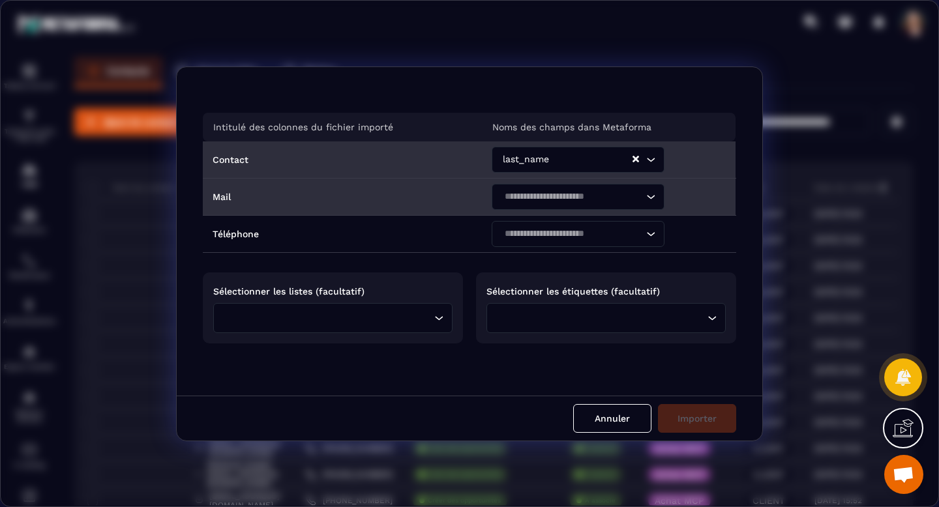
click at [650, 196] on icon "Search for option" at bounding box center [650, 196] width 13 height 13
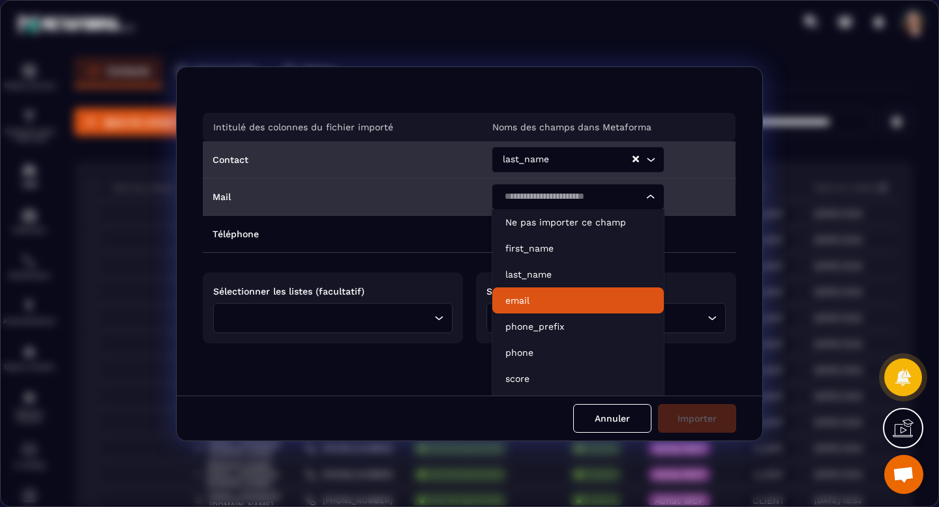
click at [600, 295] on p "email" at bounding box center [577, 300] width 145 height 13
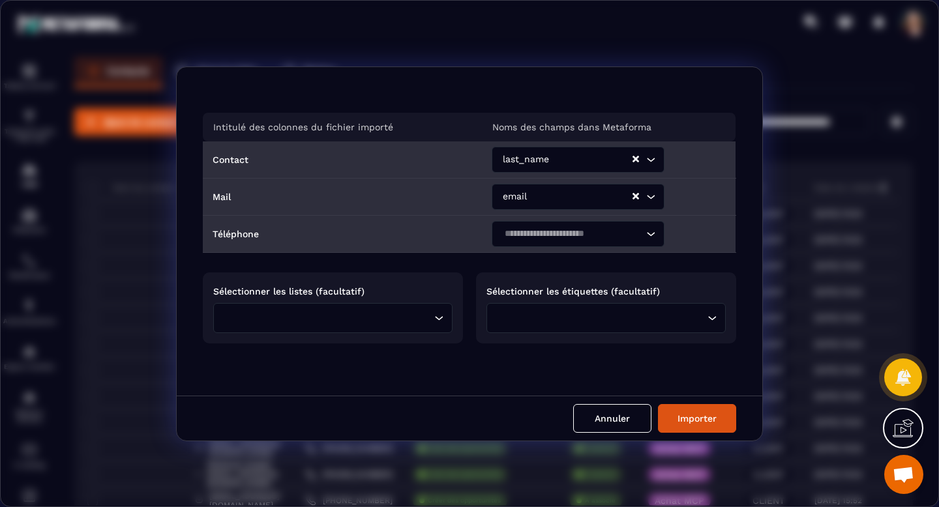
click at [654, 233] on div "Loading..." at bounding box center [578, 234] width 173 height 26
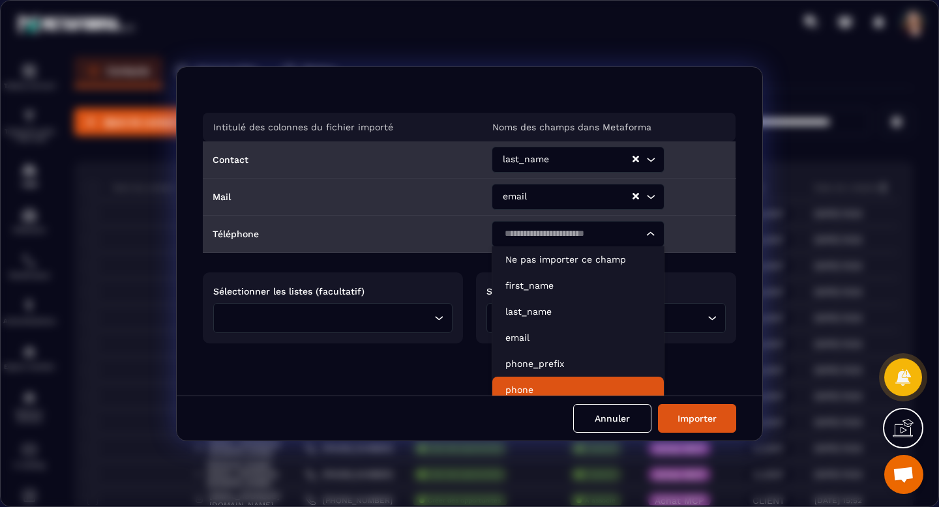
click at [594, 379] on li "phone" at bounding box center [578, 390] width 172 height 26
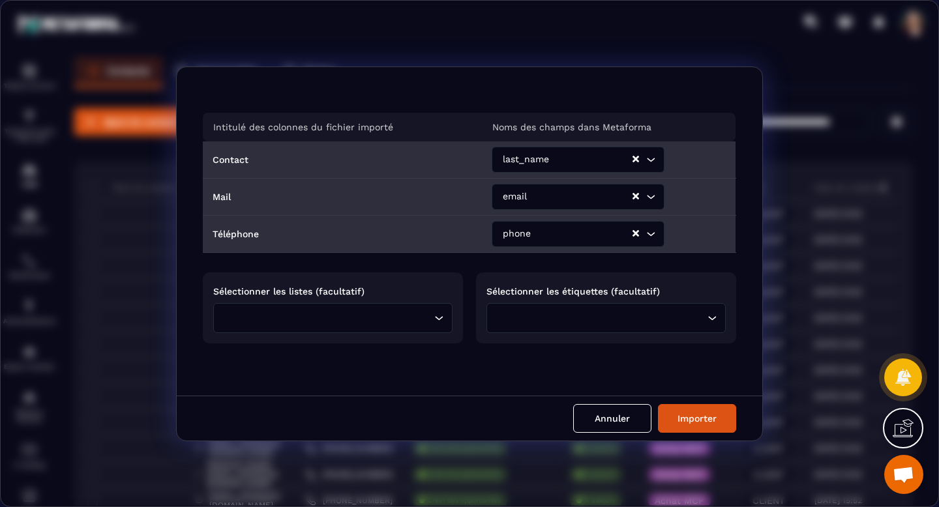
click at [436, 325] on div "Loading..." at bounding box center [332, 318] width 239 height 30
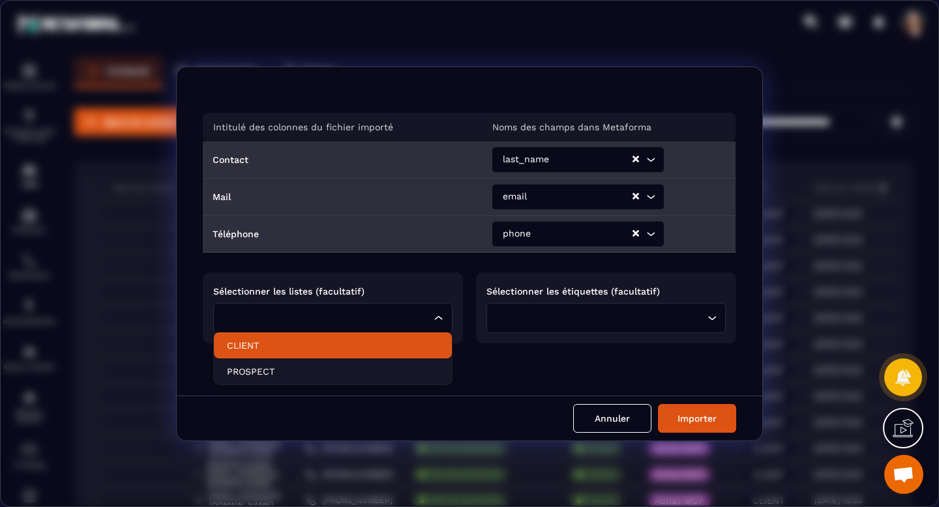
click at [427, 343] on p "CLIENT" at bounding box center [333, 345] width 212 height 13
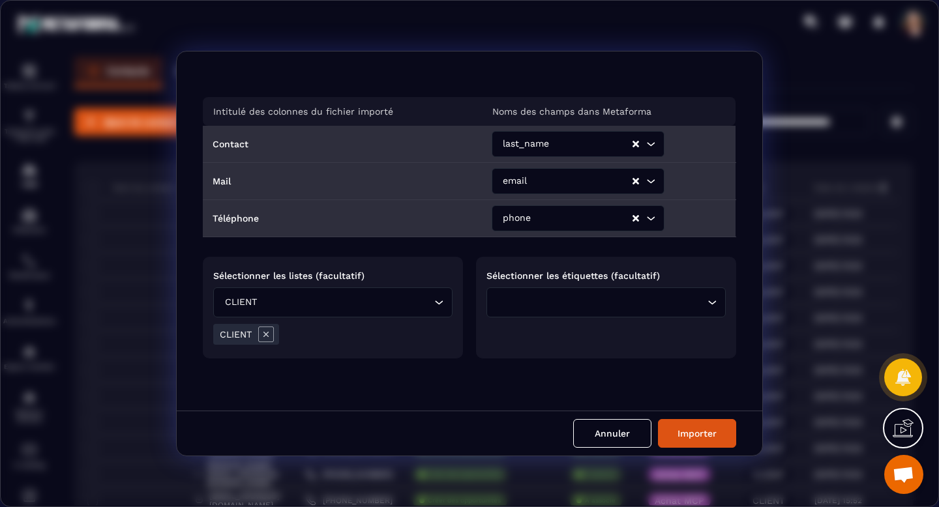
click at [710, 302] on icon "Search for option" at bounding box center [712, 302] width 13 height 13
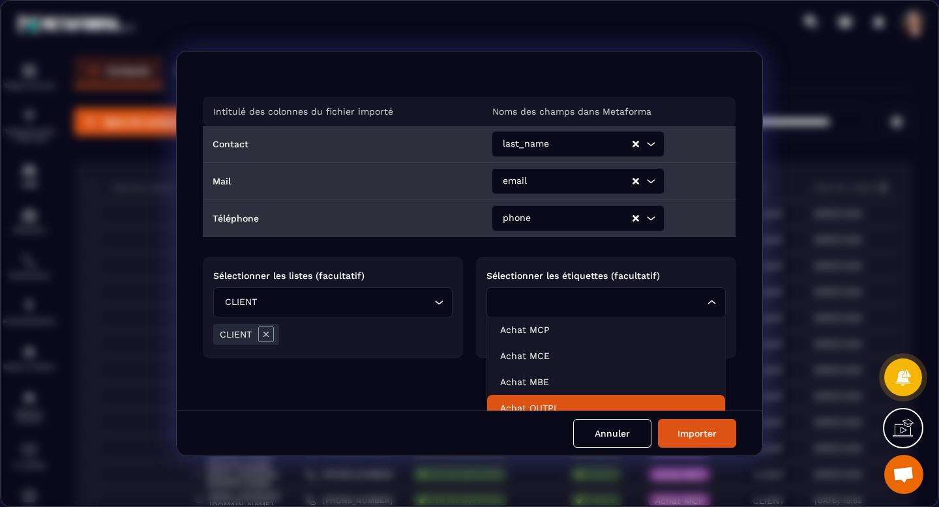
click at [637, 400] on li "Achat OUTPL" at bounding box center [606, 408] width 238 height 26
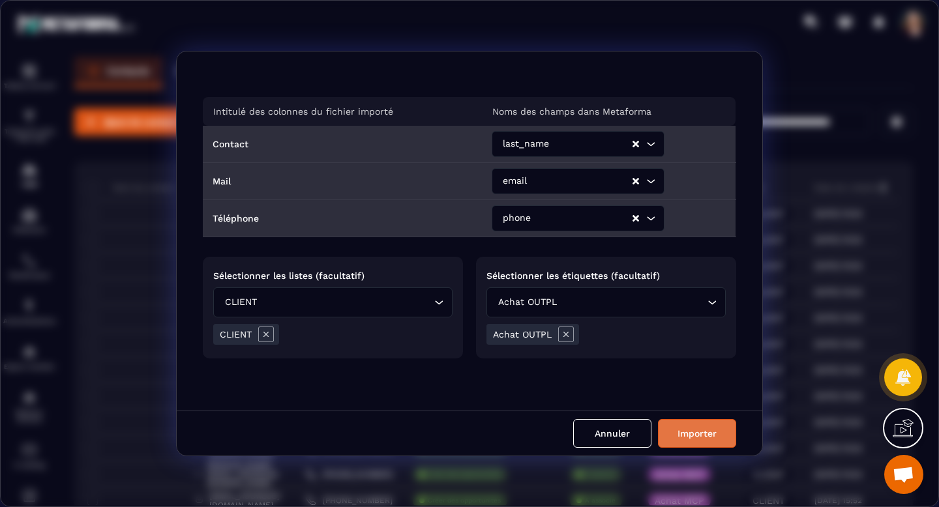
click at [689, 435] on button "Importer" at bounding box center [697, 433] width 78 height 29
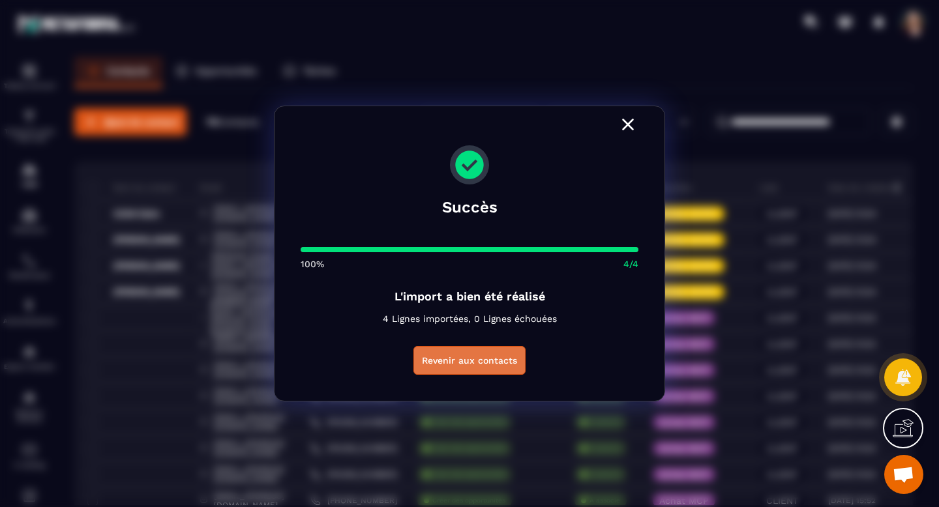
click at [442, 371] on button "Revenir aux contacts" at bounding box center [470, 360] width 112 height 29
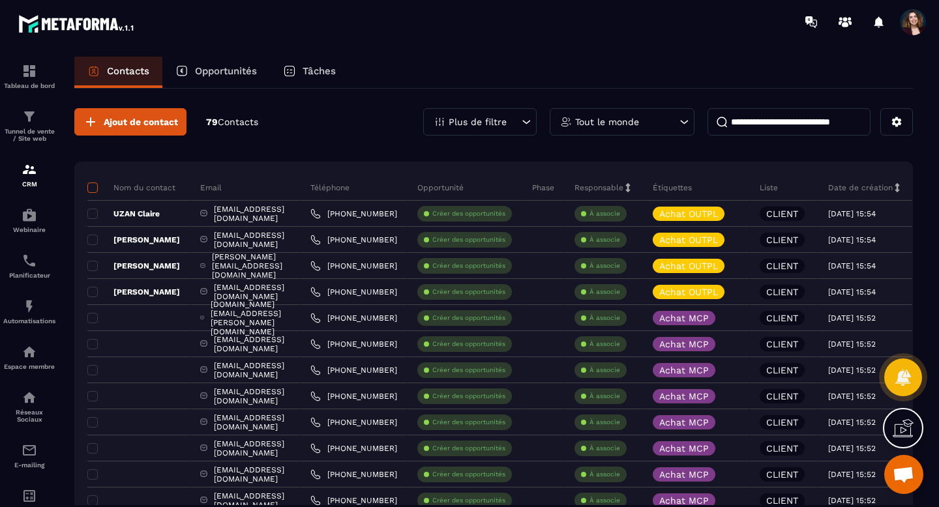
click at [93, 185] on span at bounding box center [92, 188] width 10 height 10
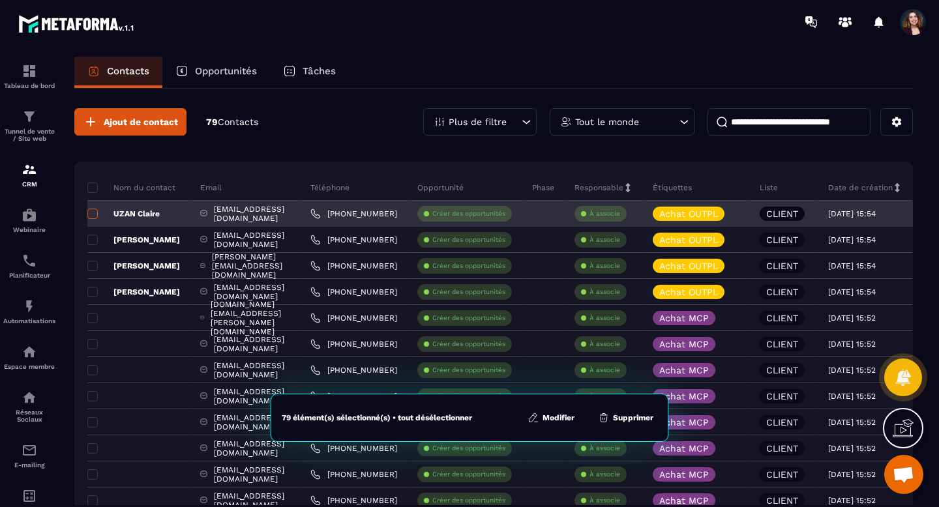
click at [91, 217] on span at bounding box center [92, 214] width 10 height 10
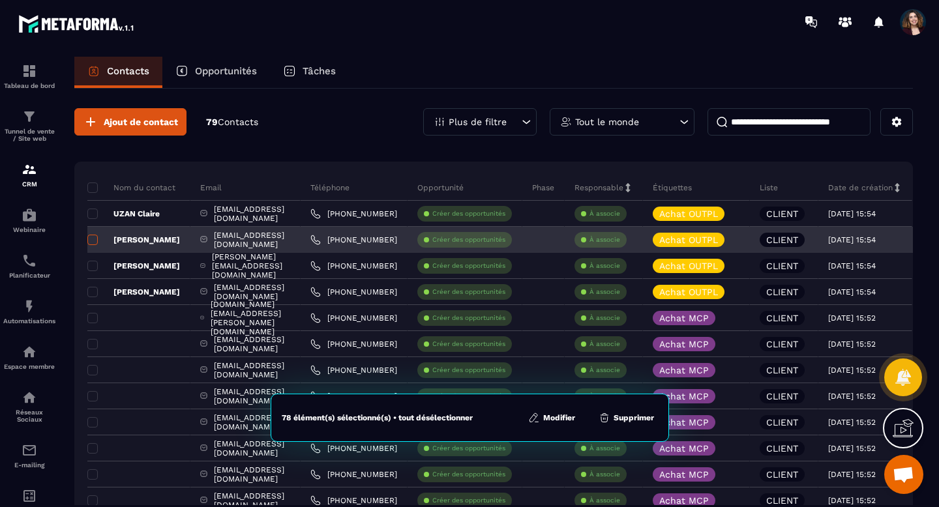
click at [91, 237] on span at bounding box center [92, 240] width 10 height 10
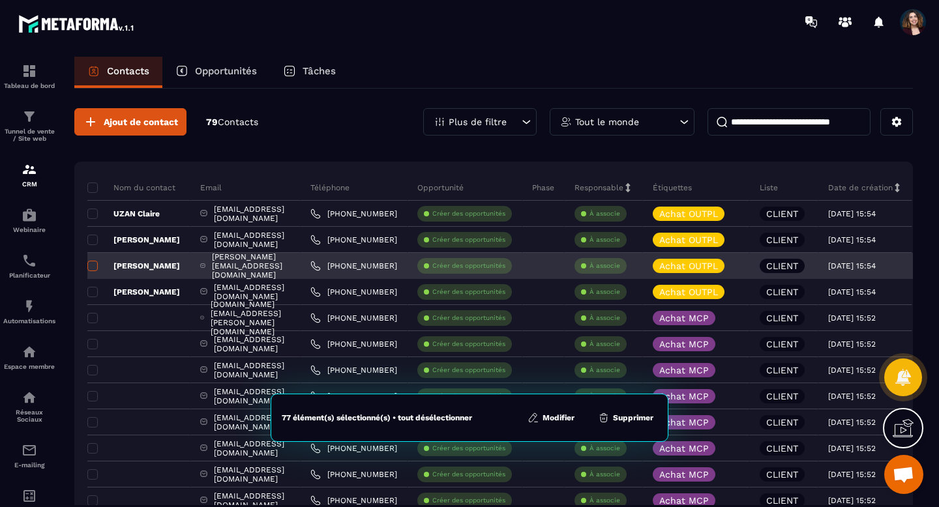
click at [91, 266] on span at bounding box center [92, 266] width 10 height 10
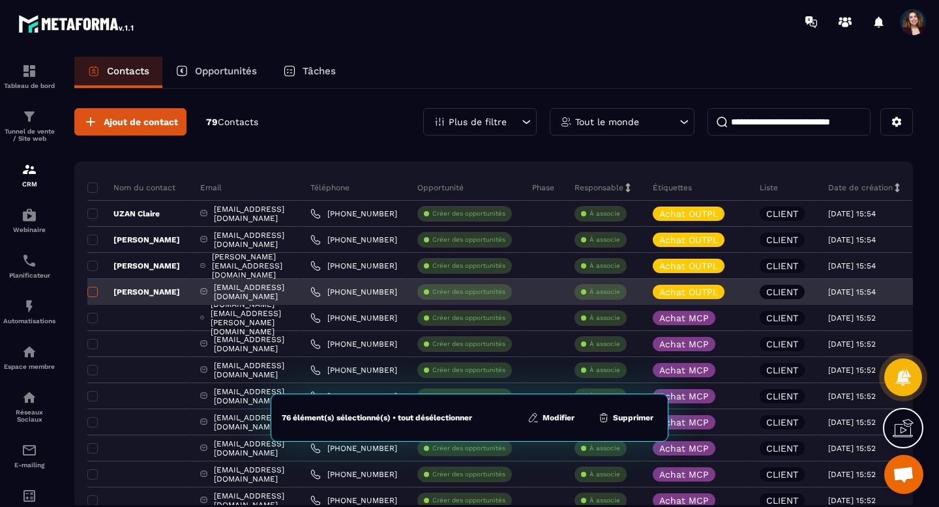
click at [92, 295] on span at bounding box center [92, 292] width 10 height 10
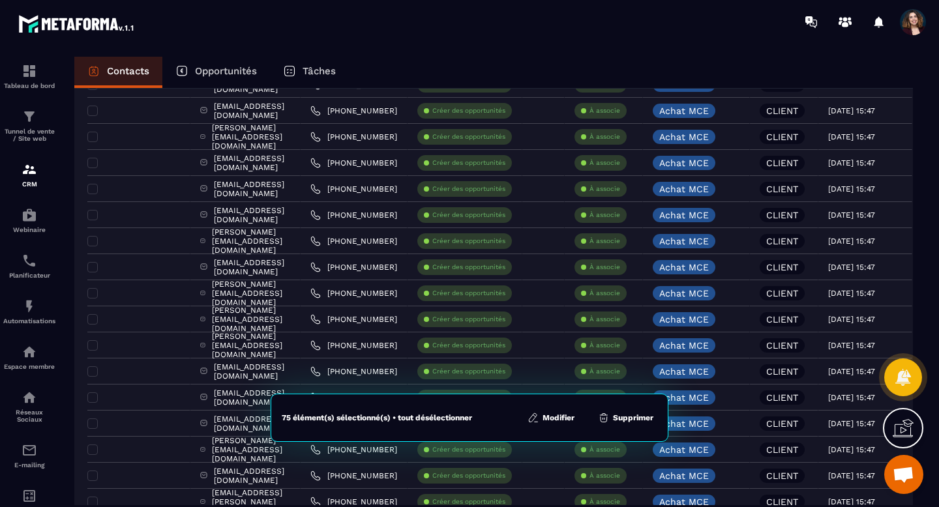
scroll to position [1852, 0]
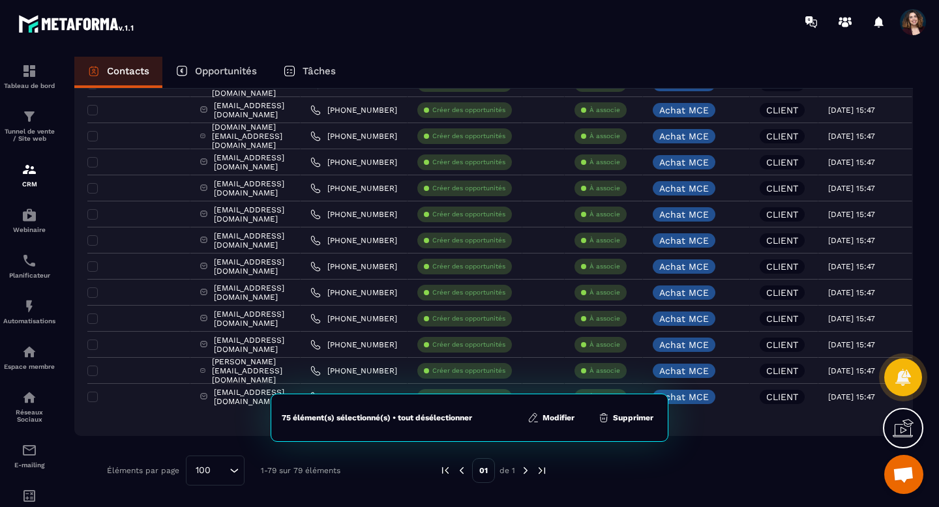
click at [645, 420] on button "Supprimer" at bounding box center [625, 418] width 63 height 13
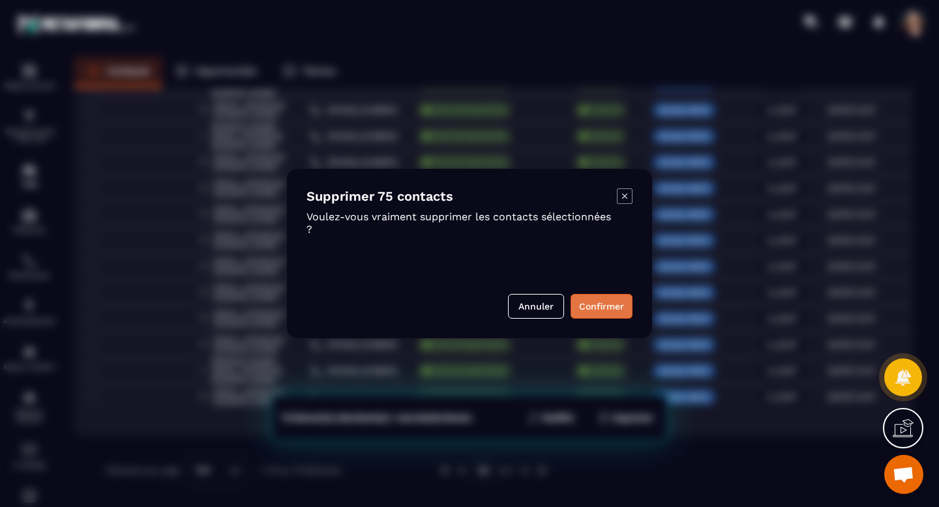
click at [612, 303] on button "Confirmer" at bounding box center [602, 306] width 62 height 25
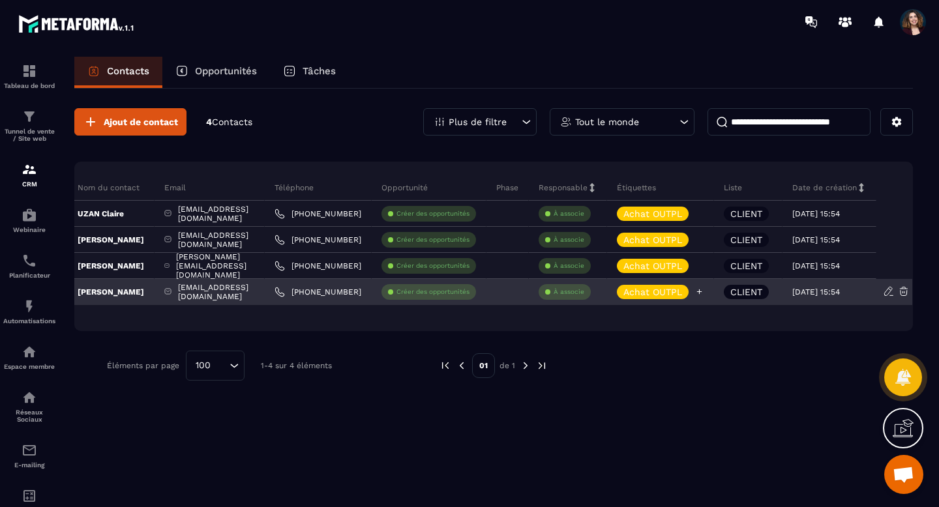
scroll to position [0, 0]
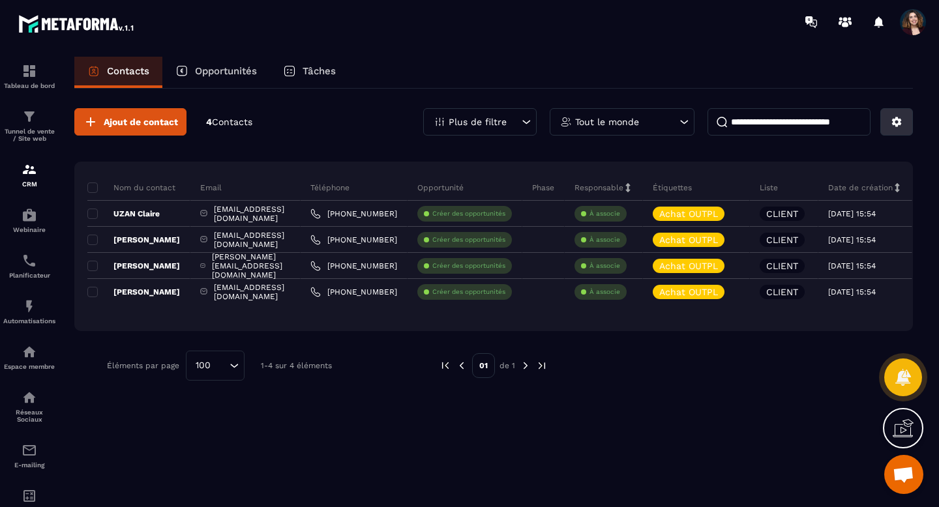
click at [896, 125] on icon at bounding box center [897, 122] width 10 height 10
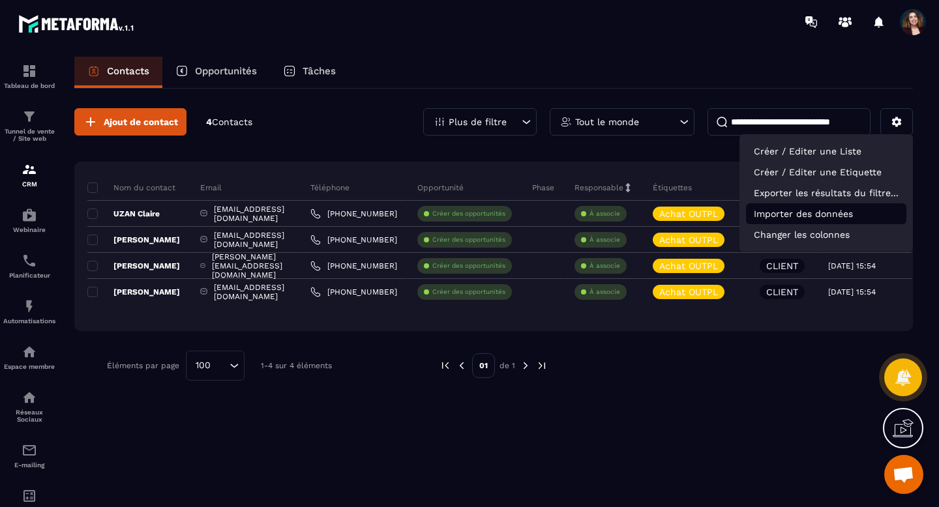
click at [800, 213] on p "Importer des données" at bounding box center [826, 213] width 160 height 21
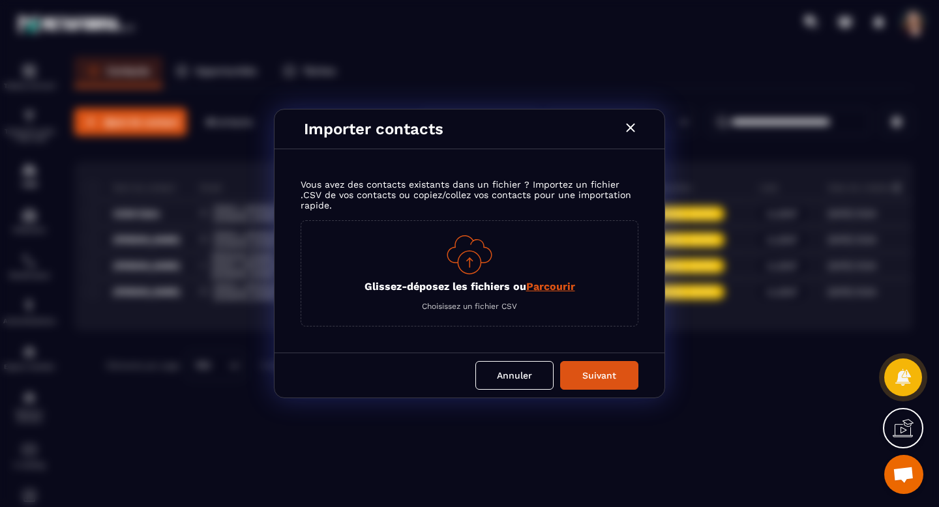
click at [538, 286] on span "Parcourir" at bounding box center [550, 286] width 49 height 12
click at [0, 0] on input "Glissez-déposez les fichiers ou Parcourir" at bounding box center [0, 0] width 0 height 0
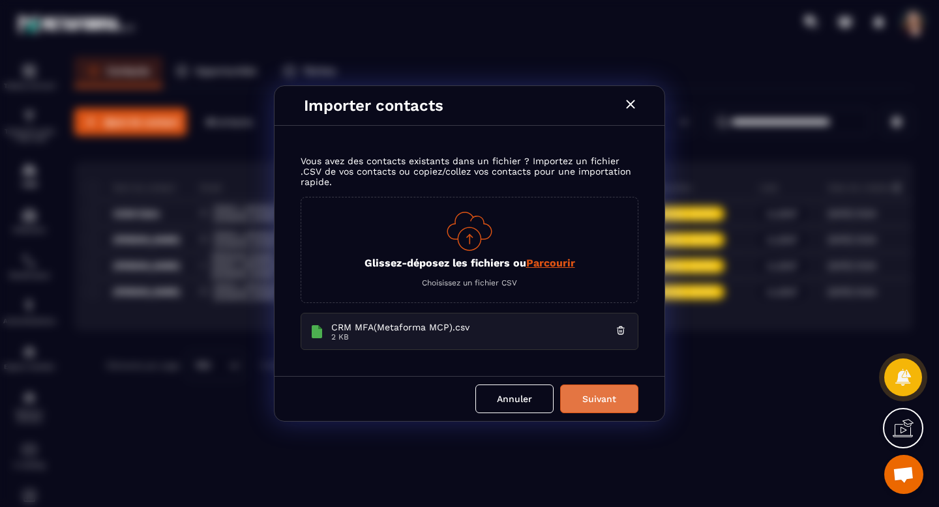
click at [626, 407] on button "Suivant" at bounding box center [599, 399] width 78 height 29
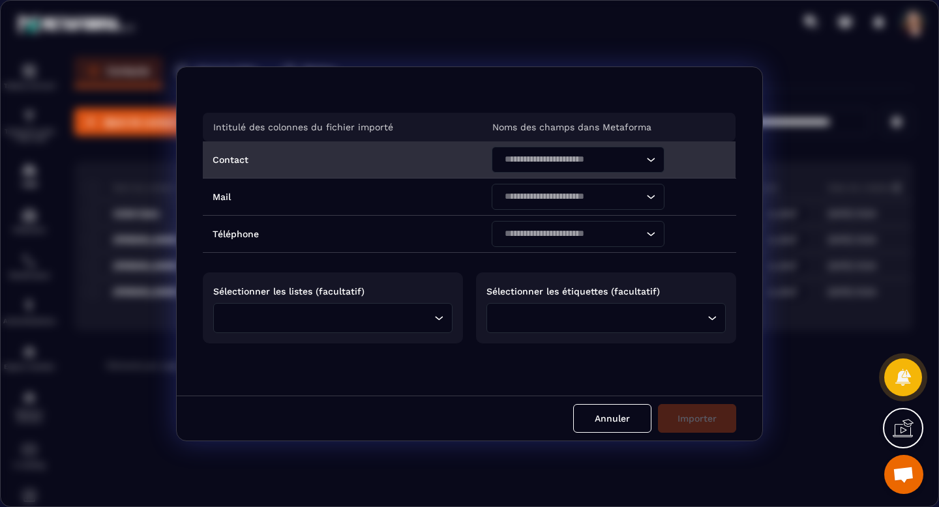
click at [654, 157] on icon "Search for option" at bounding box center [650, 159] width 13 height 13
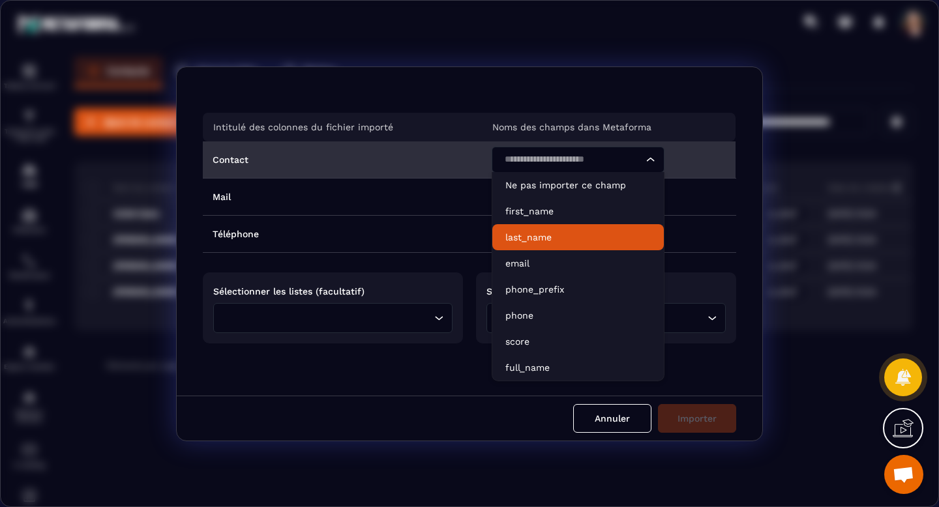
click at [598, 233] on p "last_name" at bounding box center [577, 237] width 145 height 13
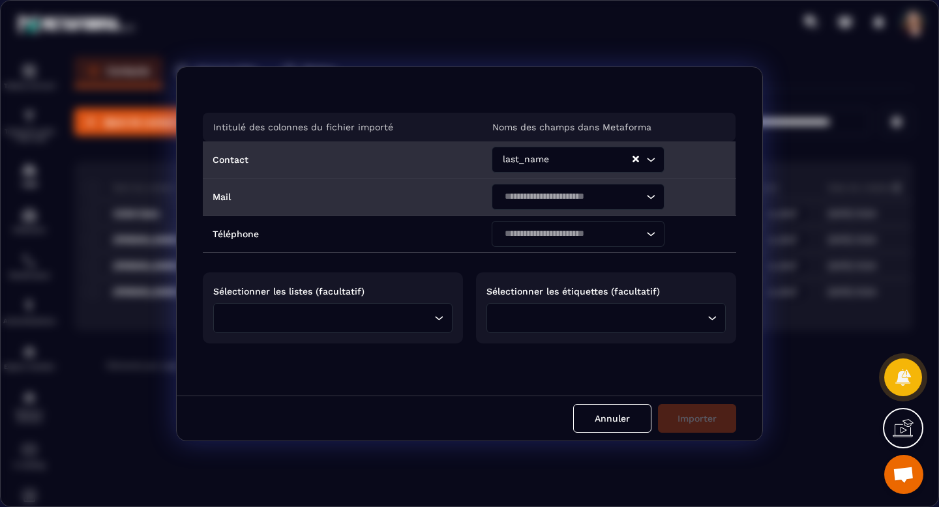
click at [629, 203] on input "Search for option" at bounding box center [571, 197] width 143 height 14
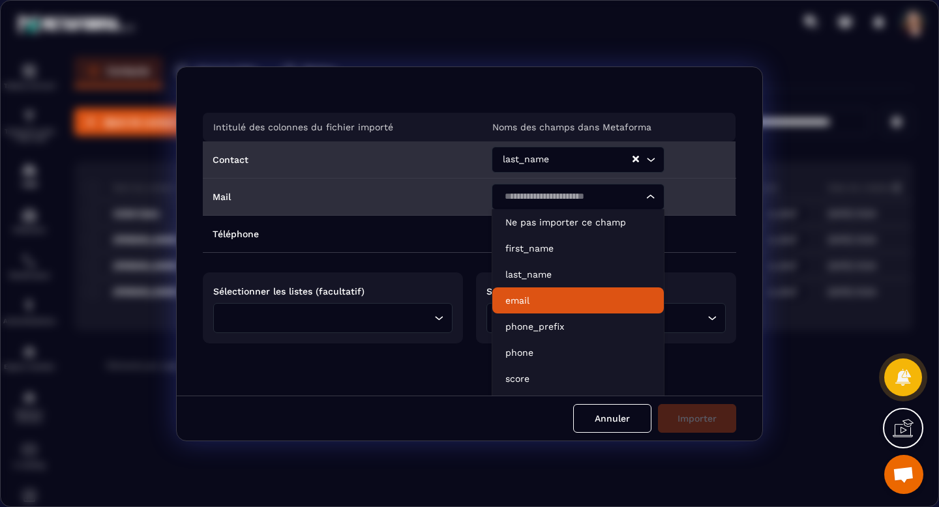
click at [588, 305] on p "email" at bounding box center [577, 300] width 145 height 13
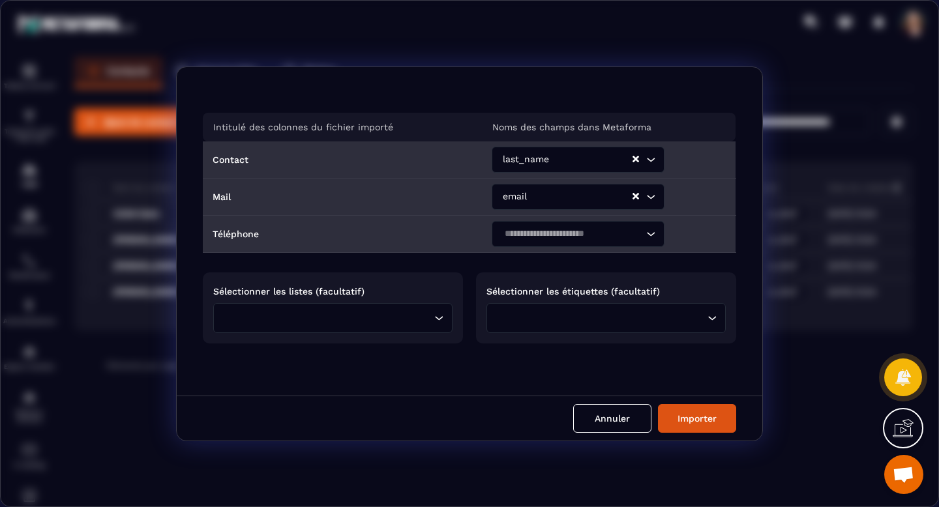
click at [610, 232] on input "Search for option" at bounding box center [571, 234] width 143 height 14
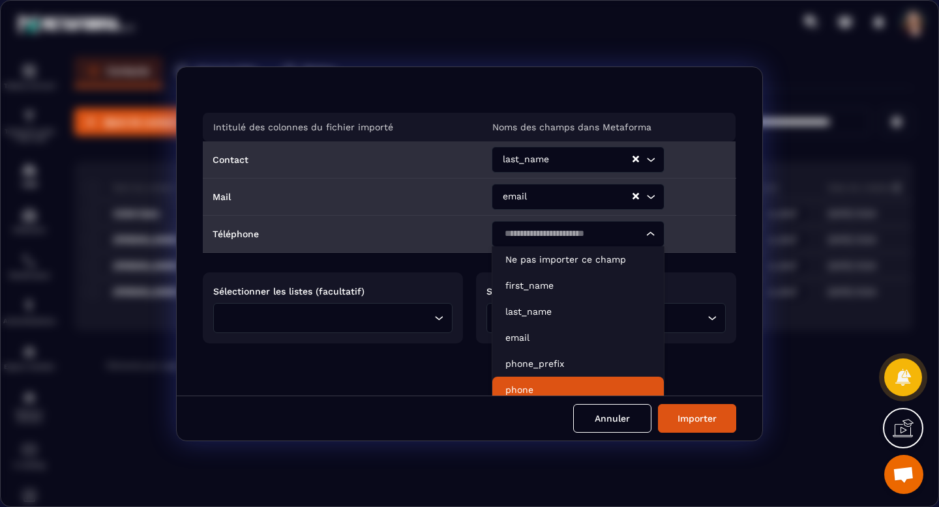
click at [562, 384] on p "phone" at bounding box center [577, 390] width 145 height 13
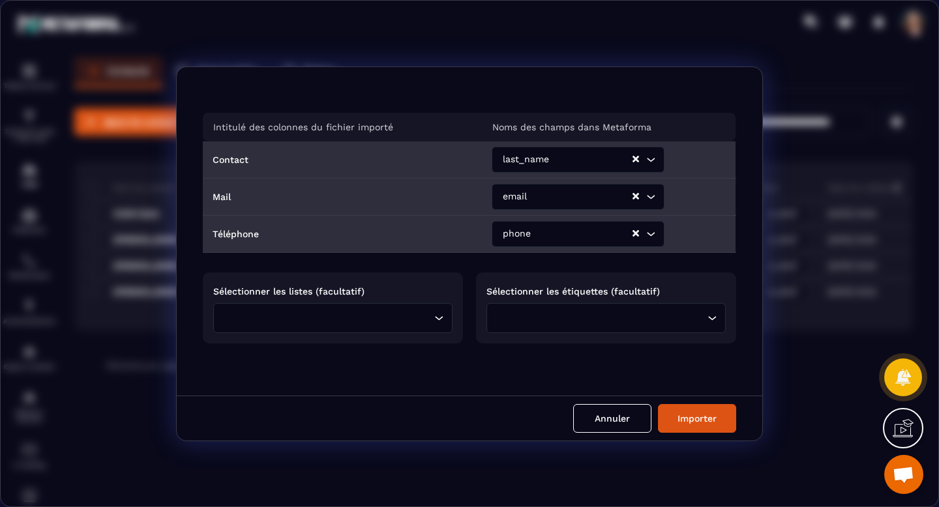
click at [441, 320] on icon "Search for option" at bounding box center [438, 318] width 13 height 13
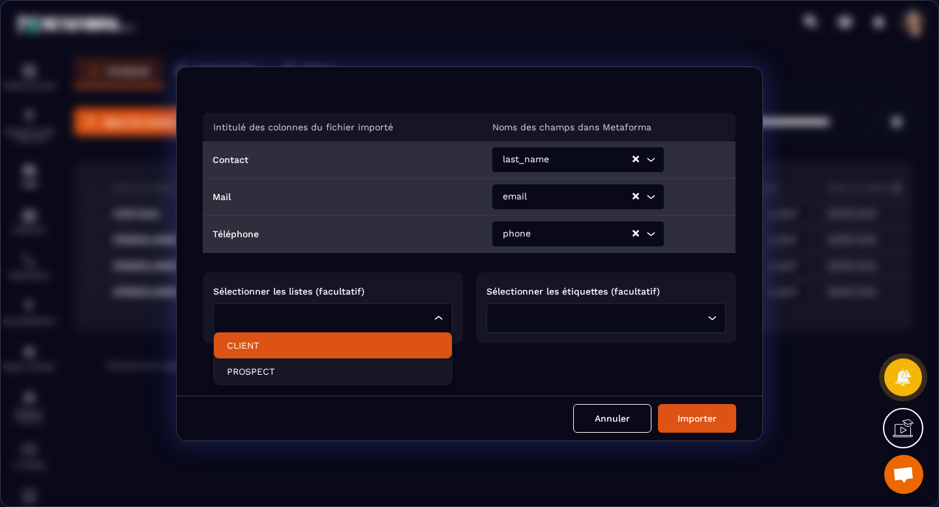
click at [425, 340] on p "CLIENT" at bounding box center [333, 345] width 212 height 13
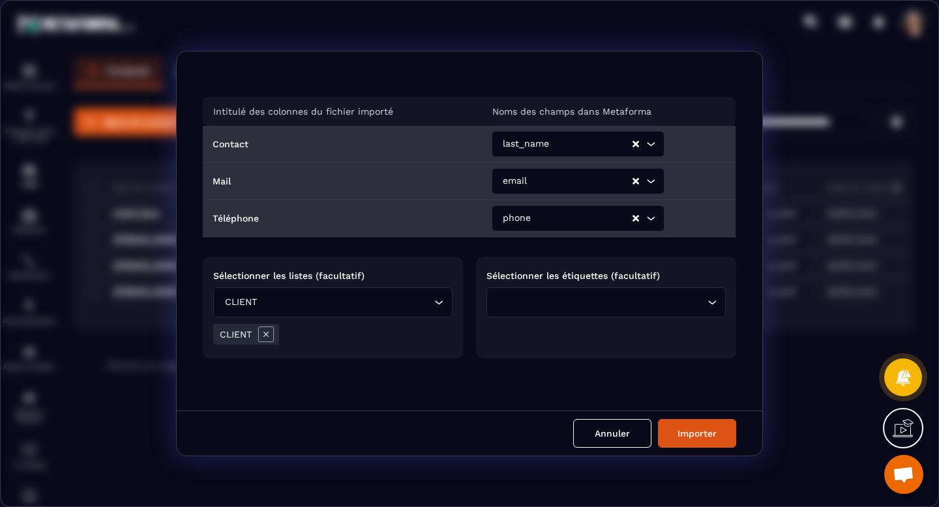
click at [560, 308] on input "Search for option" at bounding box center [602, 302] width 203 height 14
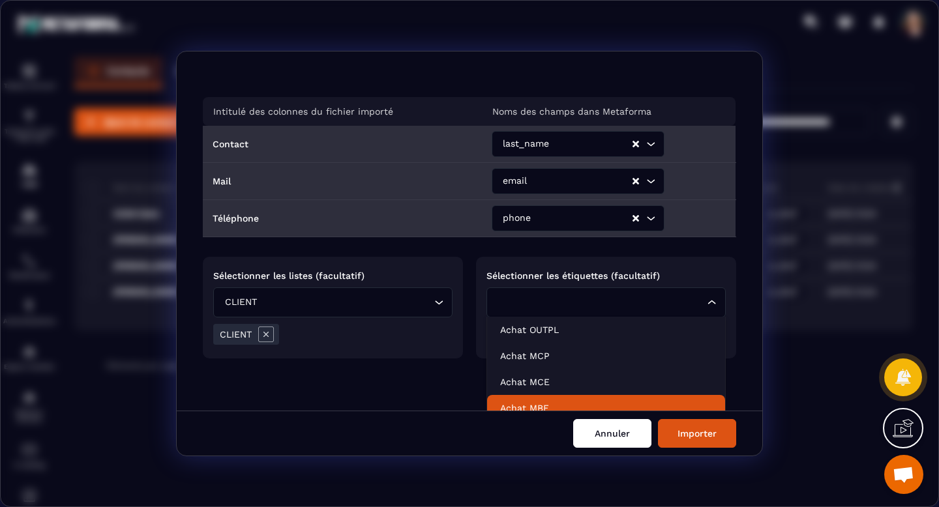
click at [614, 436] on button "Annuler" at bounding box center [612, 433] width 78 height 29
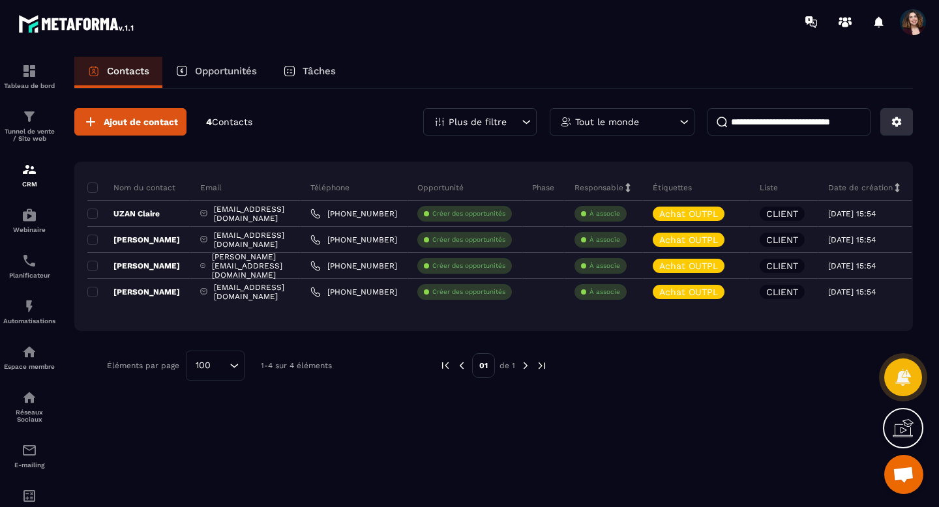
click at [899, 123] on icon at bounding box center [897, 122] width 10 height 10
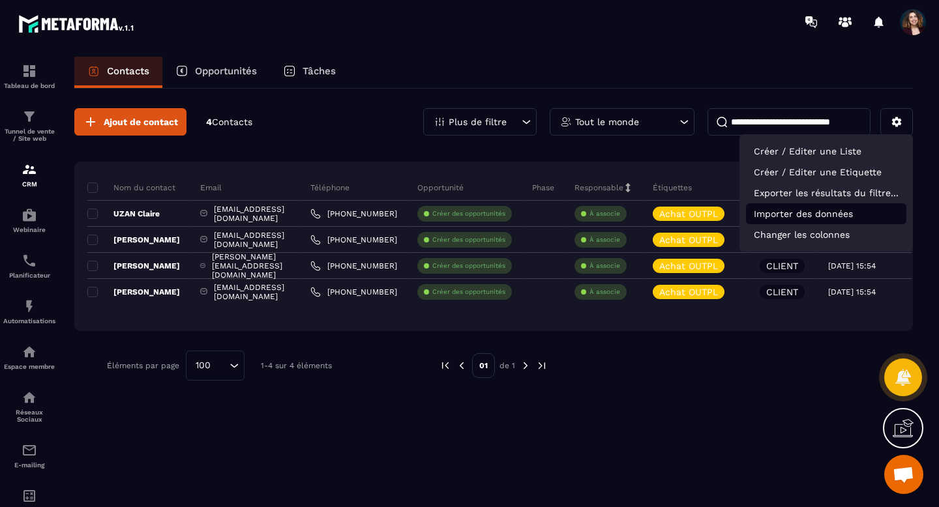
click at [822, 211] on p "Importer des données" at bounding box center [826, 213] width 160 height 21
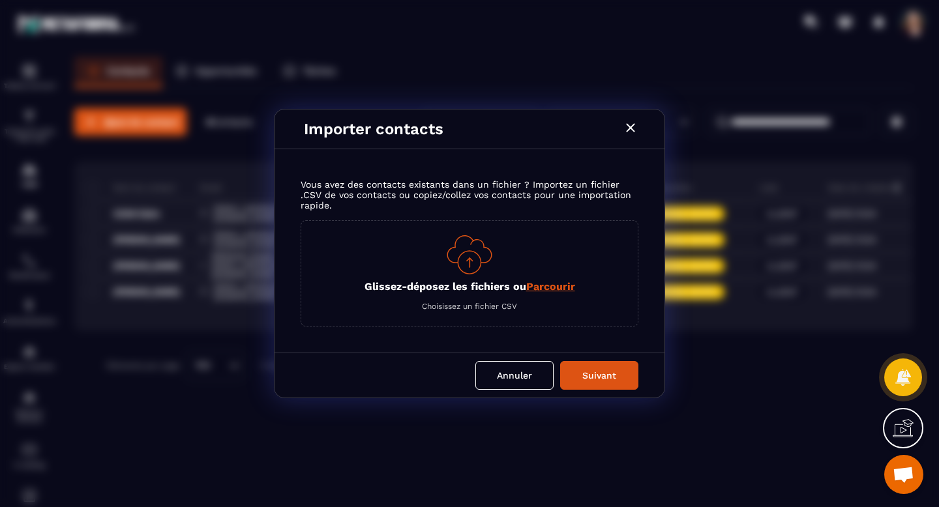
click at [562, 292] on span "Parcourir" at bounding box center [550, 286] width 49 height 12
click at [0, 0] on input "Glissez-déposez les fichiers ou Parcourir" at bounding box center [0, 0] width 0 height 0
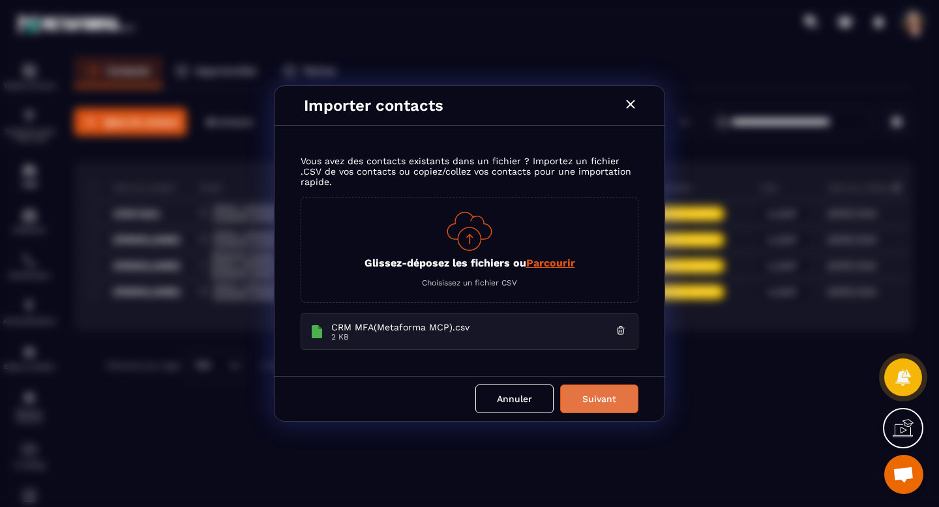
click at [597, 404] on button "Suivant" at bounding box center [599, 399] width 78 height 29
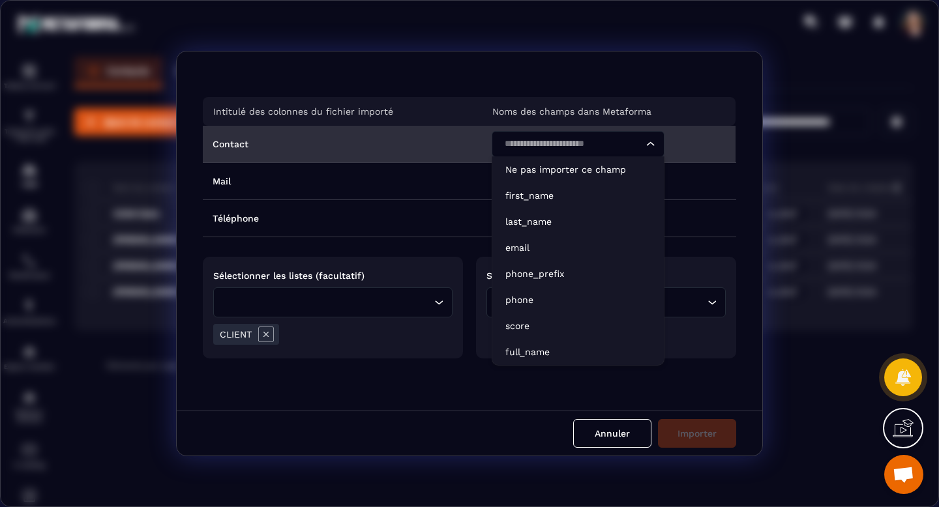
click at [648, 145] on icon "Search for option" at bounding box center [651, 144] width 8 height 4
click at [609, 211] on li "last_name" at bounding box center [578, 222] width 172 height 26
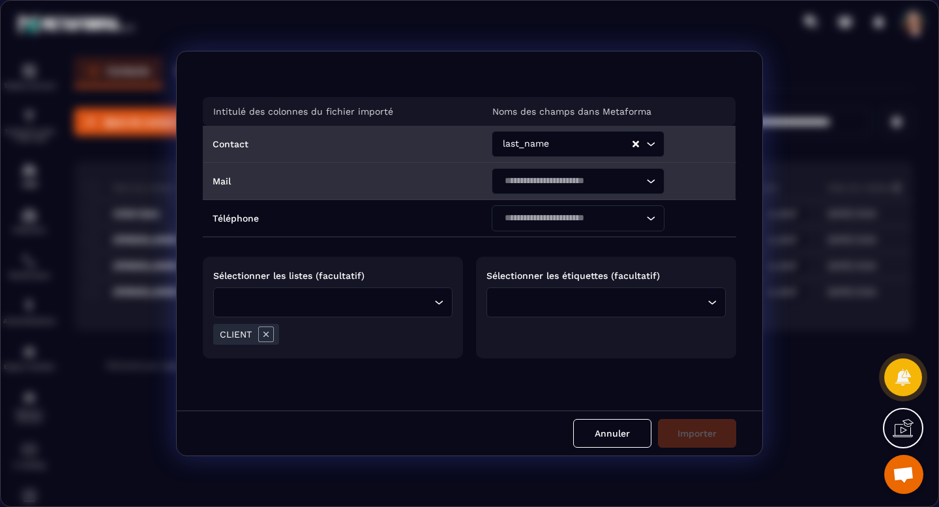
click at [607, 186] on input "Search for option" at bounding box center [571, 181] width 143 height 14
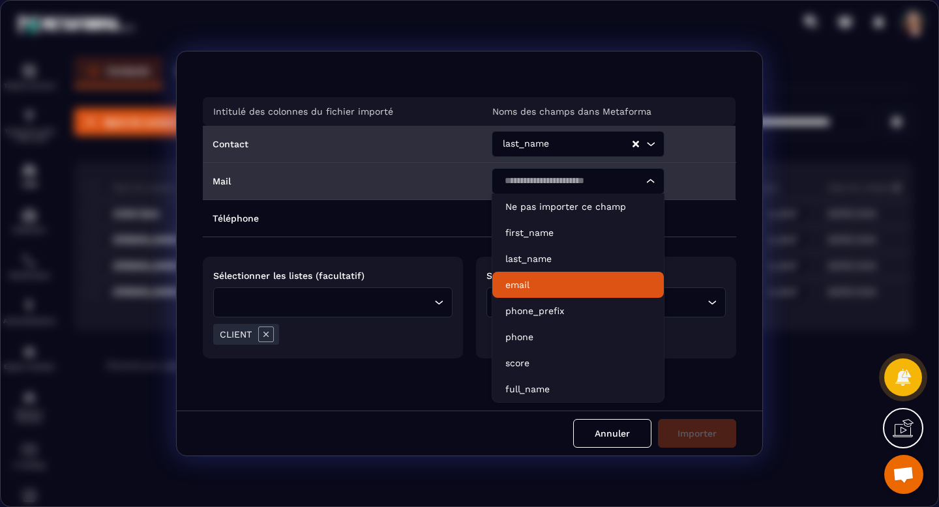
click at [582, 279] on p "email" at bounding box center [577, 285] width 145 height 13
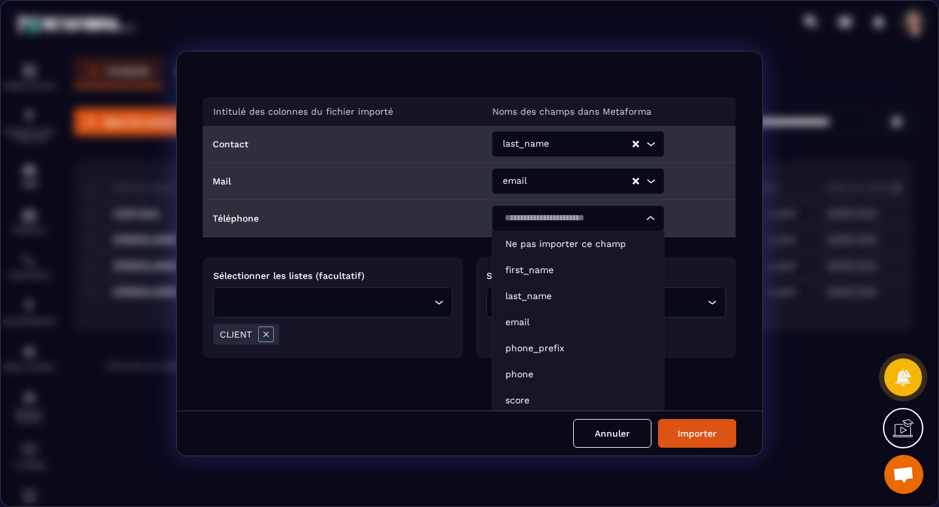
click at [603, 215] on input "Search for option" at bounding box center [571, 218] width 143 height 14
click at [567, 374] on p "phone" at bounding box center [577, 374] width 145 height 13
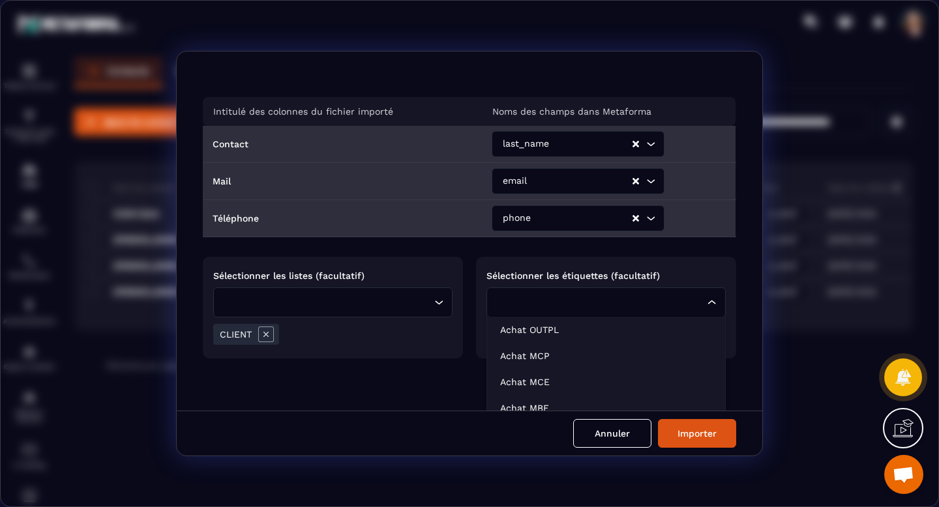
click at [716, 309] on div "Loading..." at bounding box center [606, 303] width 239 height 30
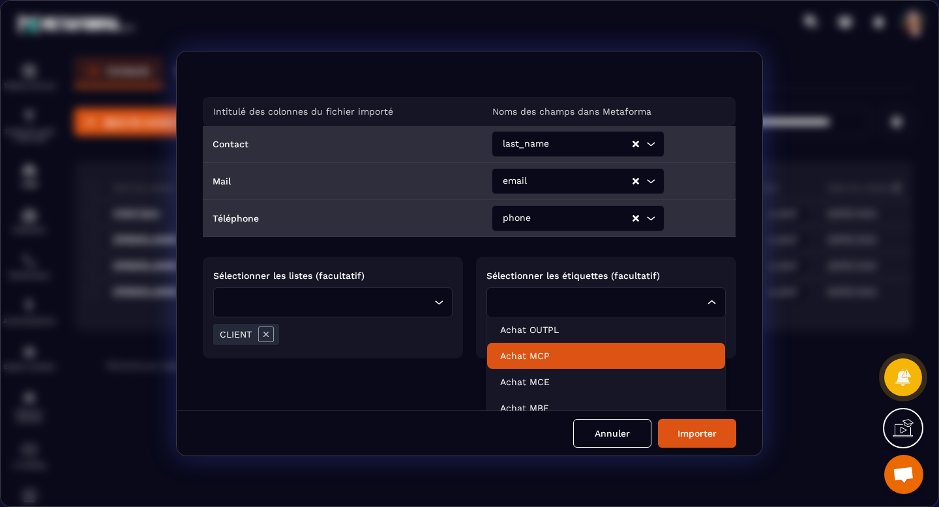
click at [643, 357] on p "Achat MCP" at bounding box center [606, 356] width 212 height 13
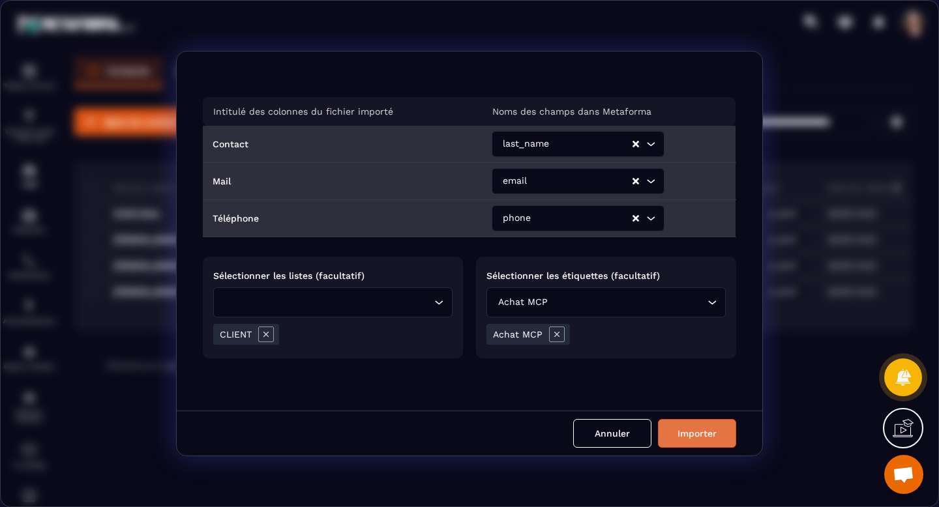
click at [686, 427] on button "Importer" at bounding box center [697, 433] width 78 height 29
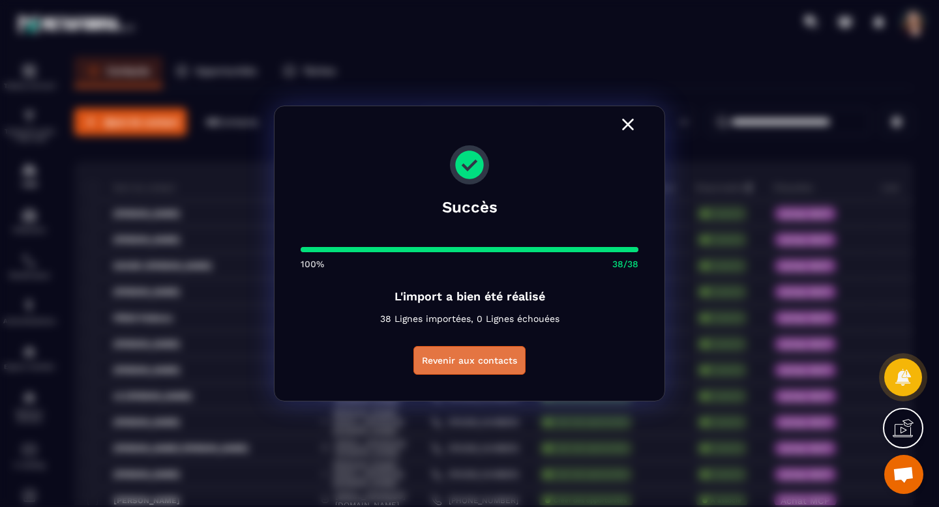
click at [500, 361] on button "Revenir aux contacts" at bounding box center [470, 360] width 112 height 29
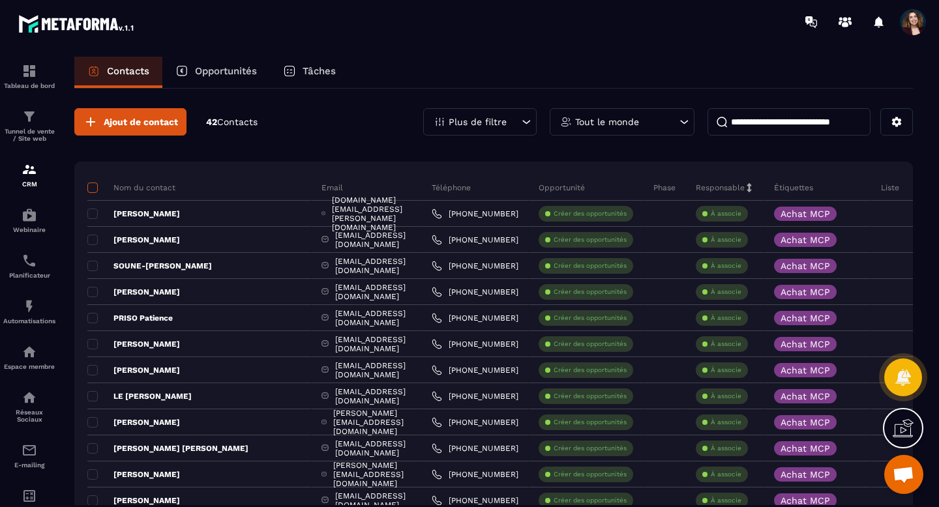
click at [93, 188] on span at bounding box center [92, 188] width 10 height 10
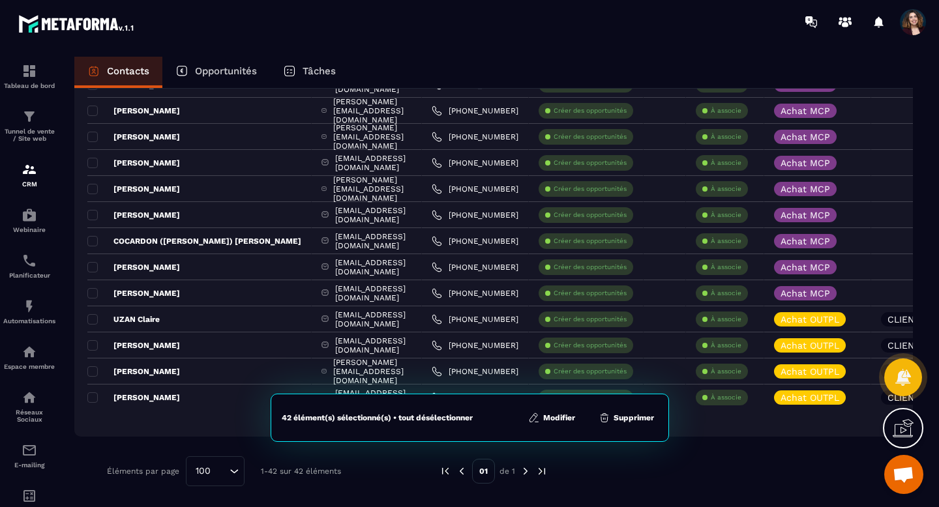
scroll to position [886, 0]
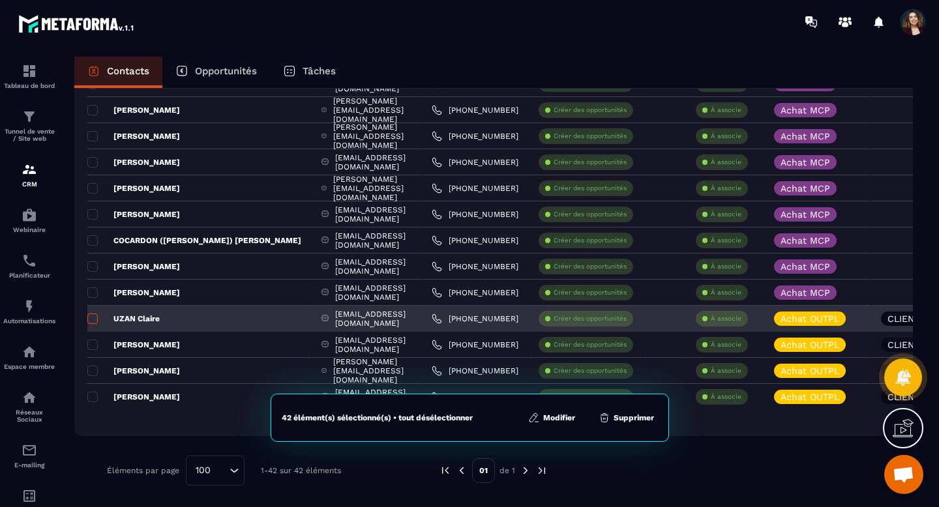
click at [92, 317] on span at bounding box center [92, 319] width 10 height 10
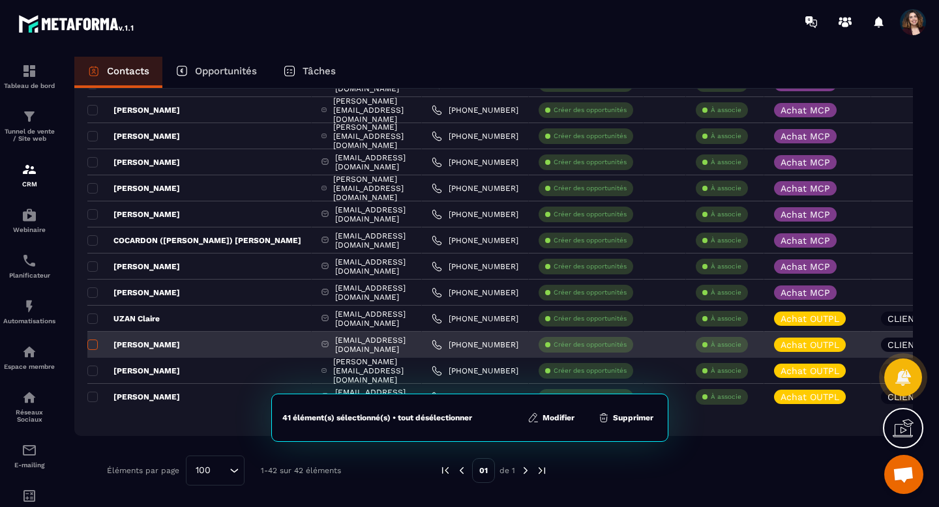
click at [93, 340] on span at bounding box center [92, 345] width 10 height 10
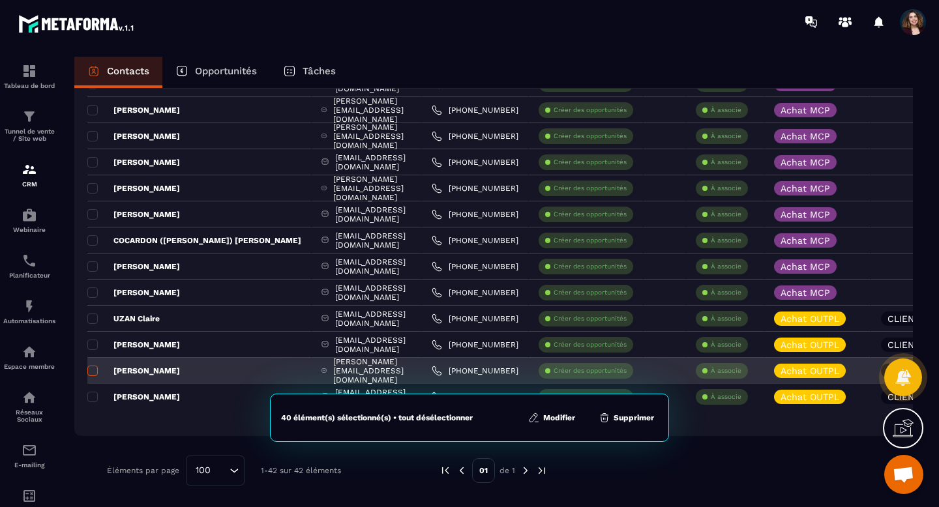
click at [93, 365] on td "[PERSON_NAME]" at bounding box center [199, 371] width 224 height 26
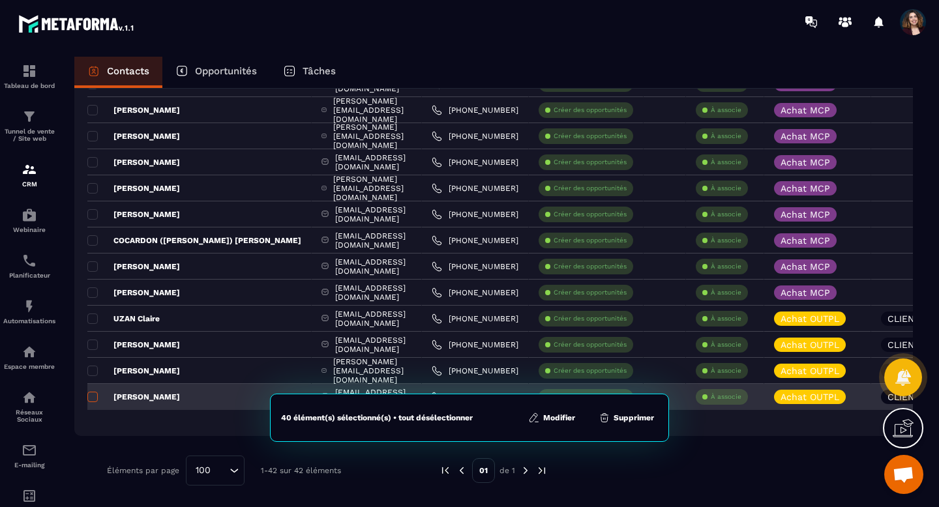
click at [93, 395] on span at bounding box center [92, 397] width 10 height 10
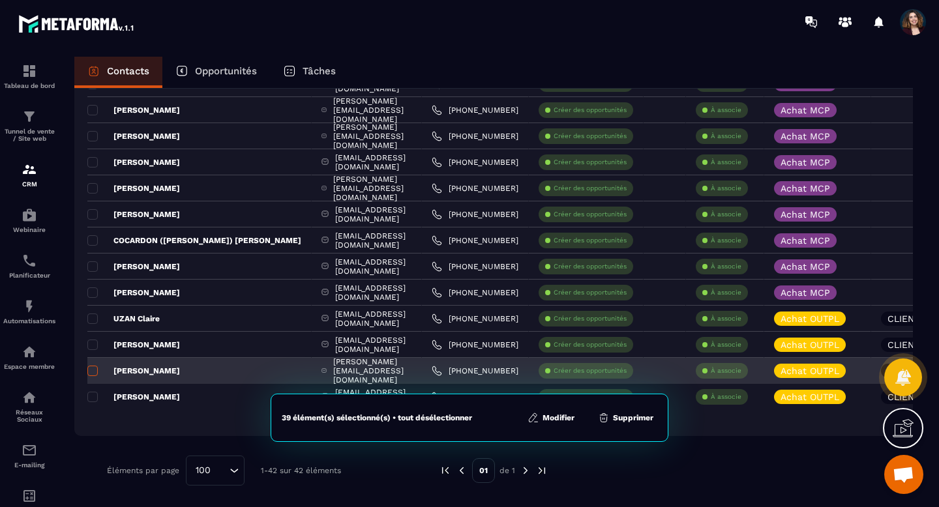
click at [91, 374] on span at bounding box center [92, 371] width 10 height 10
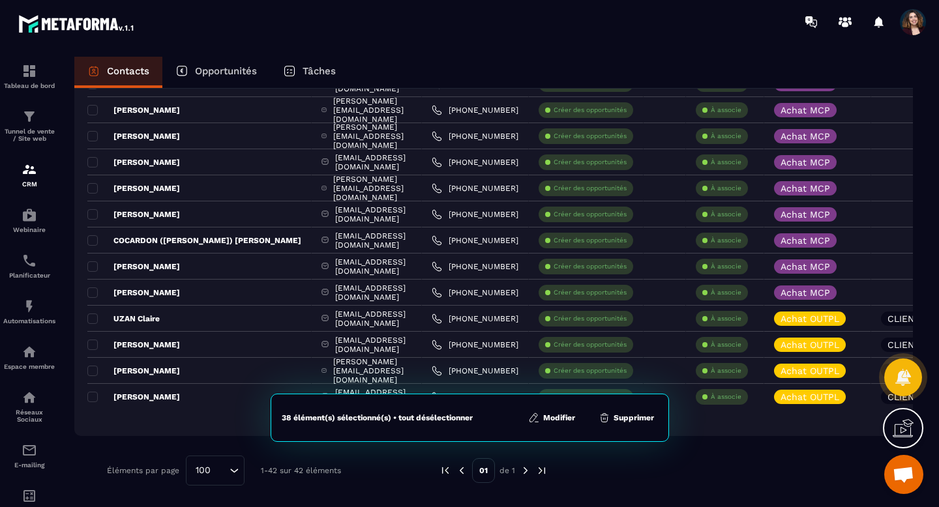
click at [560, 416] on button "Modifier" at bounding box center [551, 418] width 55 height 13
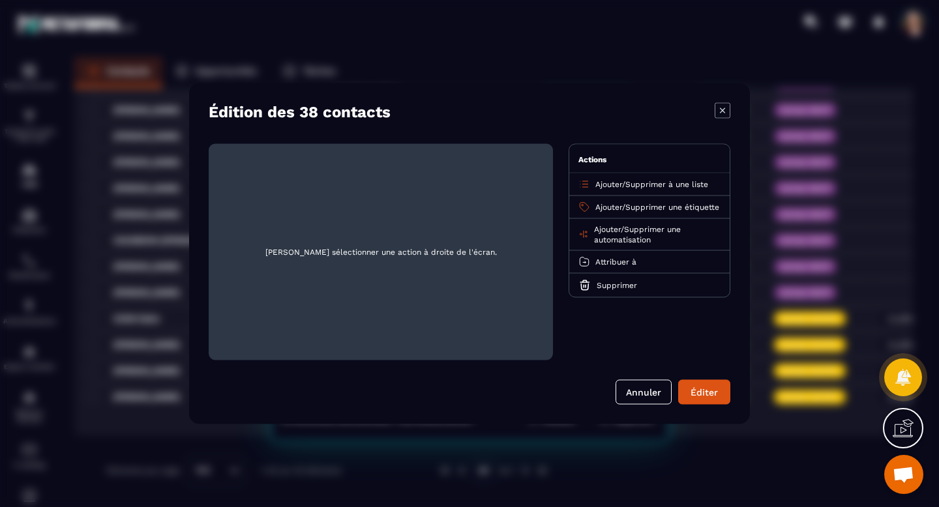
click at [607, 182] on span "Ajouter" at bounding box center [608, 184] width 27 height 9
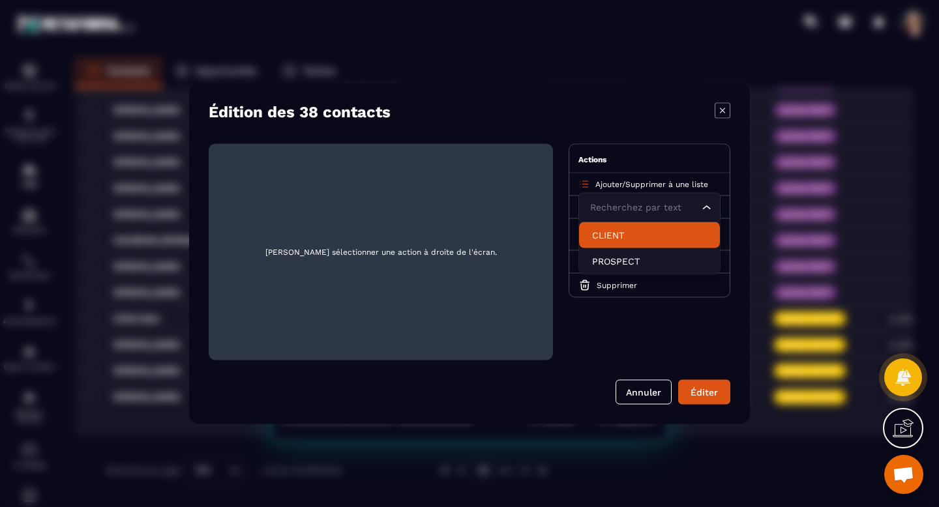
click at [608, 239] on p "CLIENT" at bounding box center [649, 235] width 115 height 13
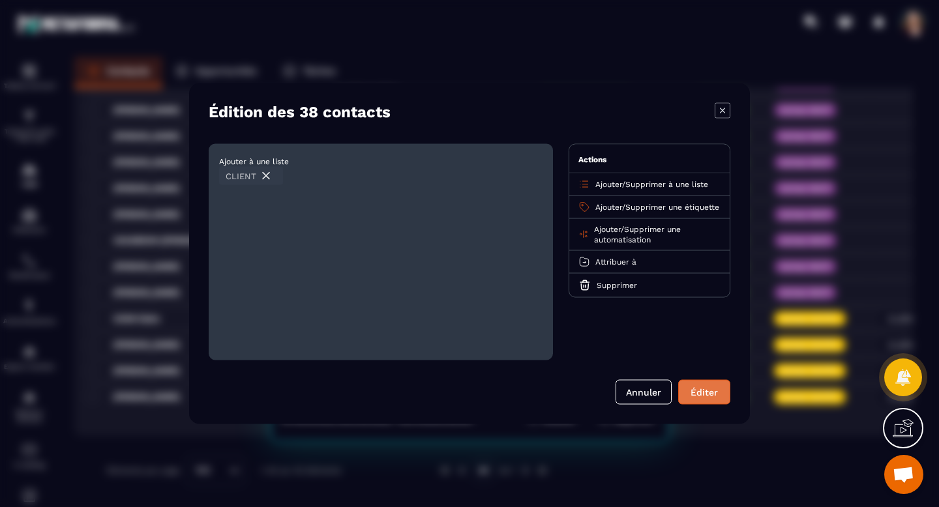
click at [701, 395] on div "Éditer" at bounding box center [704, 392] width 35 height 13
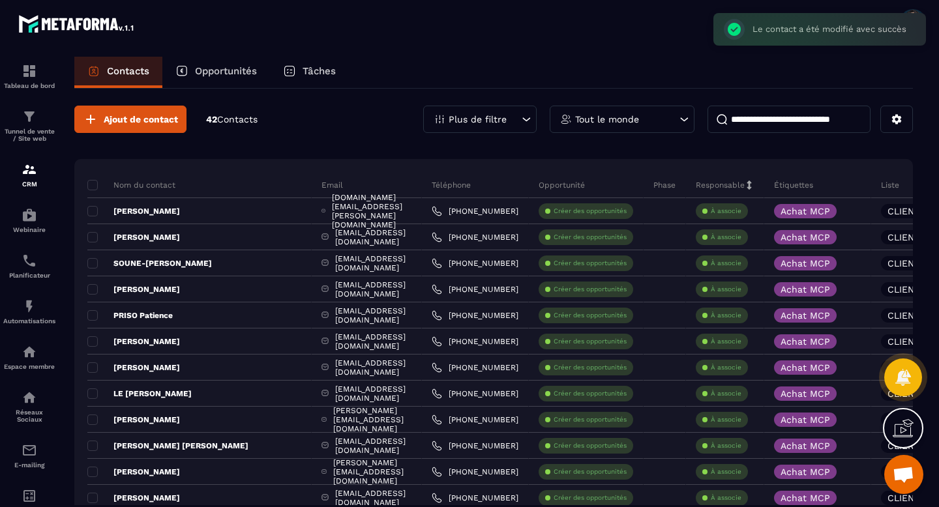
scroll to position [0, 0]
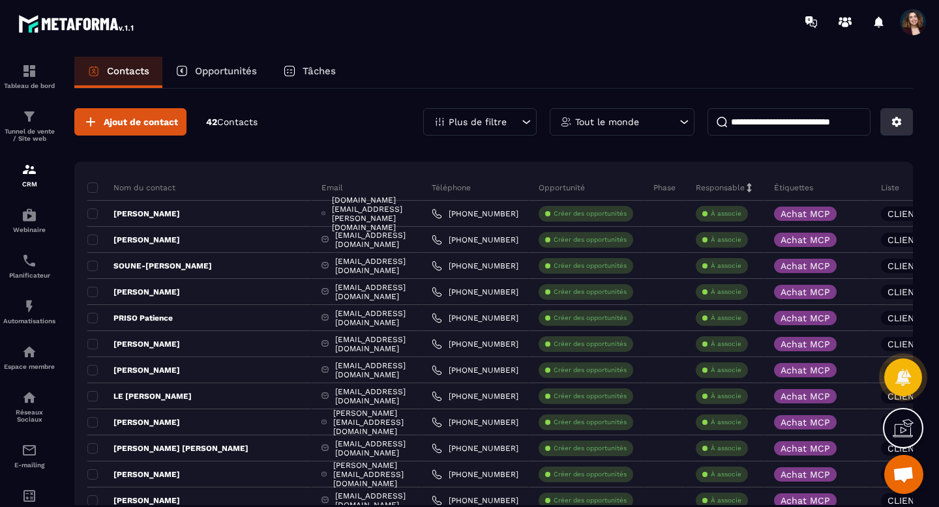
click at [893, 125] on icon at bounding box center [897, 122] width 10 height 10
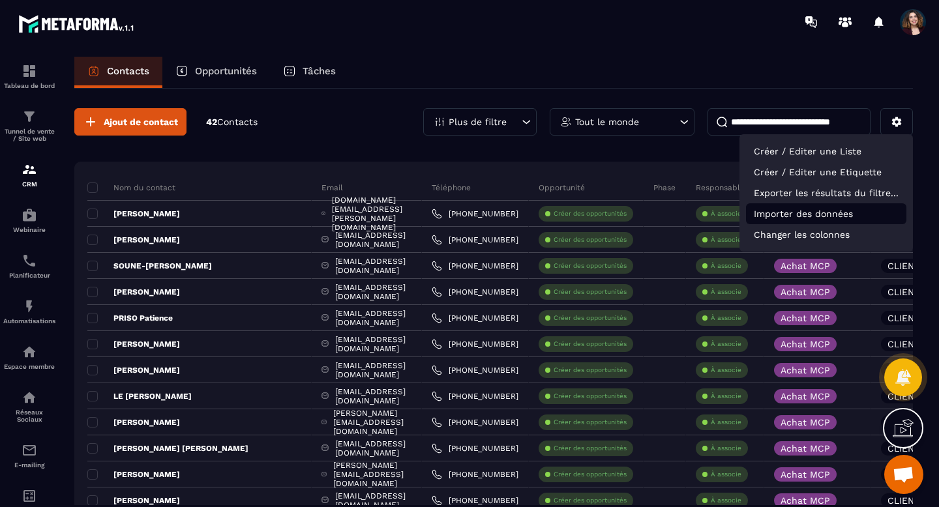
click at [823, 219] on p "Importer des données" at bounding box center [826, 213] width 160 height 21
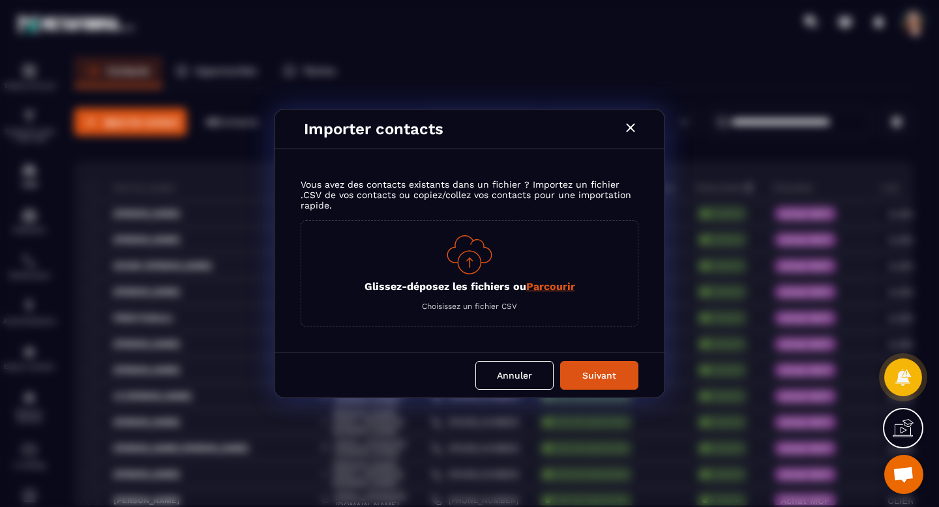
click at [565, 284] on span "Parcourir" at bounding box center [550, 286] width 49 height 12
click at [0, 0] on input "Glissez-déposez les fichiers ou Parcourir" at bounding box center [0, 0] width 0 height 0
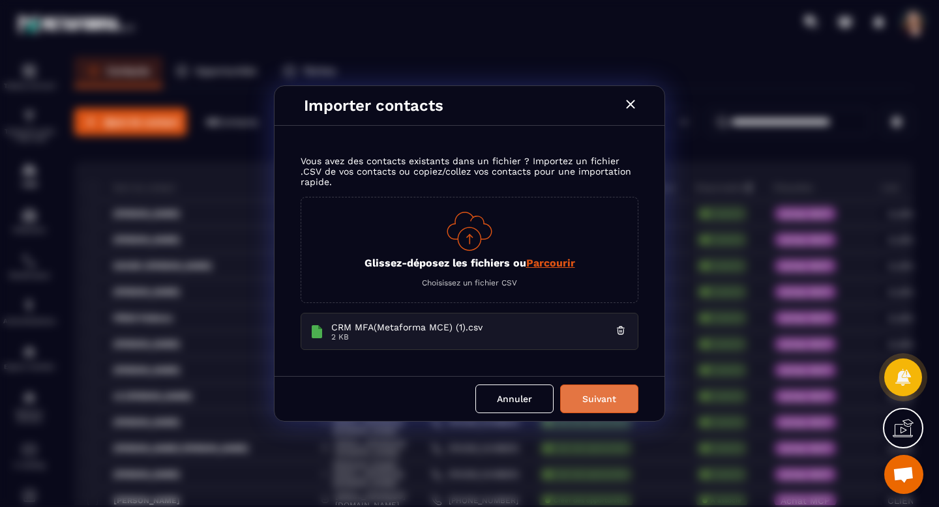
click at [609, 404] on button "Suivant" at bounding box center [599, 399] width 78 height 29
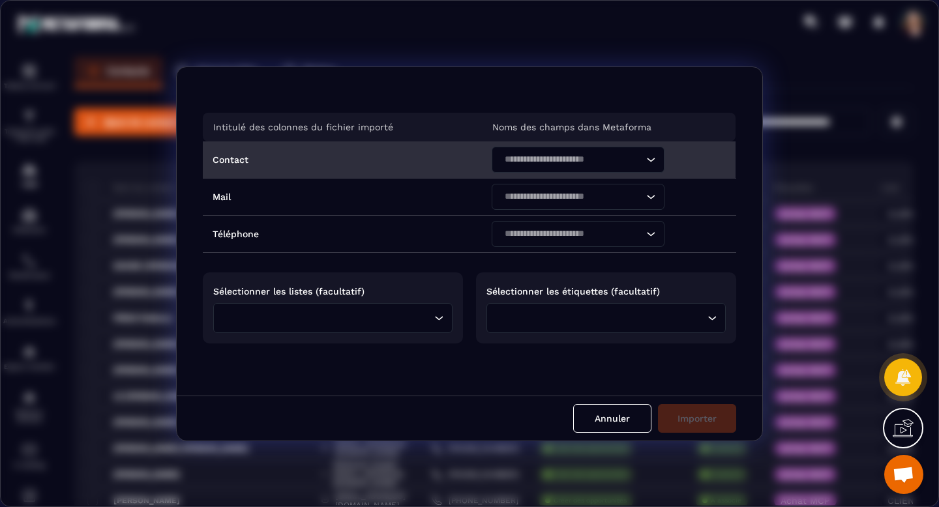
click at [648, 160] on icon "Search for option" at bounding box center [650, 159] width 13 height 13
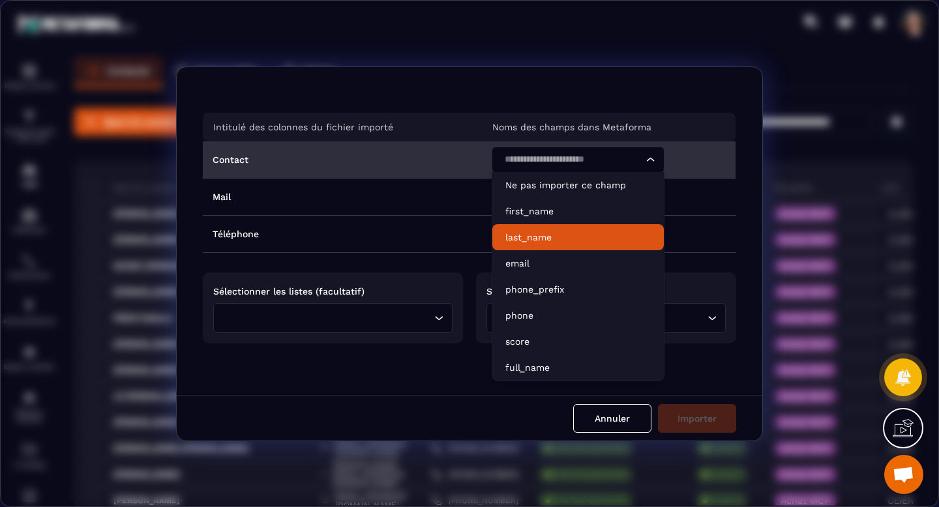
click at [591, 228] on li "last_name" at bounding box center [578, 237] width 172 height 26
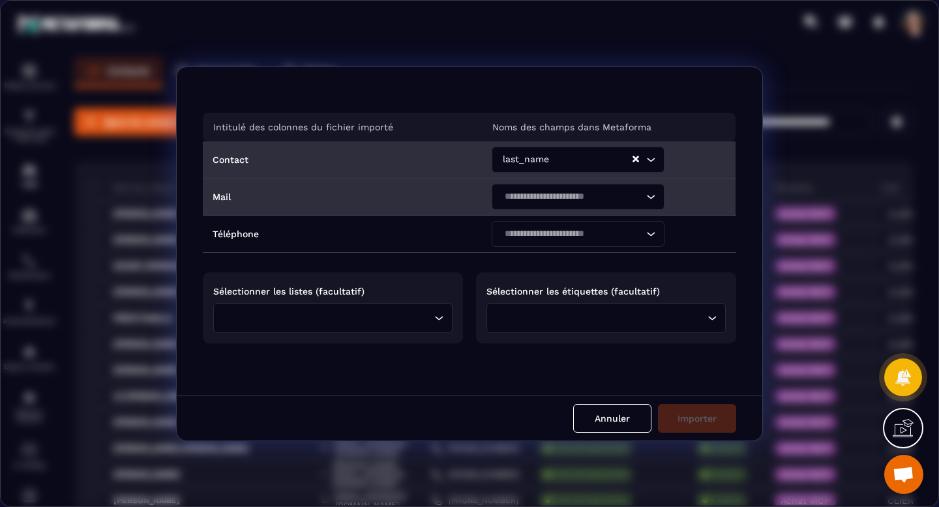
click at [611, 202] on input "Search for option" at bounding box center [571, 197] width 143 height 14
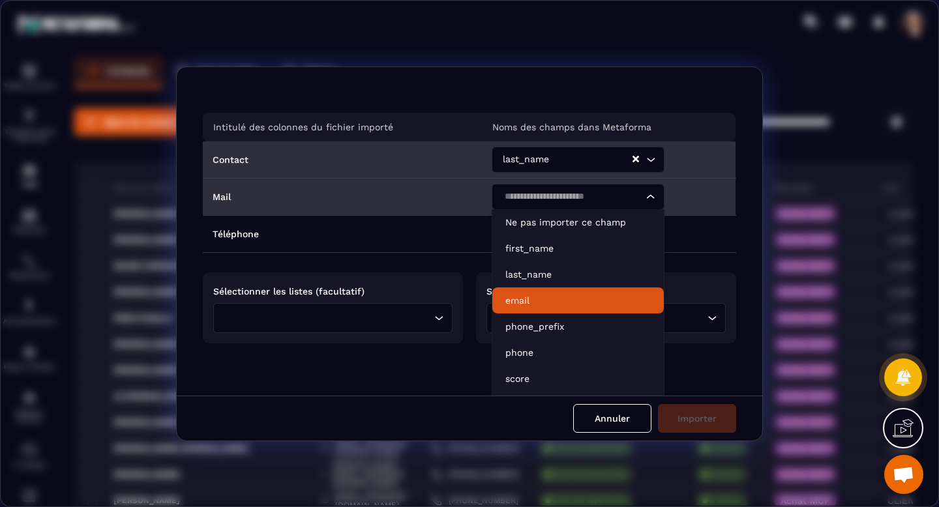
click at [570, 299] on p "email" at bounding box center [577, 300] width 145 height 13
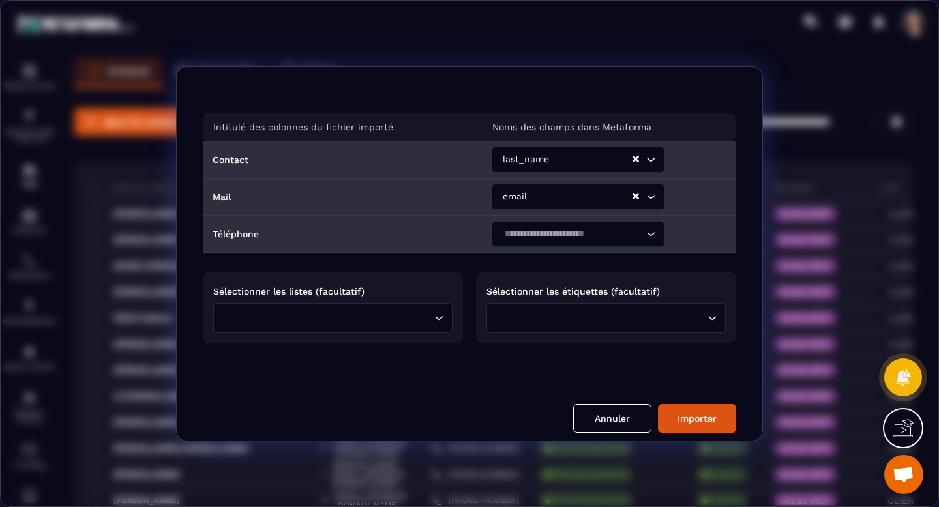
click at [606, 237] on input "Search for option" at bounding box center [571, 234] width 143 height 14
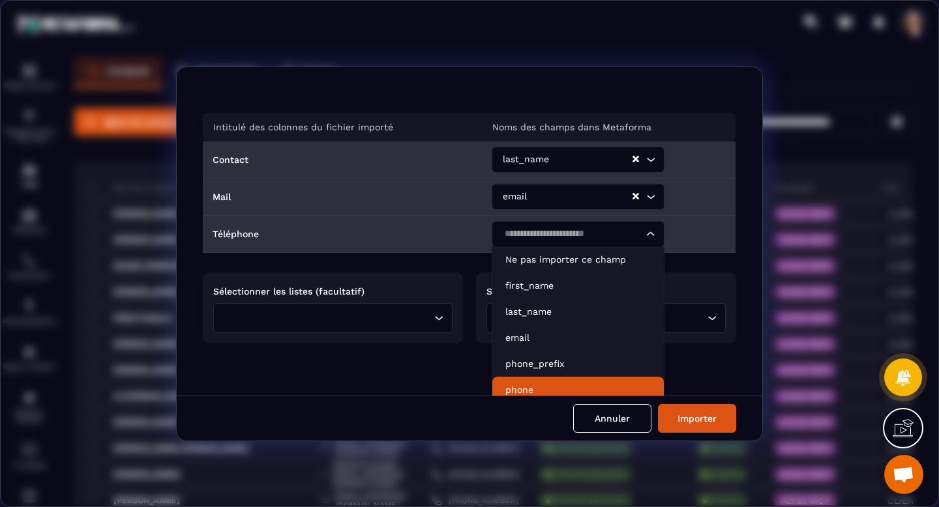
click at [570, 384] on p "phone" at bounding box center [577, 390] width 145 height 13
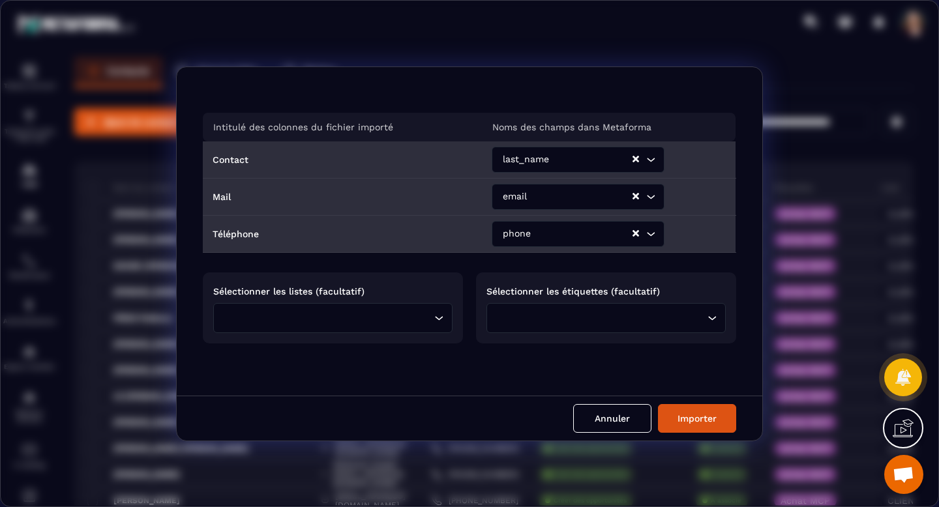
click at [433, 315] on icon "Search for option" at bounding box center [438, 318] width 13 height 13
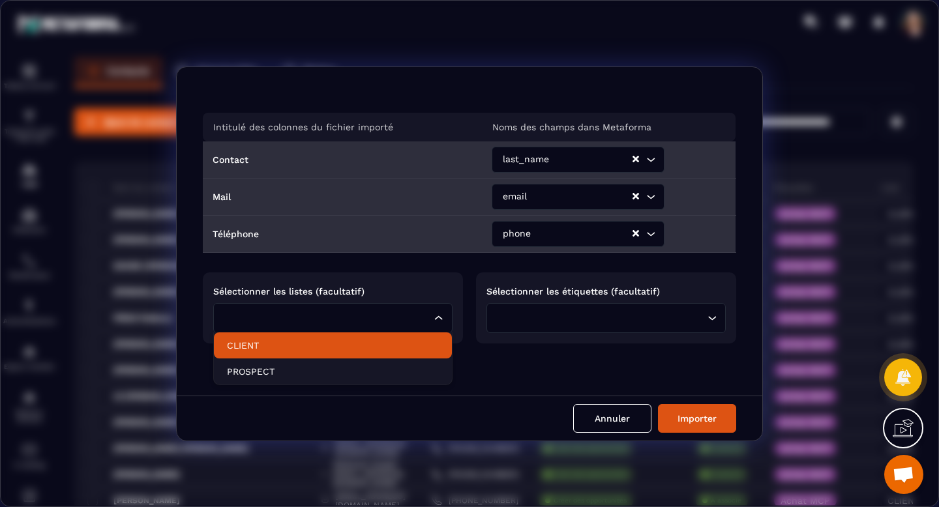
click at [410, 347] on p "CLIENT" at bounding box center [333, 345] width 212 height 13
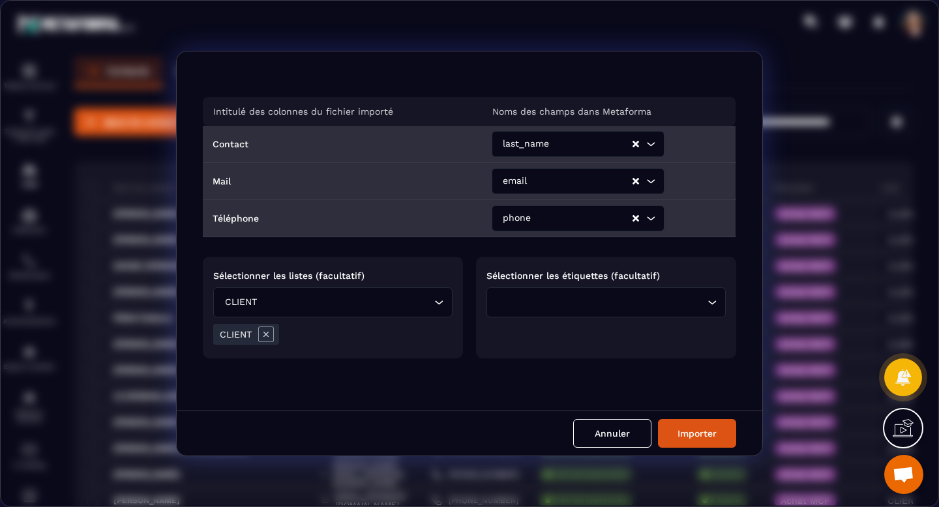
click at [700, 301] on div "Loading..." at bounding box center [606, 303] width 239 height 30
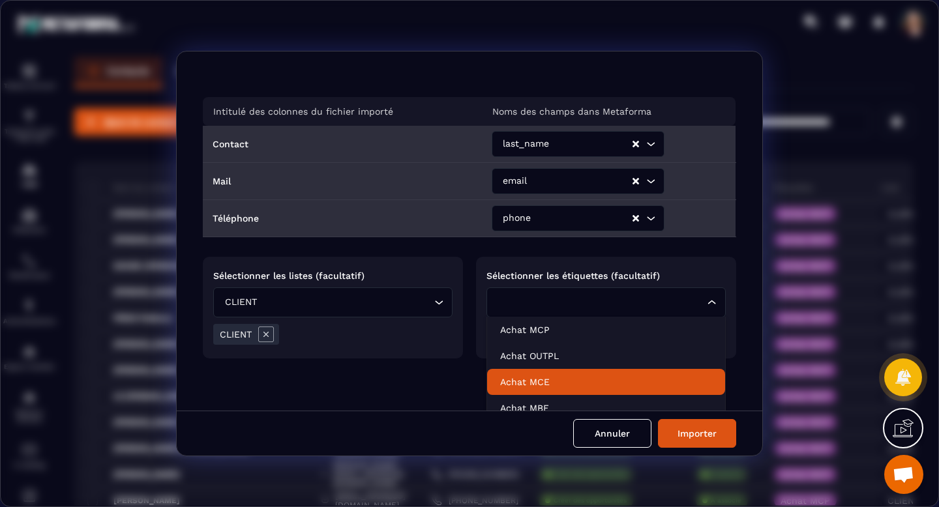
click at [653, 380] on p "Achat MCE" at bounding box center [606, 382] width 212 height 13
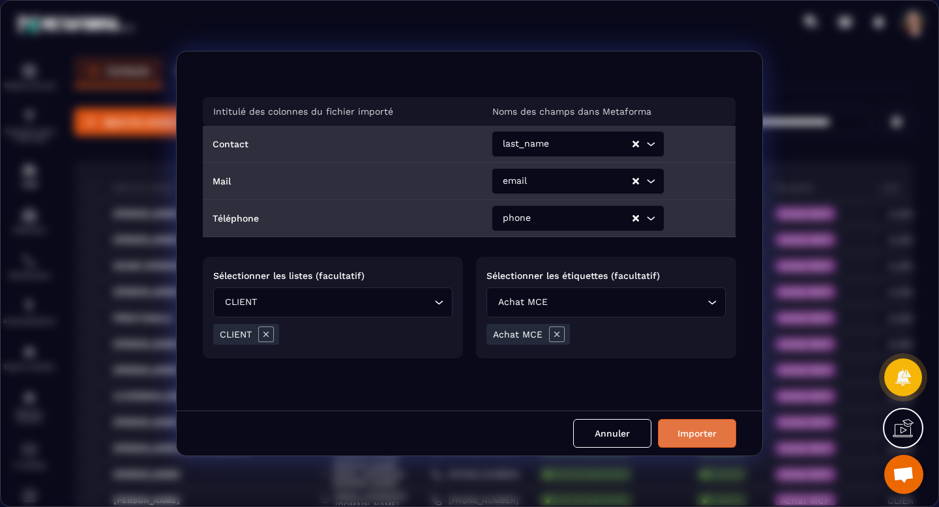
click at [681, 438] on button "Importer" at bounding box center [697, 433] width 78 height 29
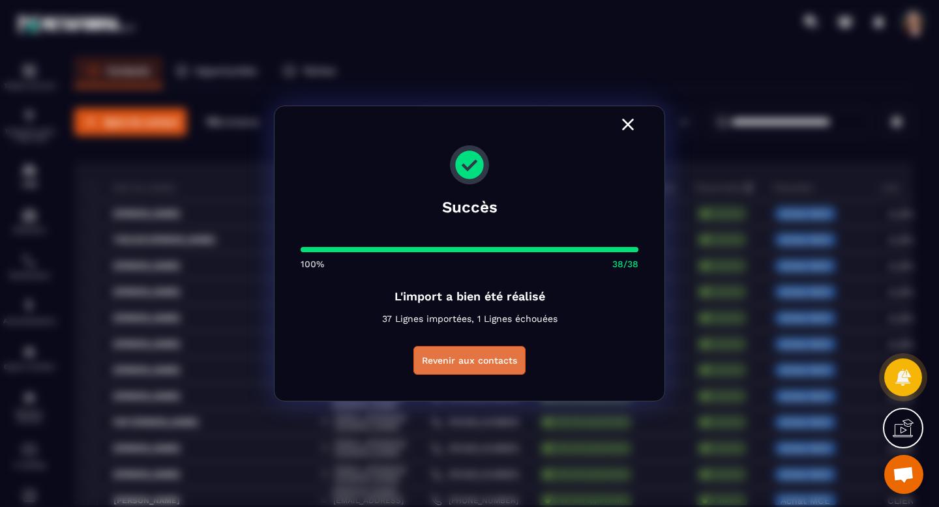
click at [490, 359] on button "Revenir aux contacts" at bounding box center [470, 360] width 112 height 29
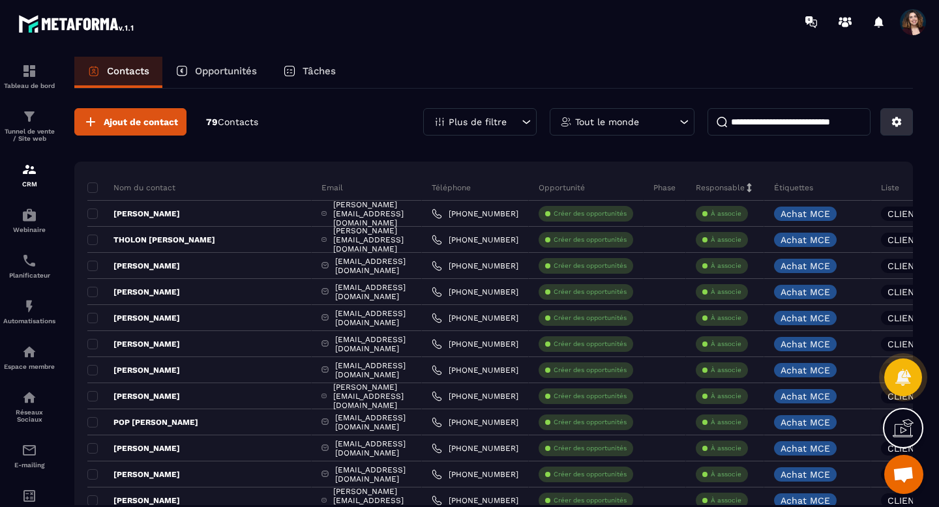
click at [894, 120] on icon at bounding box center [897, 122] width 10 height 10
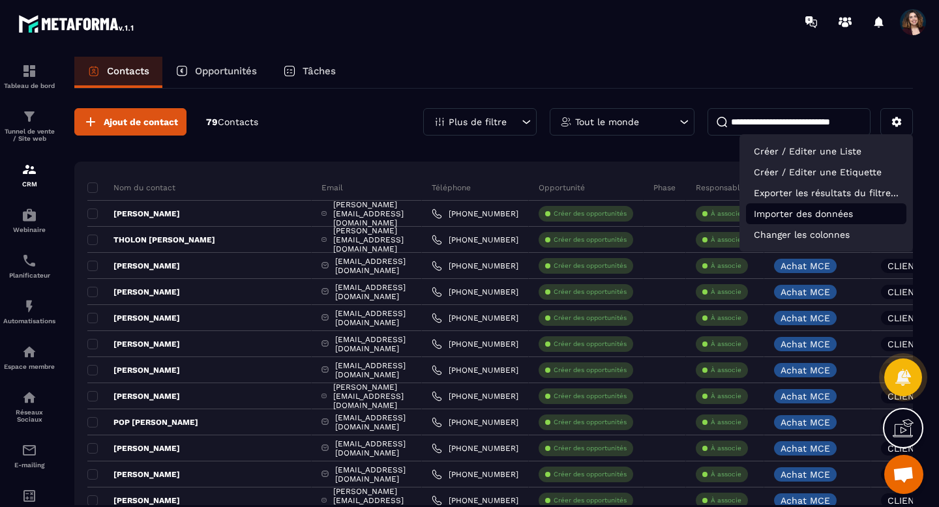
click at [788, 221] on p "Importer des données" at bounding box center [826, 213] width 160 height 21
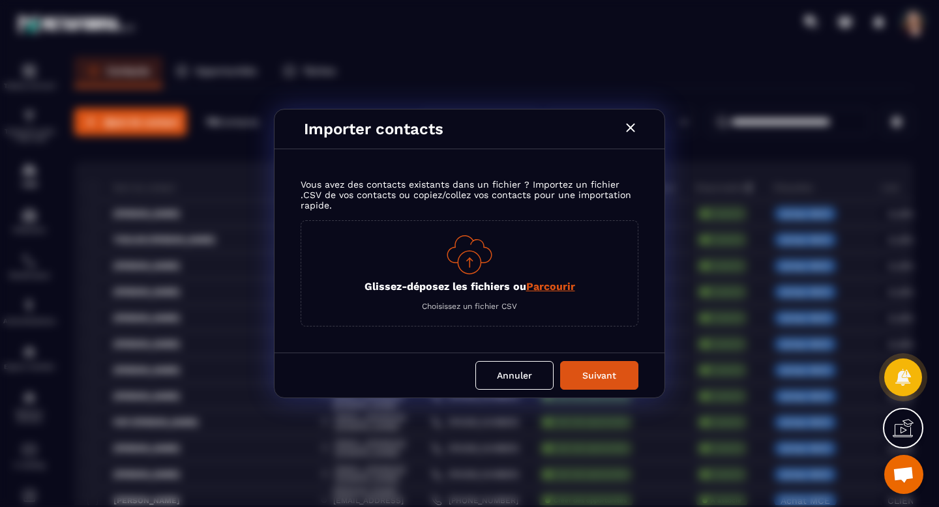
click at [555, 286] on span "Parcourir" at bounding box center [550, 286] width 49 height 12
click at [0, 0] on input "Glissez-déposez les fichiers ou Parcourir" at bounding box center [0, 0] width 0 height 0
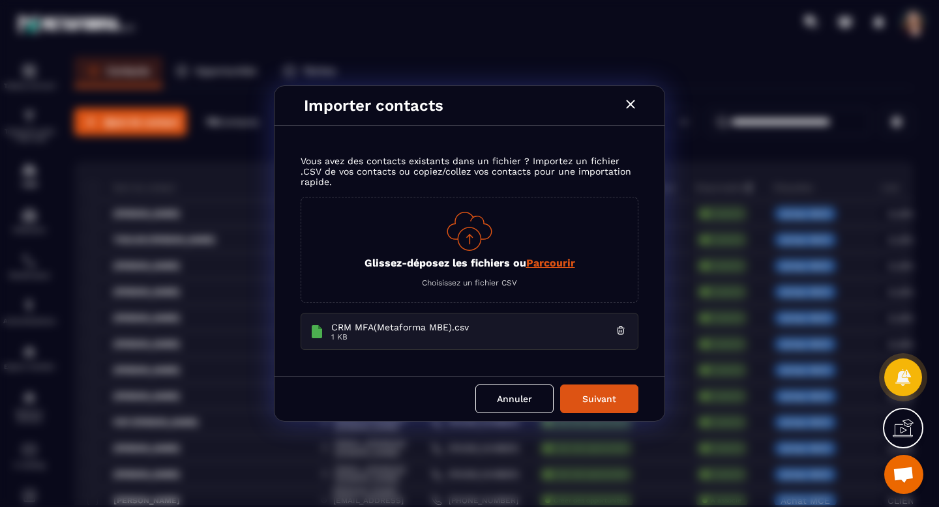
click at [610, 379] on div "Annuler Suivant" at bounding box center [470, 398] width 390 height 45
click at [607, 399] on button "Suivant" at bounding box center [599, 399] width 78 height 29
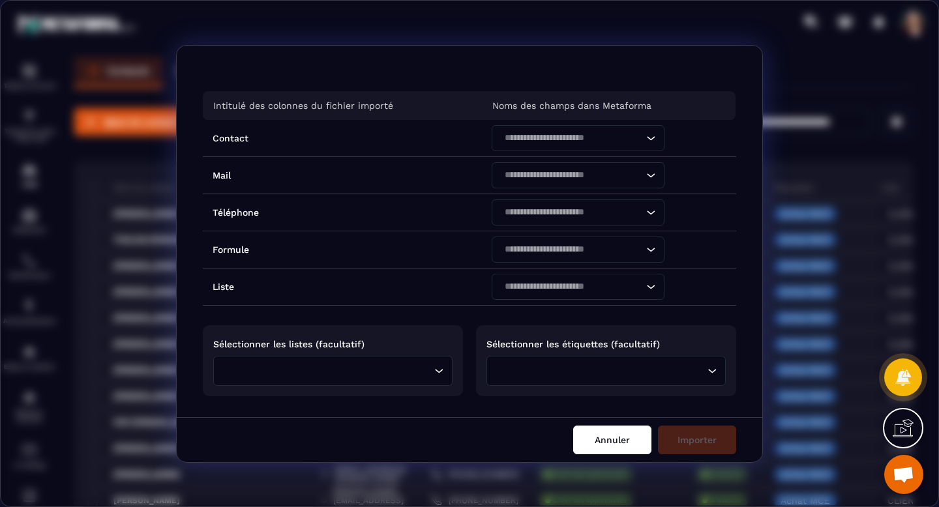
click at [612, 431] on button "Annuler" at bounding box center [612, 440] width 78 height 29
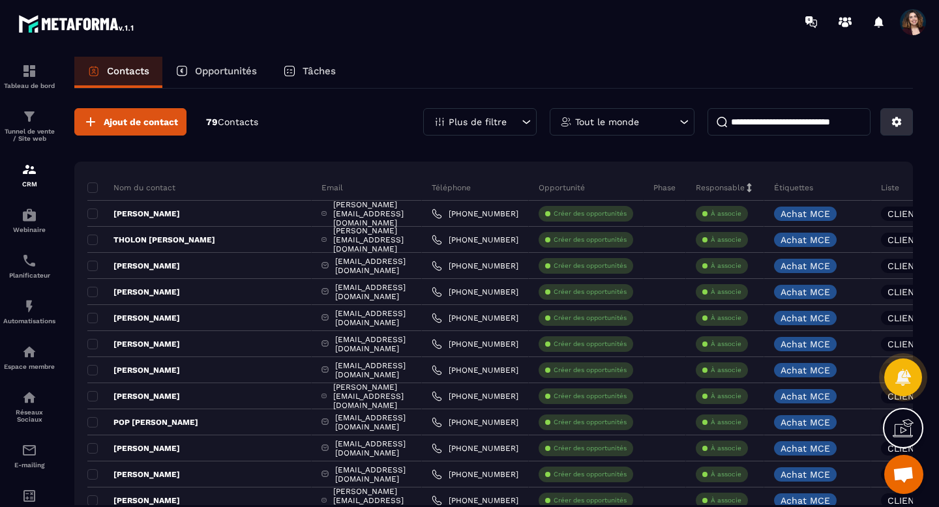
click at [894, 128] on button at bounding box center [897, 121] width 33 height 27
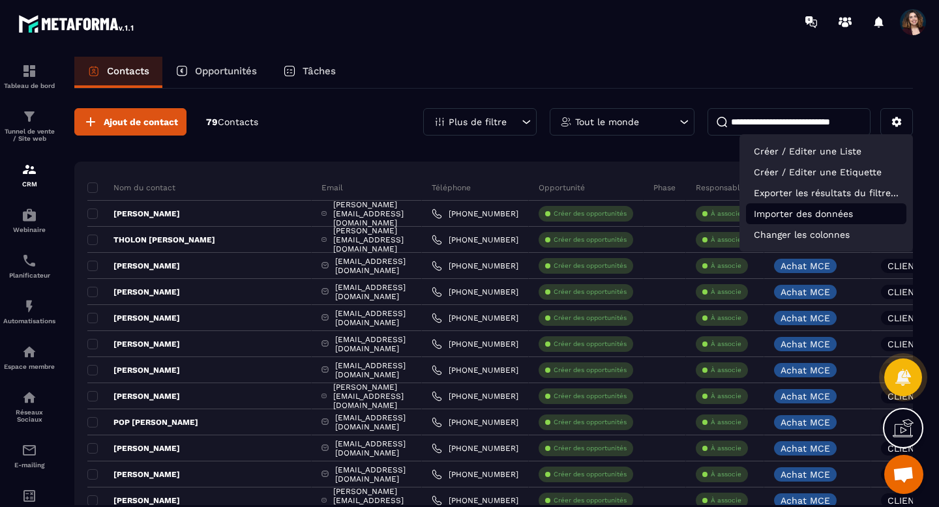
click at [812, 212] on p "Importer des données" at bounding box center [826, 213] width 160 height 21
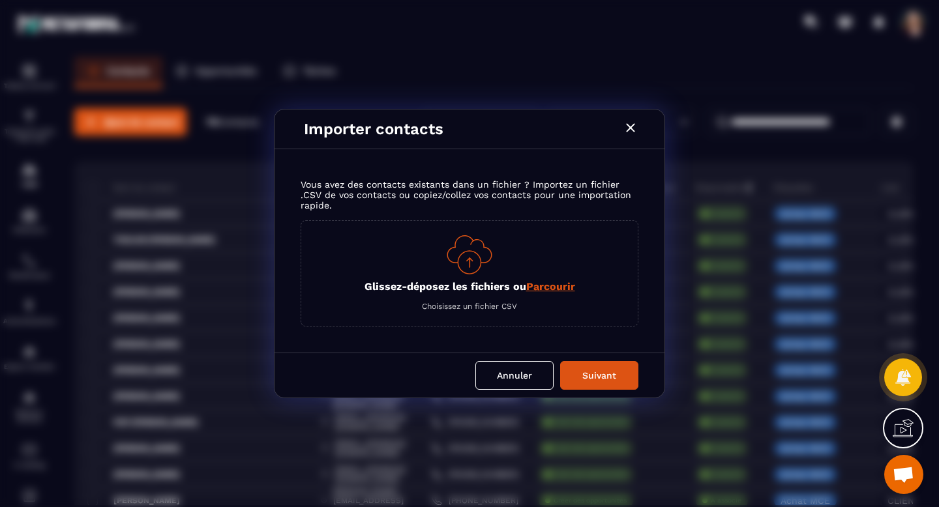
click at [556, 287] on span "Parcourir" at bounding box center [550, 286] width 49 height 12
click at [0, 0] on input "Glissez-déposez les fichiers ou Parcourir" at bounding box center [0, 0] width 0 height 0
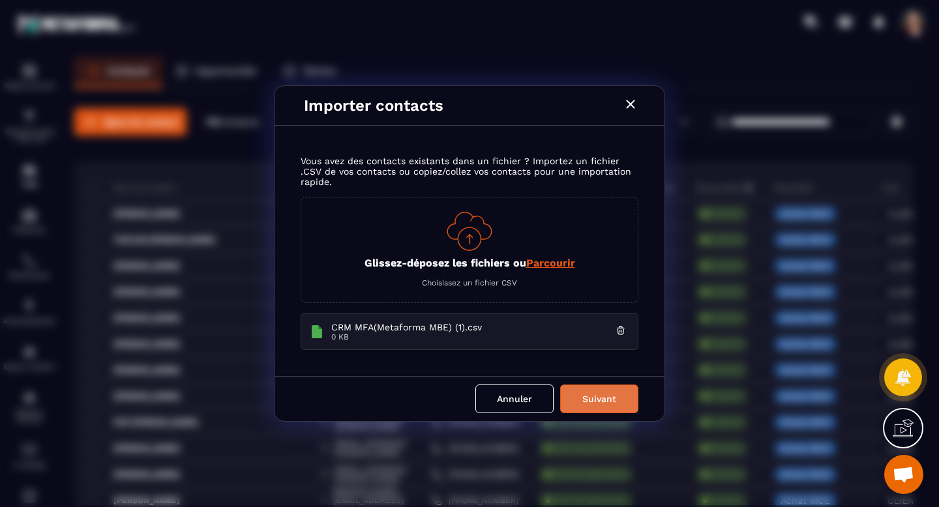
click at [605, 411] on button "Suivant" at bounding box center [599, 399] width 78 height 29
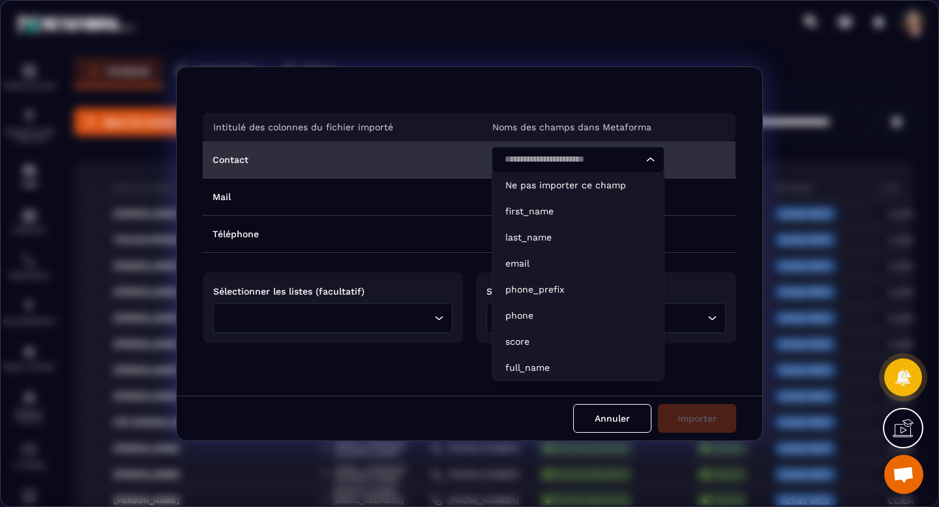
click at [650, 162] on icon "Search for option" at bounding box center [650, 159] width 13 height 13
click at [605, 211] on p "first_name" at bounding box center [577, 211] width 145 height 13
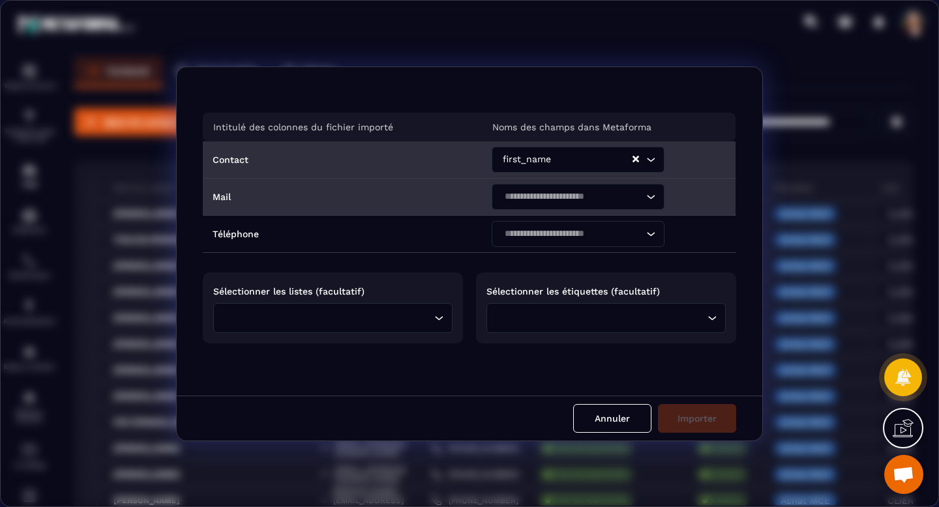
click at [626, 207] on div "Search for option" at bounding box center [571, 197] width 145 height 26
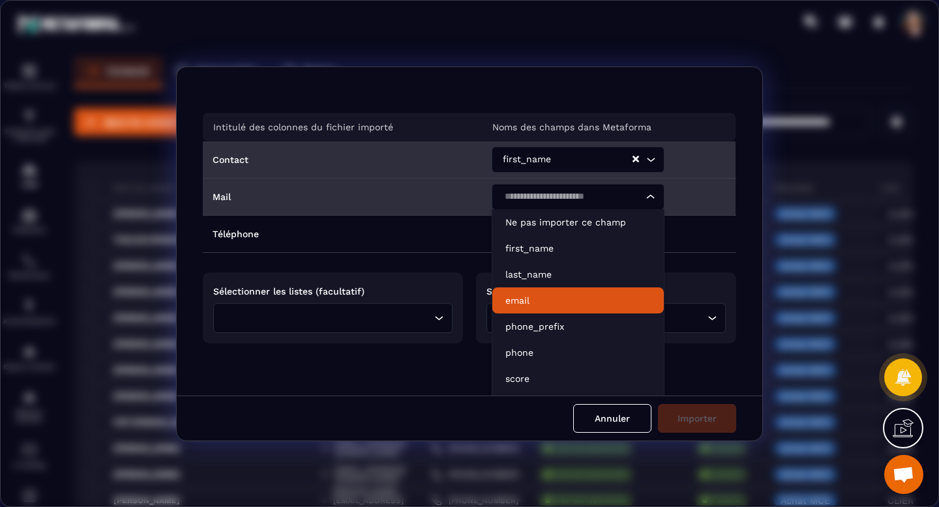
click at [596, 294] on p "email" at bounding box center [577, 300] width 145 height 13
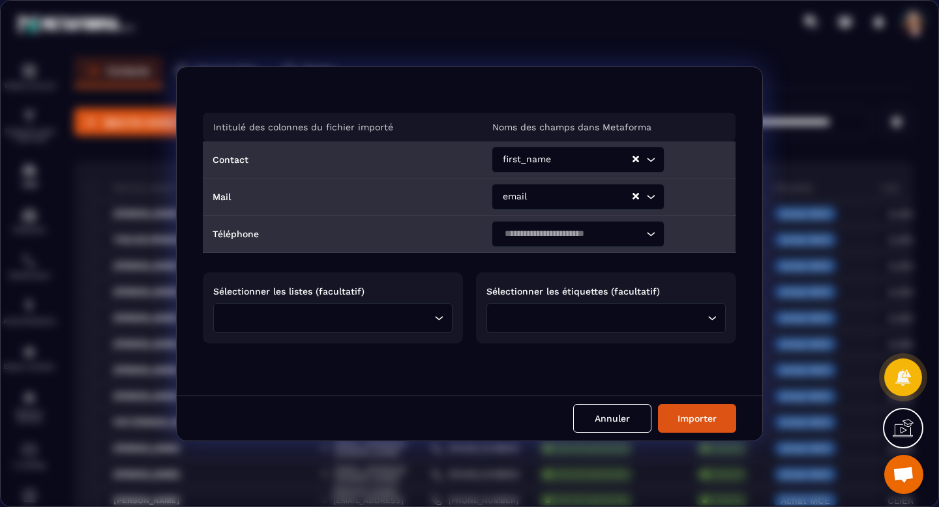
click at [609, 237] on input "Search for option" at bounding box center [571, 234] width 143 height 14
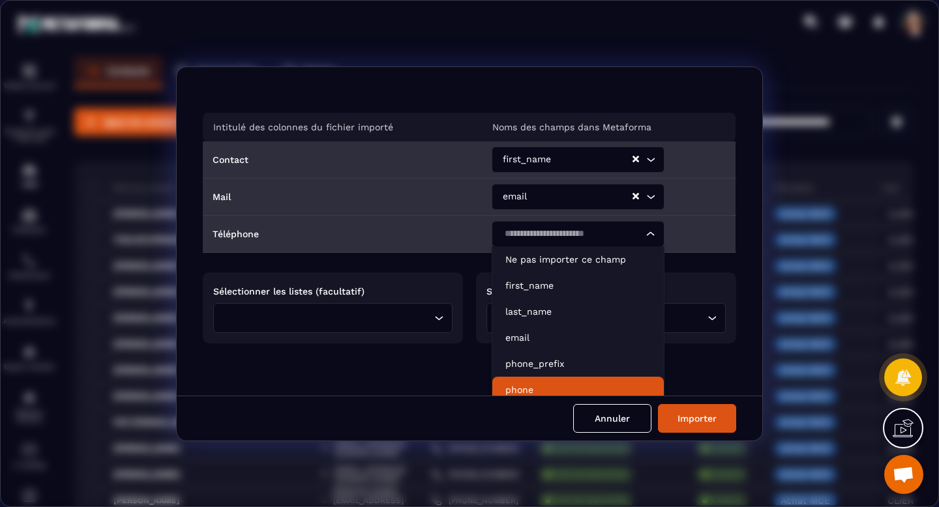
click at [556, 389] on p "phone" at bounding box center [577, 390] width 145 height 13
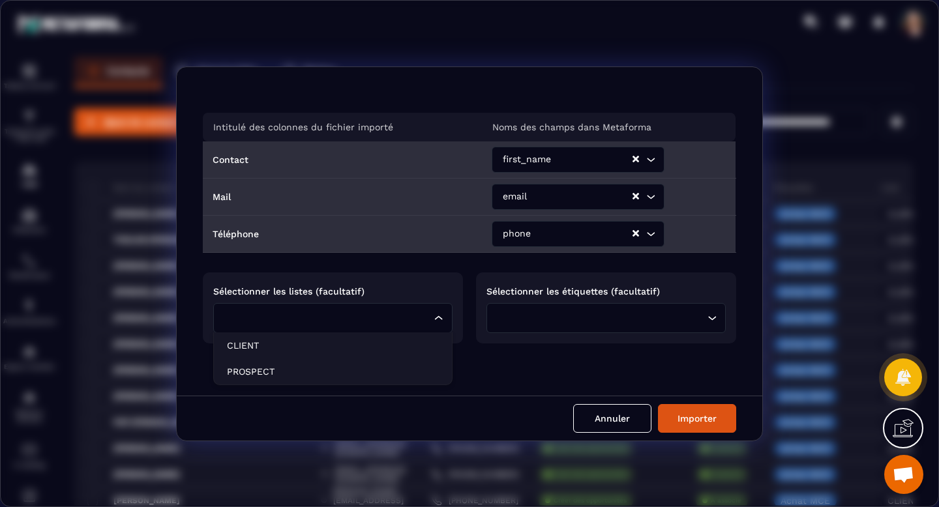
click at [441, 318] on icon "Search for option" at bounding box center [438, 318] width 13 height 13
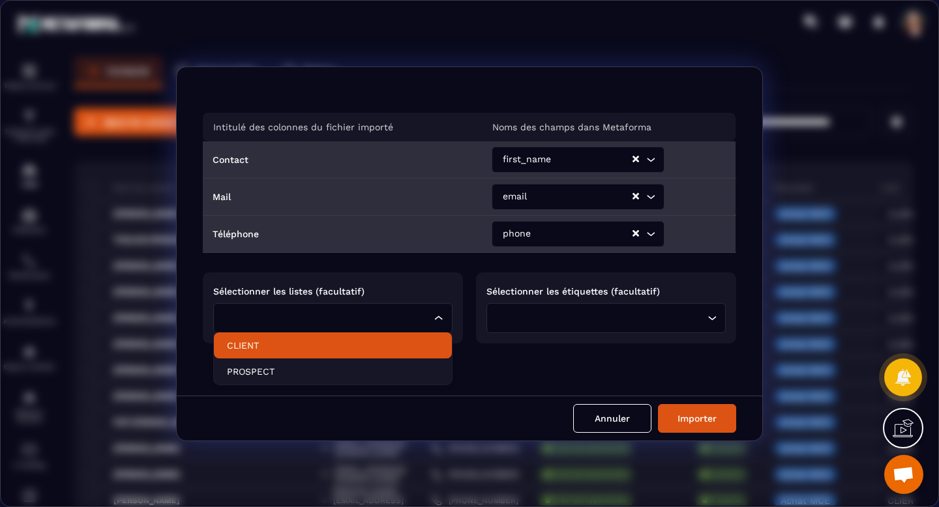
click at [419, 337] on li "CLIENT" at bounding box center [333, 346] width 238 height 26
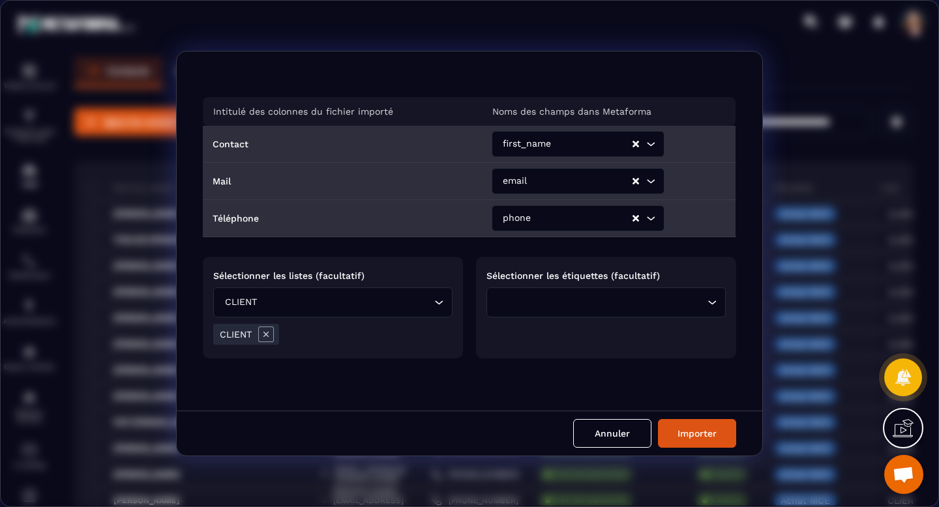
click at [579, 313] on div "Loading..." at bounding box center [606, 303] width 239 height 30
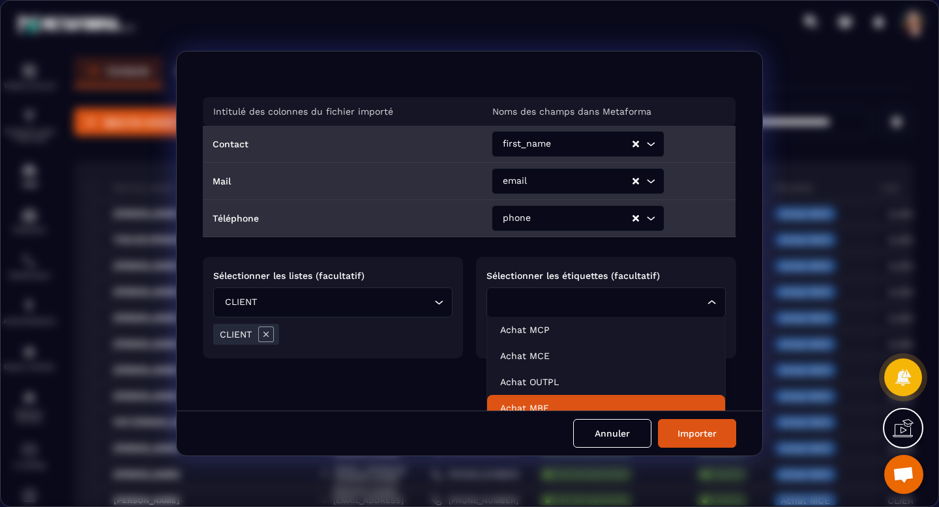
click at [557, 402] on p "Achat MBE" at bounding box center [606, 408] width 212 height 13
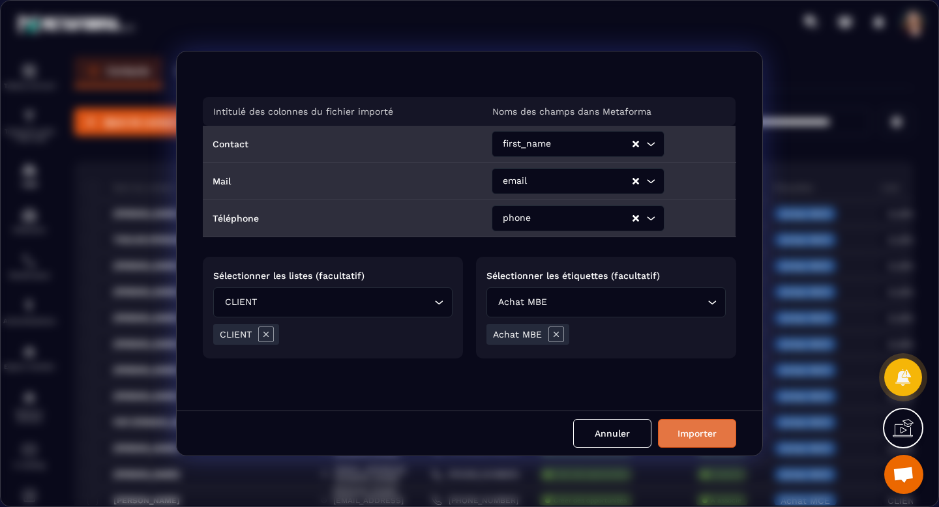
click at [711, 440] on button "Importer" at bounding box center [697, 433] width 78 height 29
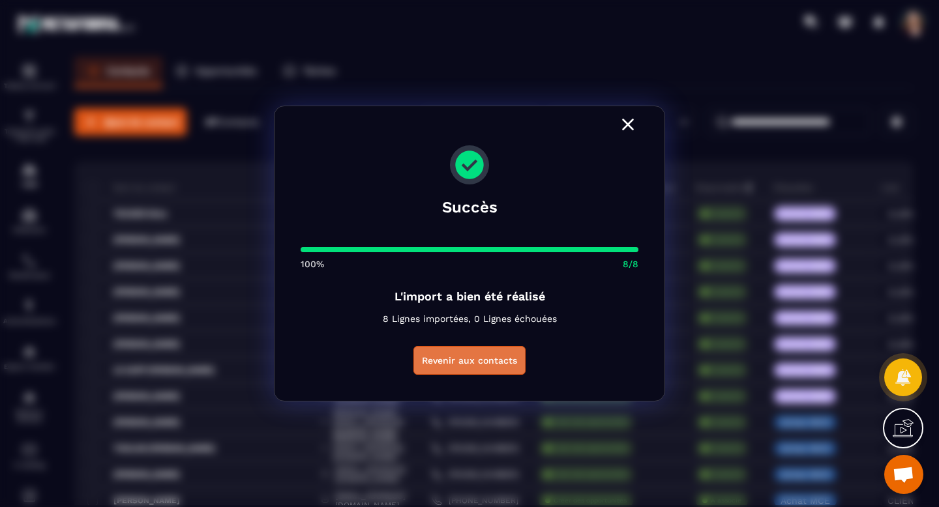
click at [502, 353] on button "Revenir aux contacts" at bounding box center [470, 360] width 112 height 29
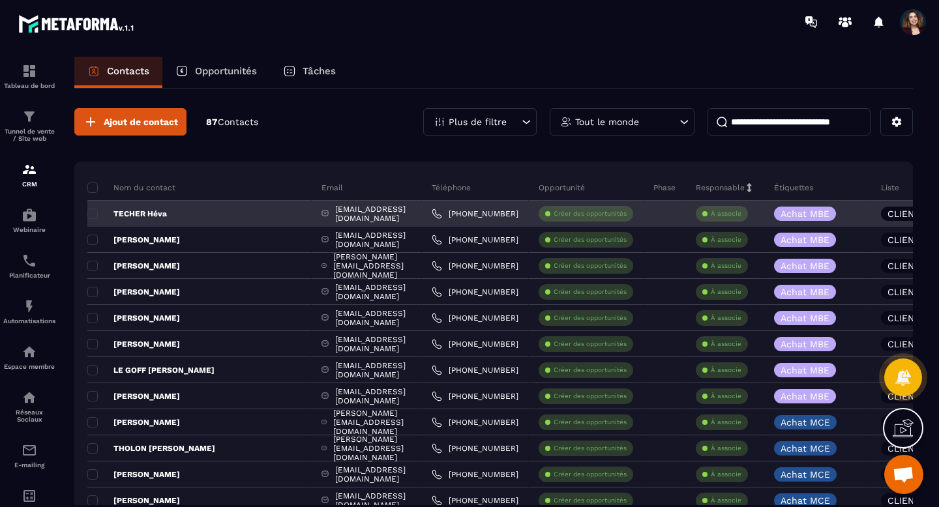
click at [659, 211] on div at bounding box center [665, 214] width 42 height 26
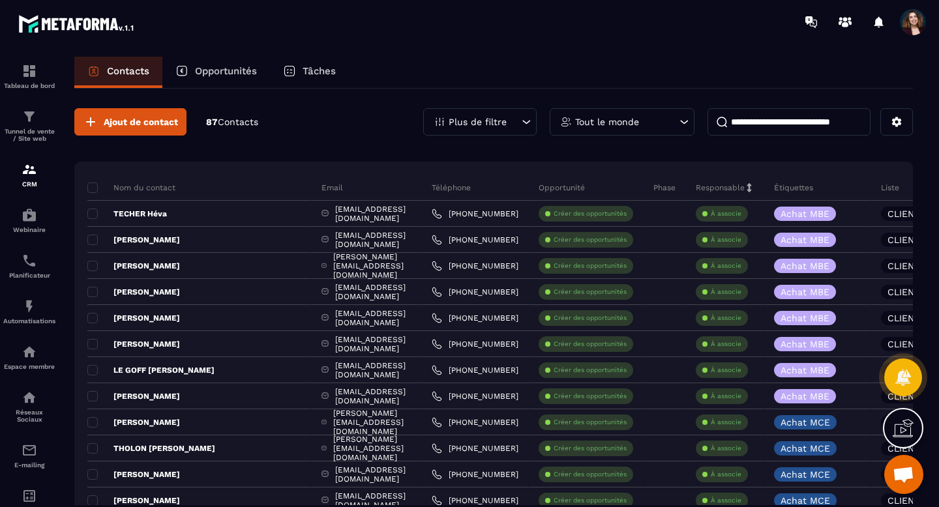
click at [659, 191] on p "Phase" at bounding box center [665, 188] width 22 height 10
